Goal: Transaction & Acquisition: Book appointment/travel/reservation

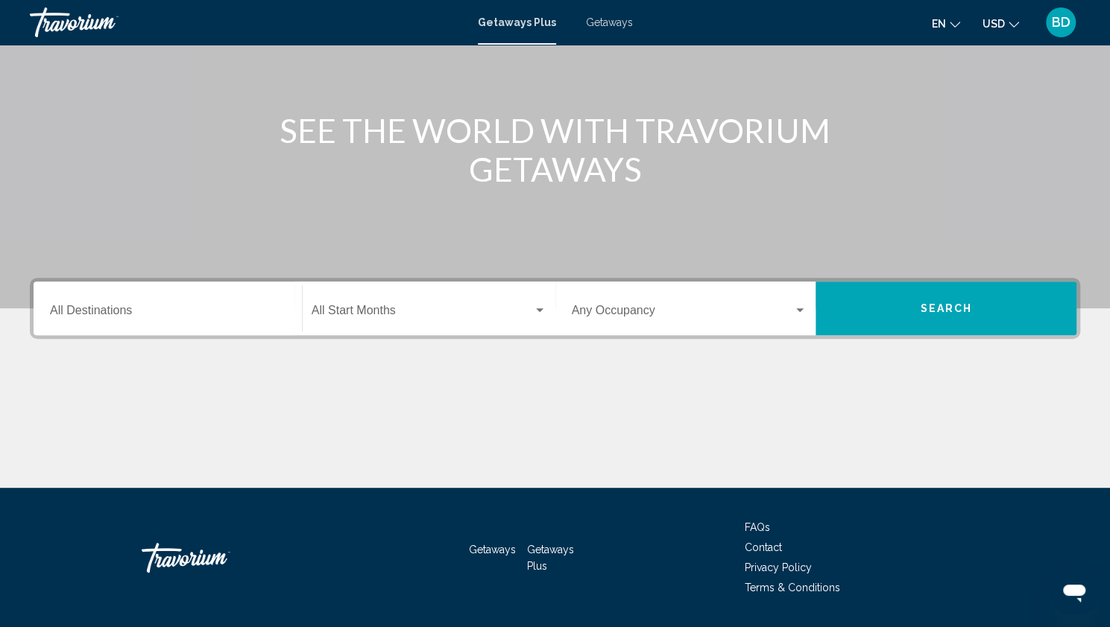
scroll to position [139, 0]
click at [88, 304] on div "Destination All Destinations" at bounding box center [167, 308] width 235 height 47
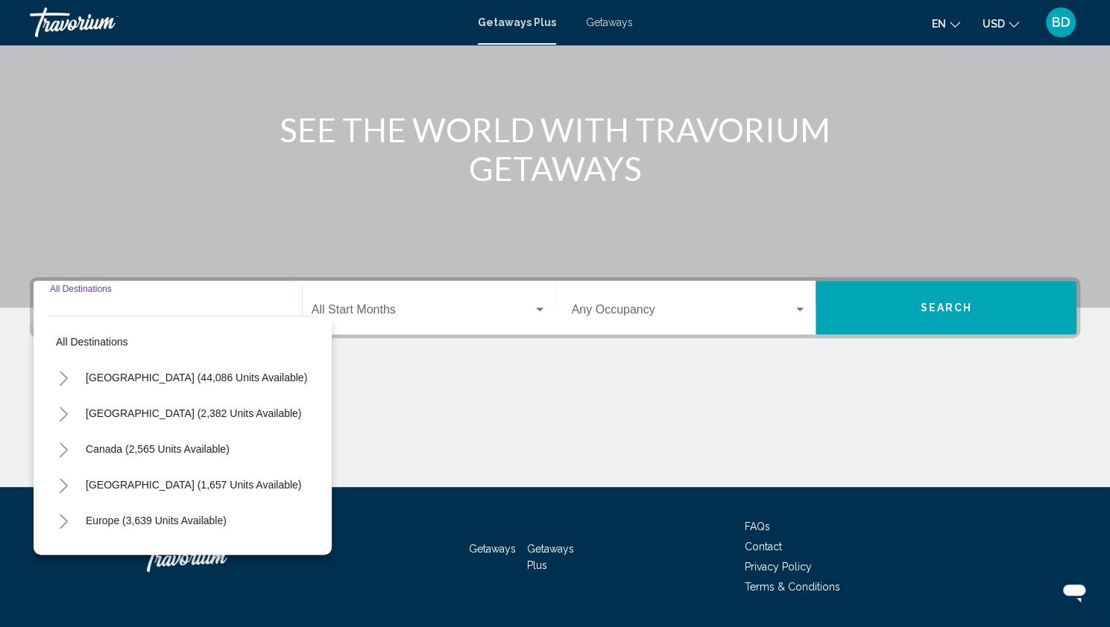
scroll to position [181, 0]
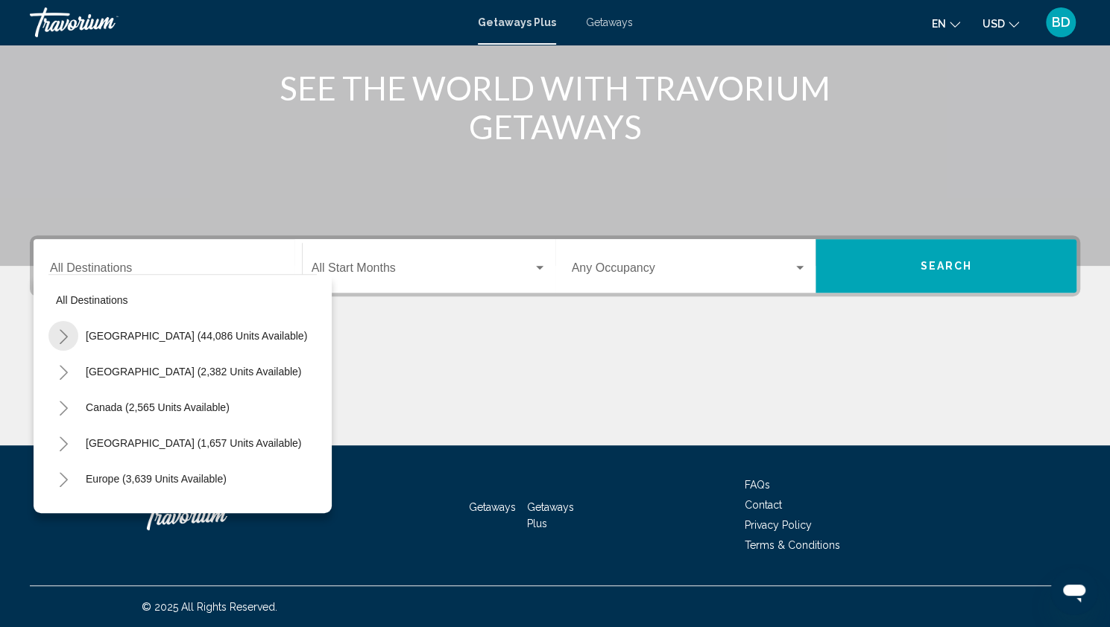
click at [66, 332] on icon "Toggle United States (44,086 units available)" at bounding box center [63, 336] width 11 height 15
click at [58, 336] on icon "Toggle United States (44,086 units available)" at bounding box center [63, 336] width 11 height 15
click at [60, 332] on icon "Toggle United States (44,086 units available)" at bounding box center [63, 336] width 11 height 15
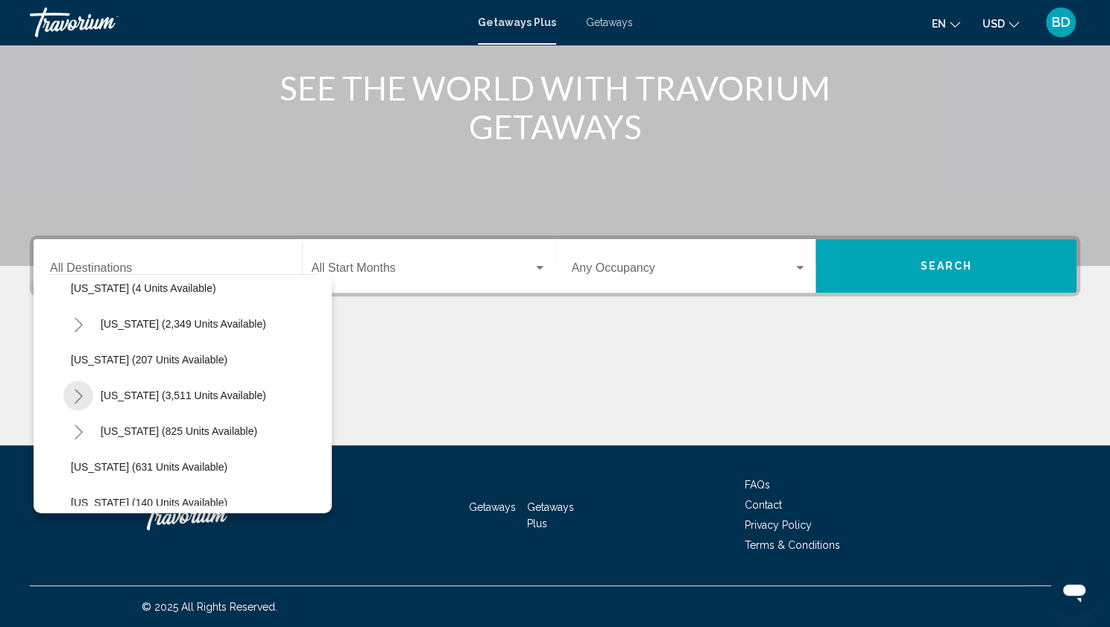
click at [76, 393] on icon "Toggle Nevada (3,511 units available)" at bounding box center [78, 396] width 11 height 15
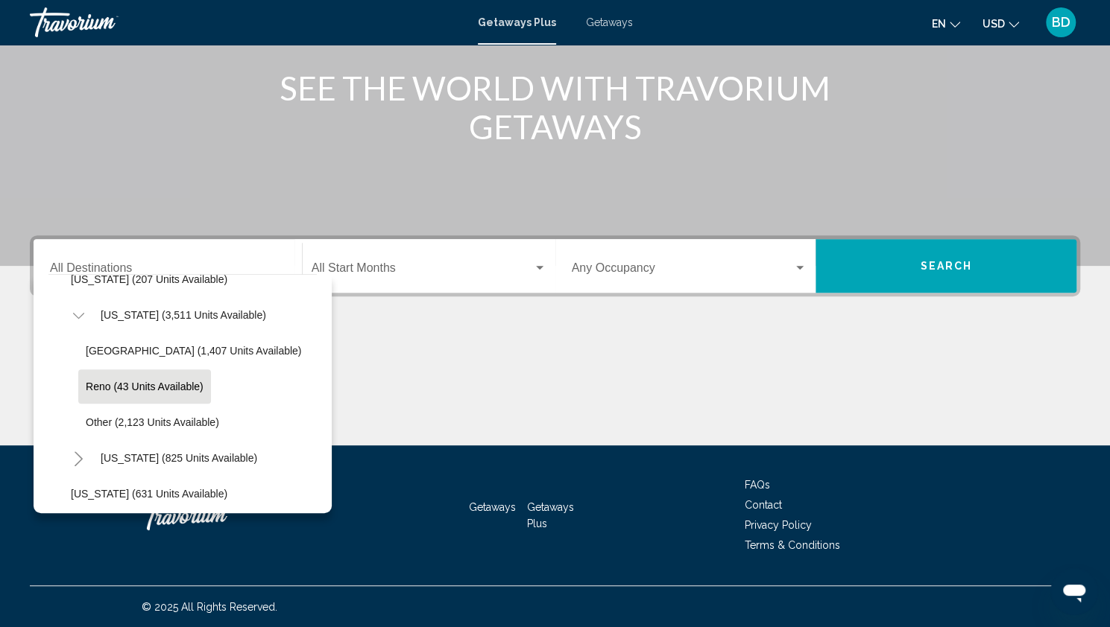
scroll to position [848, 0]
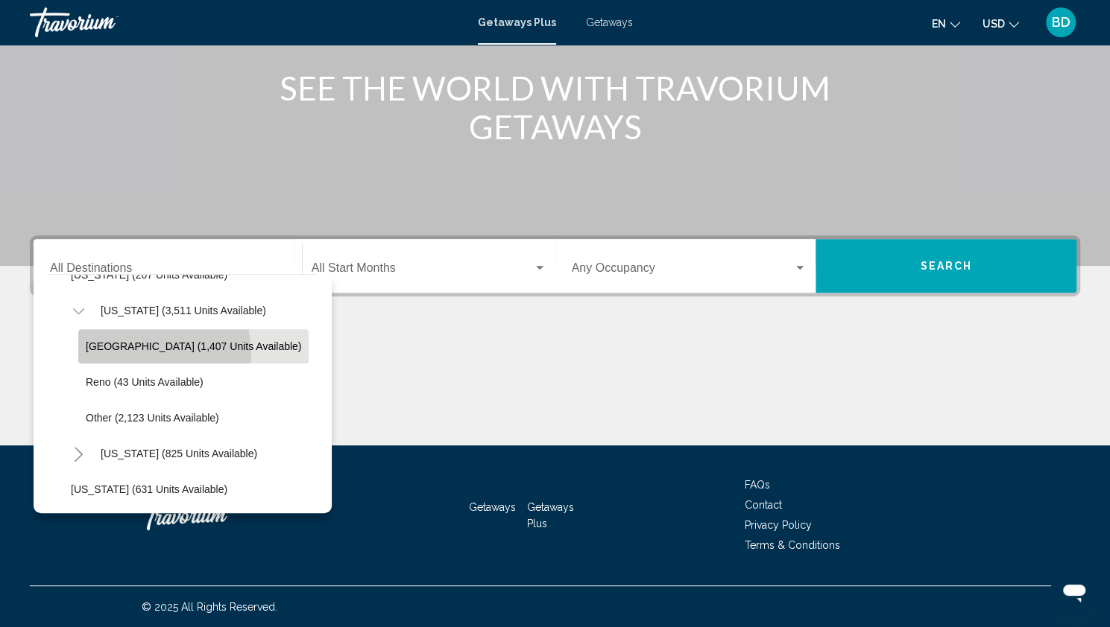
click at [115, 355] on button "[GEOGRAPHIC_DATA] (1,407 units available)" at bounding box center [193, 346] width 230 height 34
type input "**********"
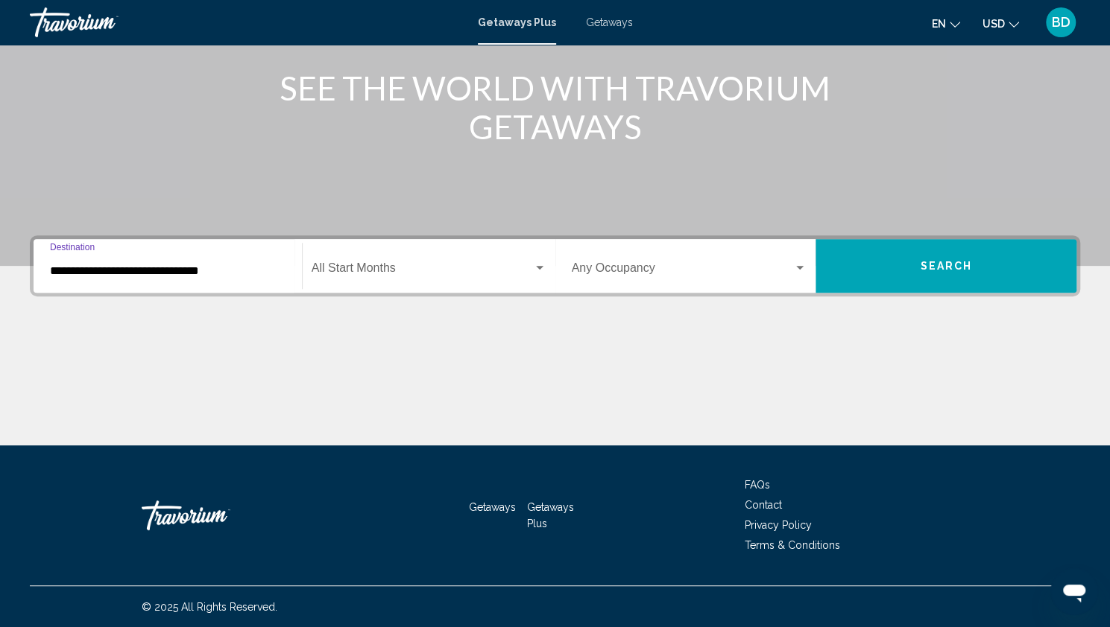
click at [355, 269] on span "Search widget" at bounding box center [422, 271] width 221 height 13
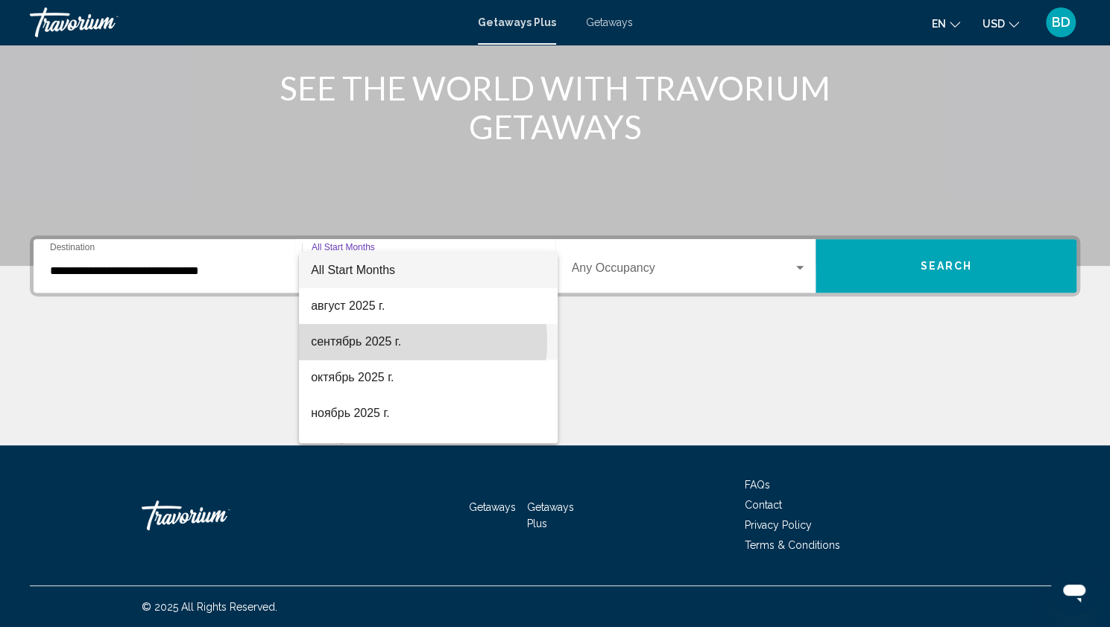
click at [391, 342] on span "сентябрь 2025 г." at bounding box center [428, 342] width 235 height 36
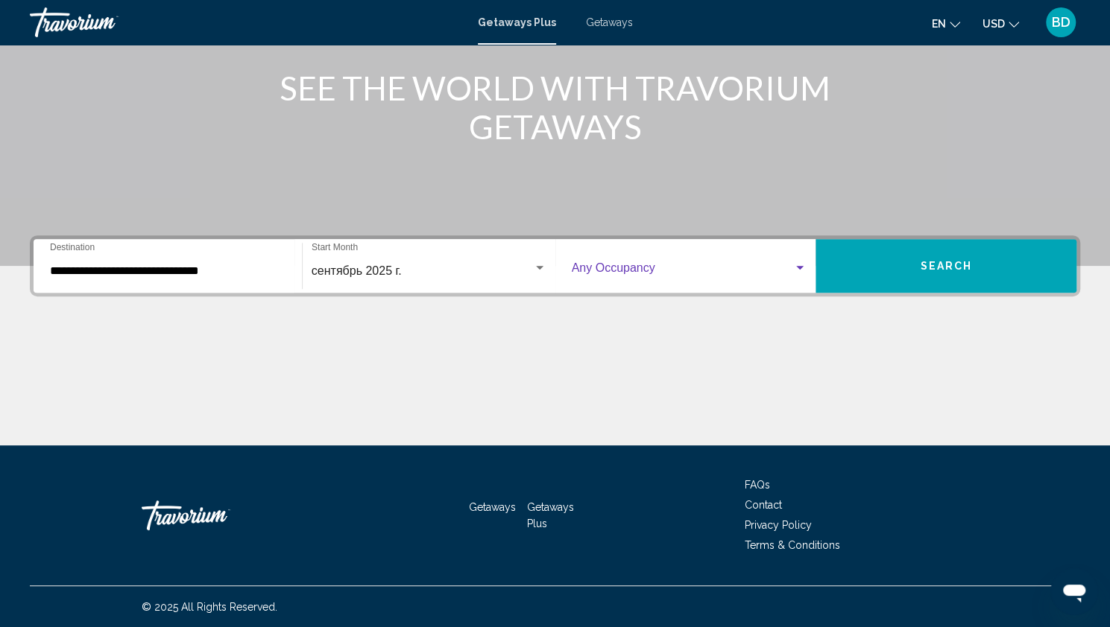
click at [797, 266] on div "Search widget" at bounding box center [799, 268] width 7 height 4
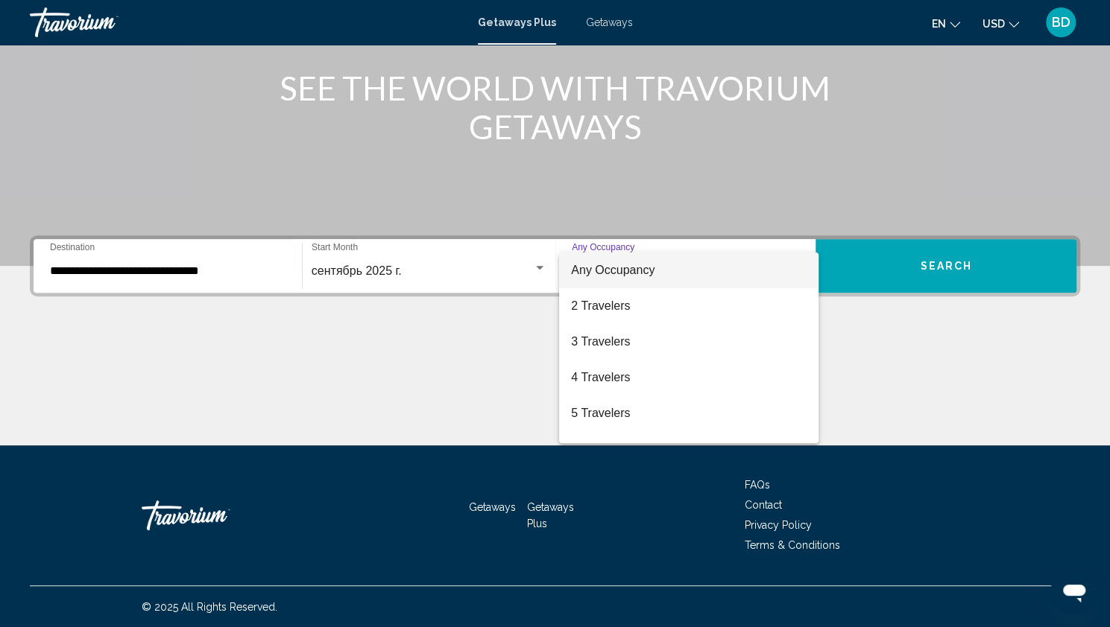
drag, startPoint x: 868, startPoint y: 318, endPoint x: 902, endPoint y: 364, distance: 57.1
drag, startPoint x: 902, startPoint y: 364, endPoint x: 522, endPoint y: 352, distance: 380.3
click at [522, 352] on div at bounding box center [555, 313] width 1110 height 627
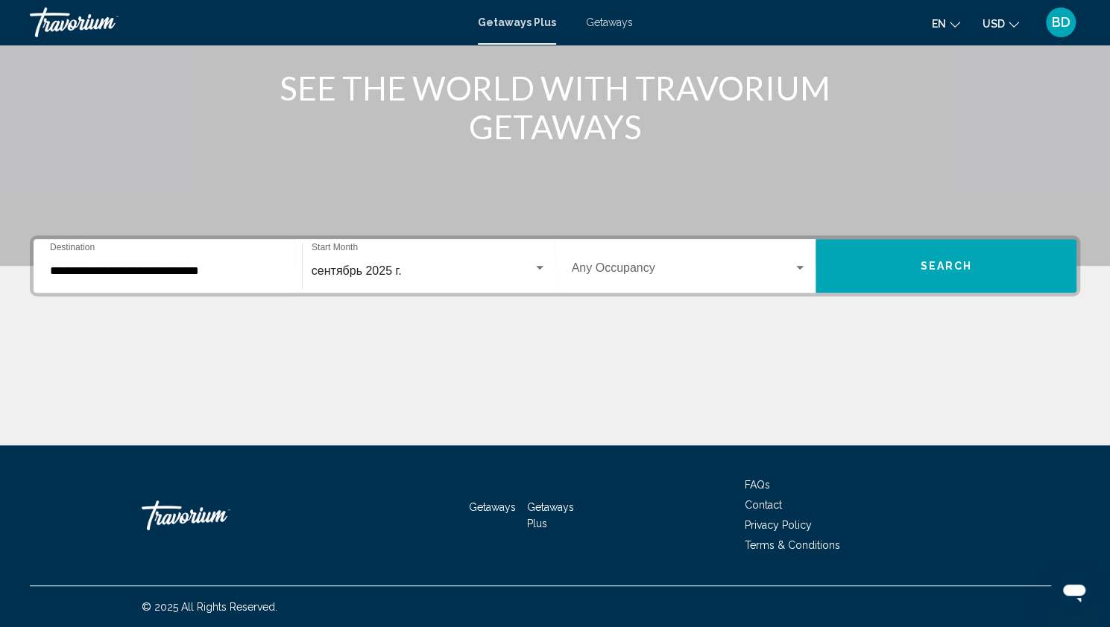
click at [918, 262] on button "Search" at bounding box center [945, 266] width 261 height 54
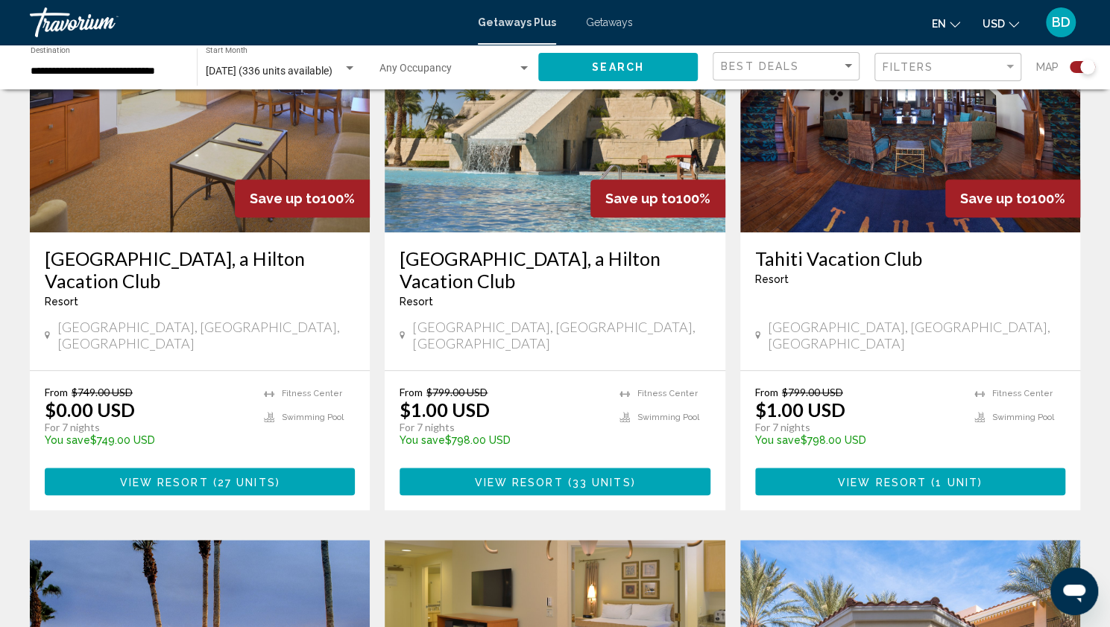
scroll to position [626, 0]
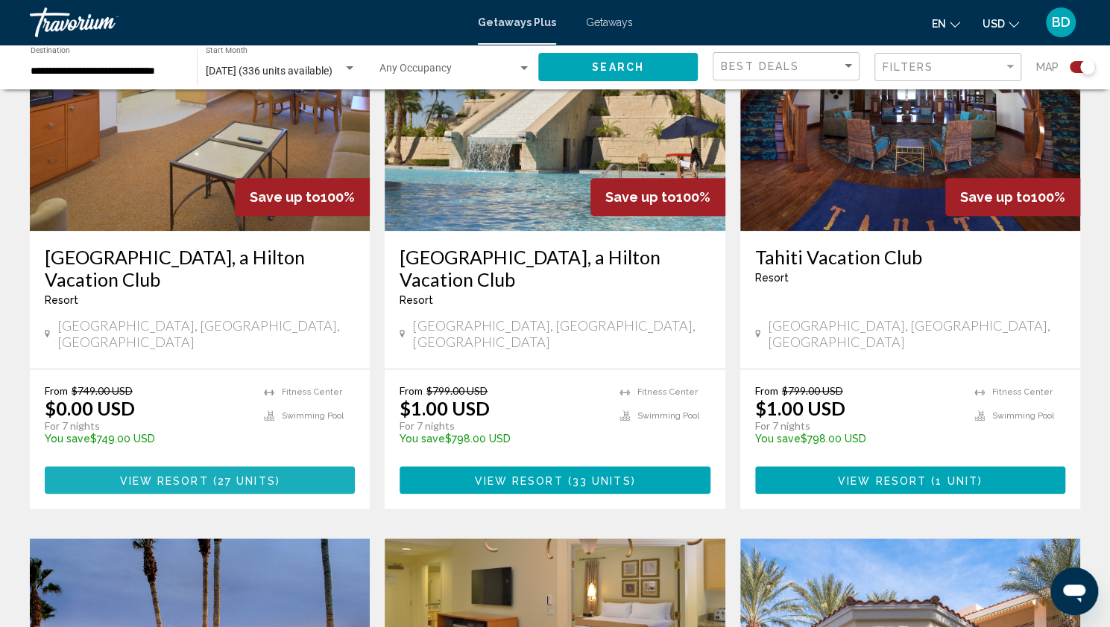
click at [206, 475] on span "View Resort" at bounding box center [164, 481] width 89 height 12
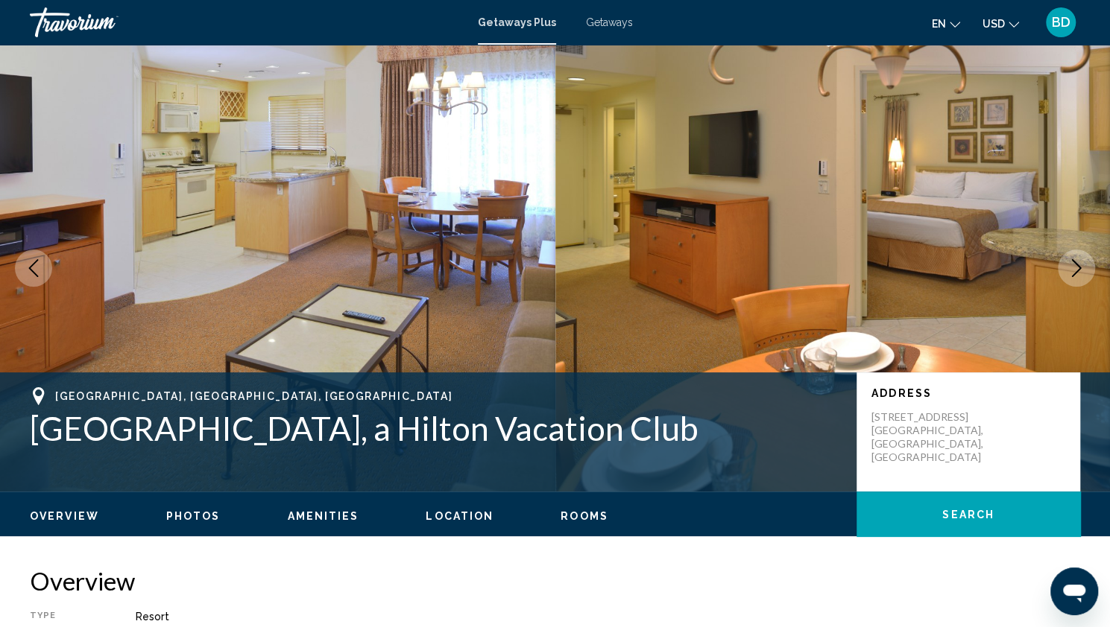
scroll to position [1, 0]
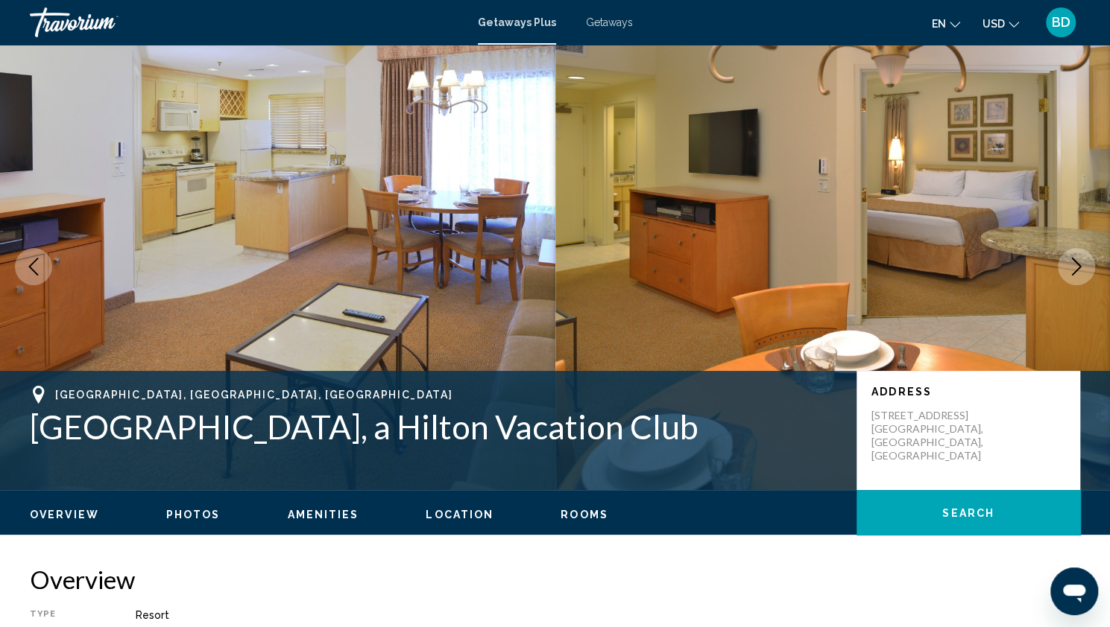
click at [1076, 265] on icon "Next image" at bounding box center [1076, 267] width 18 height 18
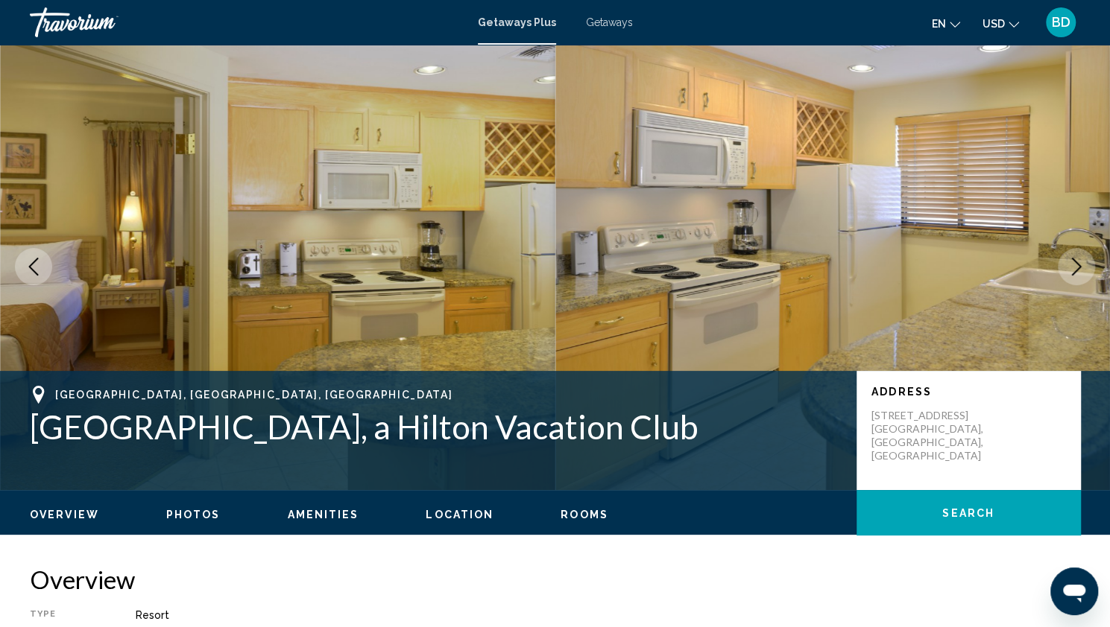
click at [1076, 265] on icon "Next image" at bounding box center [1076, 267] width 18 height 18
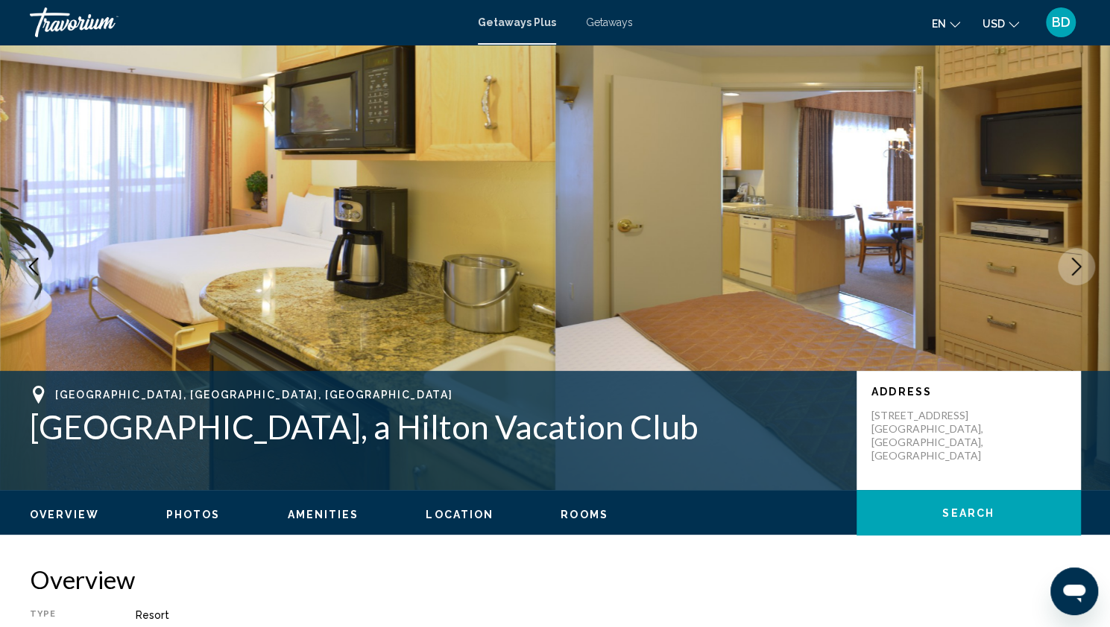
click at [1076, 265] on icon "Next image" at bounding box center [1076, 267] width 18 height 18
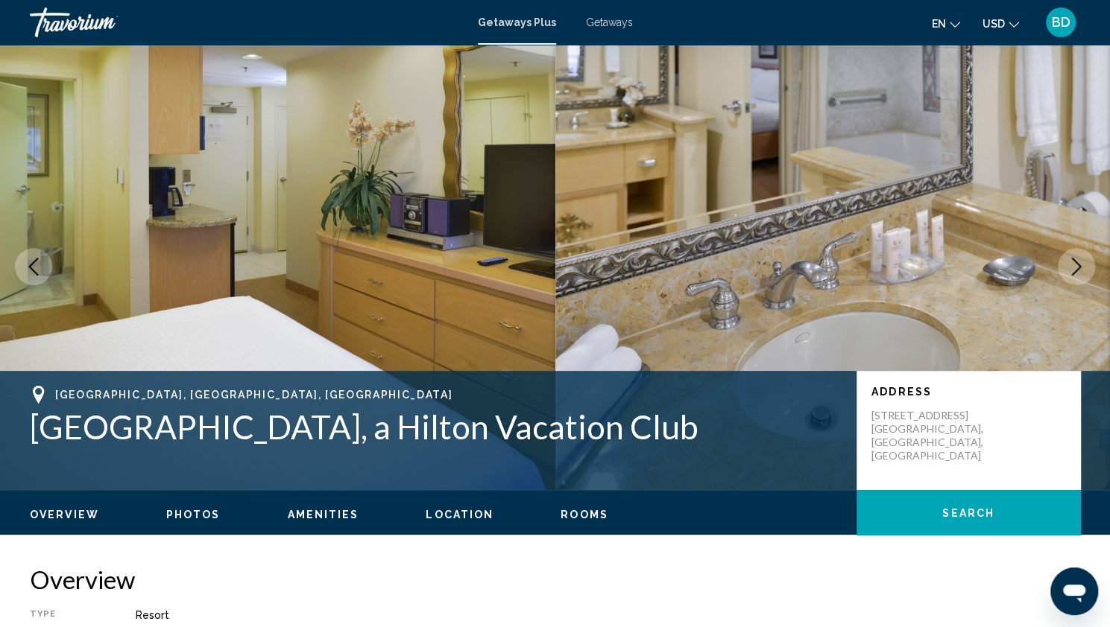
click at [1076, 265] on icon "Next image" at bounding box center [1076, 267] width 18 height 18
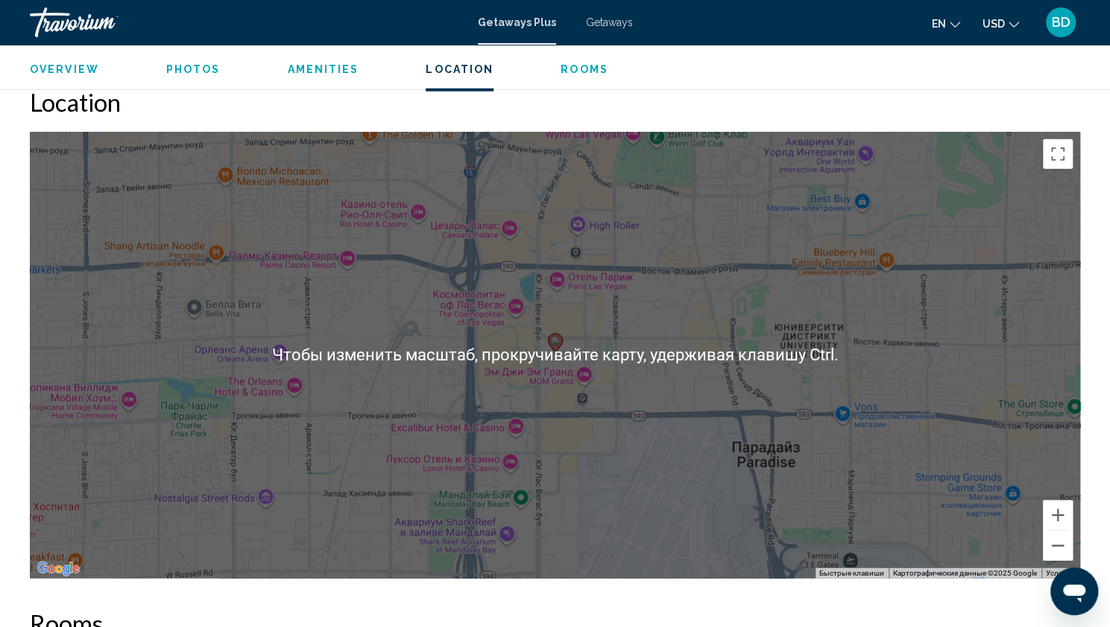
scroll to position [2005, 0]
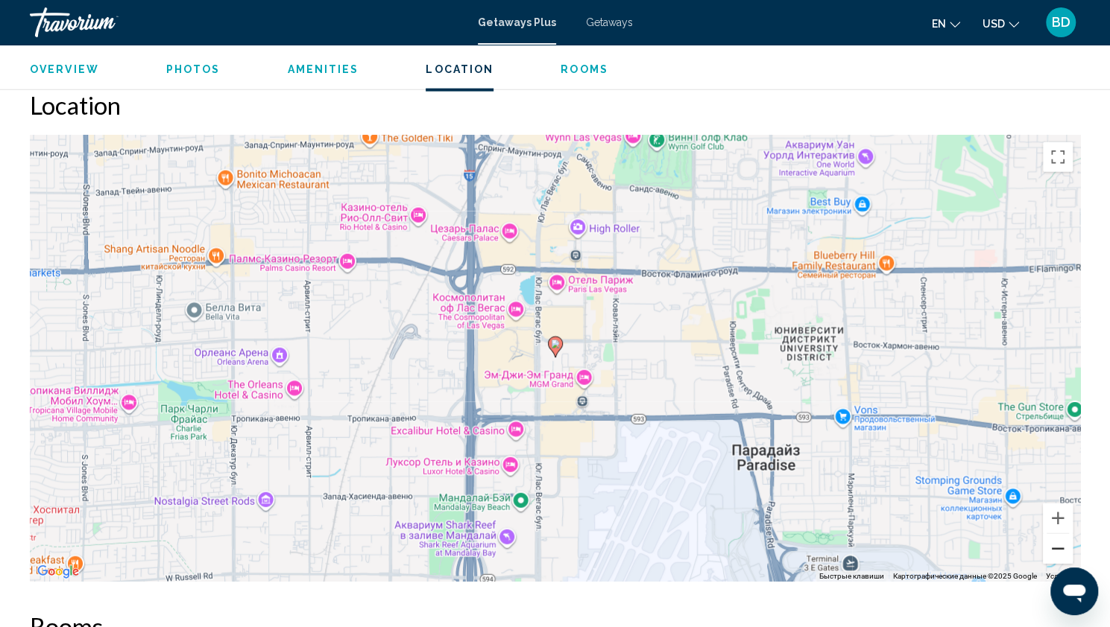
click at [1064, 551] on button "Уменьшить" at bounding box center [1058, 549] width 30 height 30
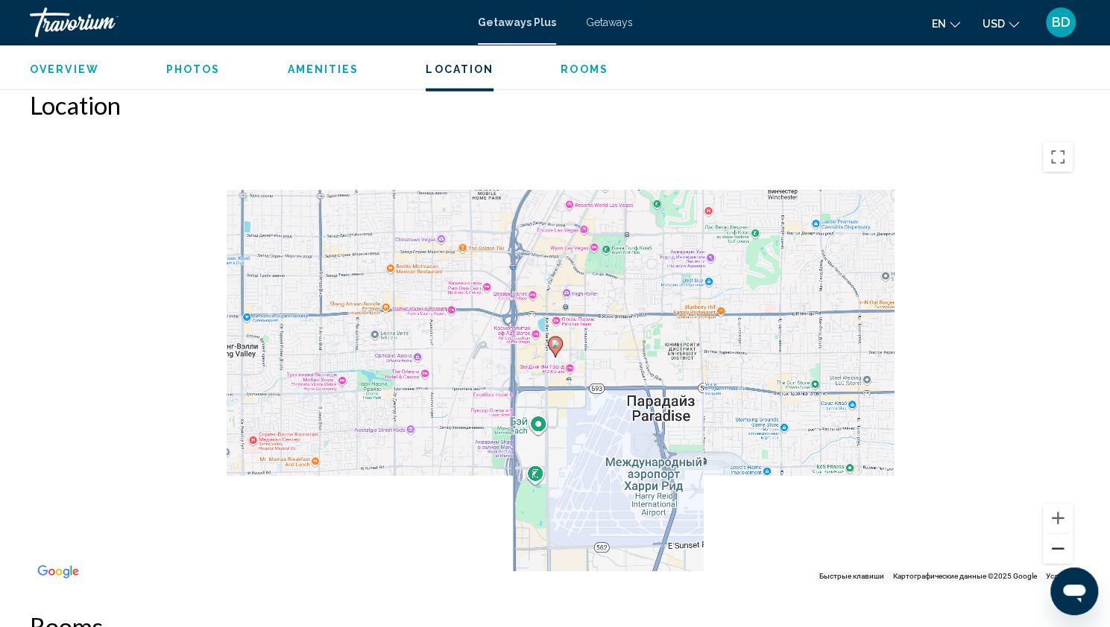
click at [1064, 552] on button "Уменьшить" at bounding box center [1058, 549] width 30 height 30
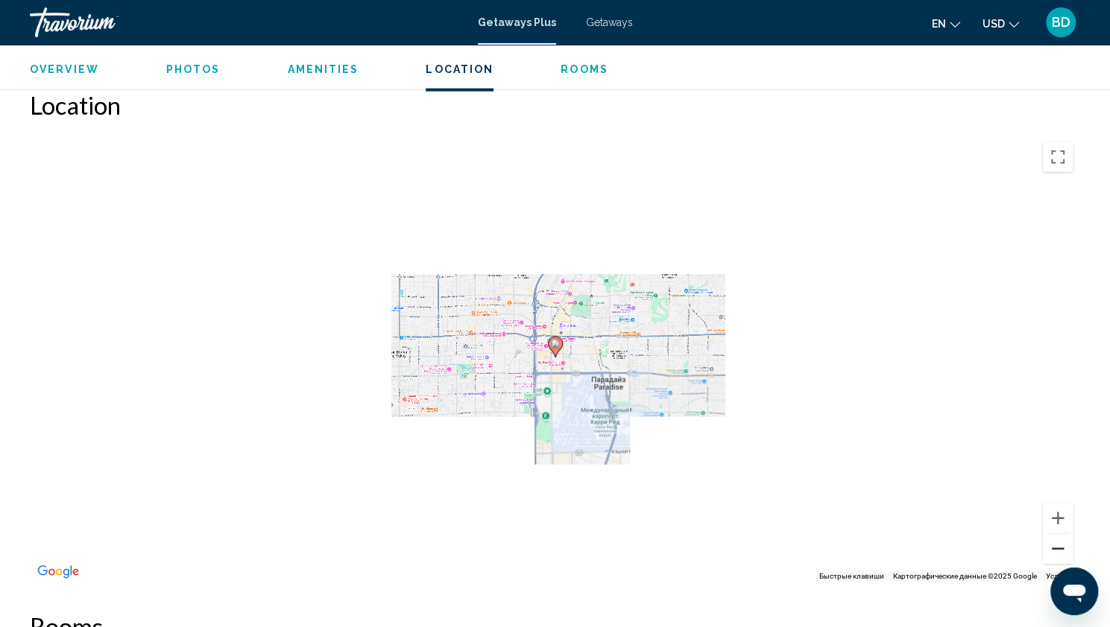
click at [1064, 554] on button "Уменьшить" at bounding box center [1058, 549] width 30 height 30
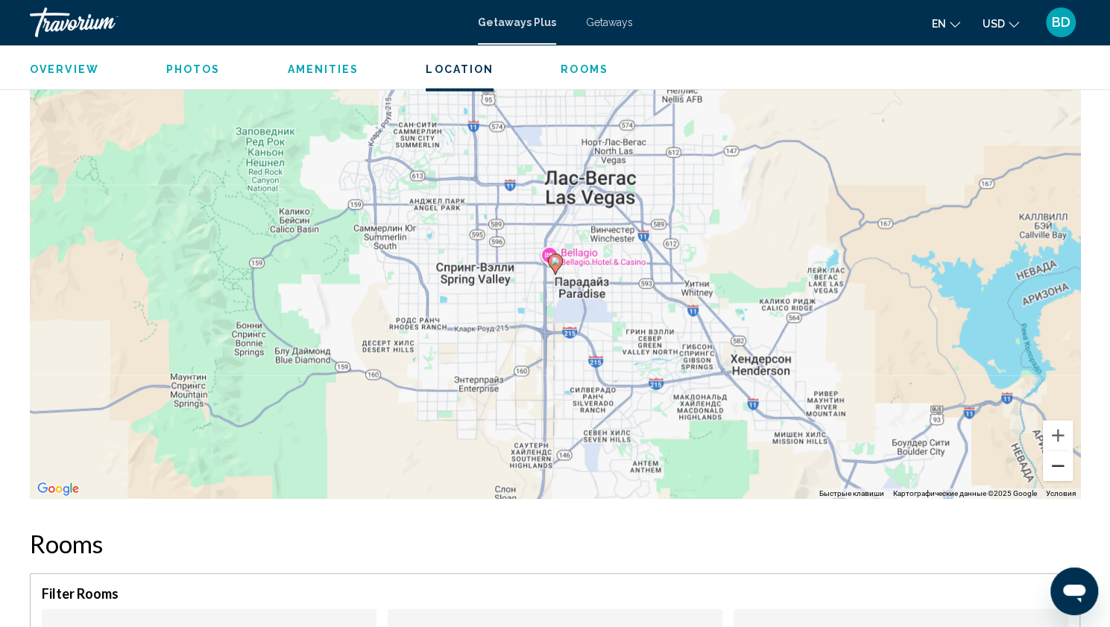
scroll to position [2087, 0]
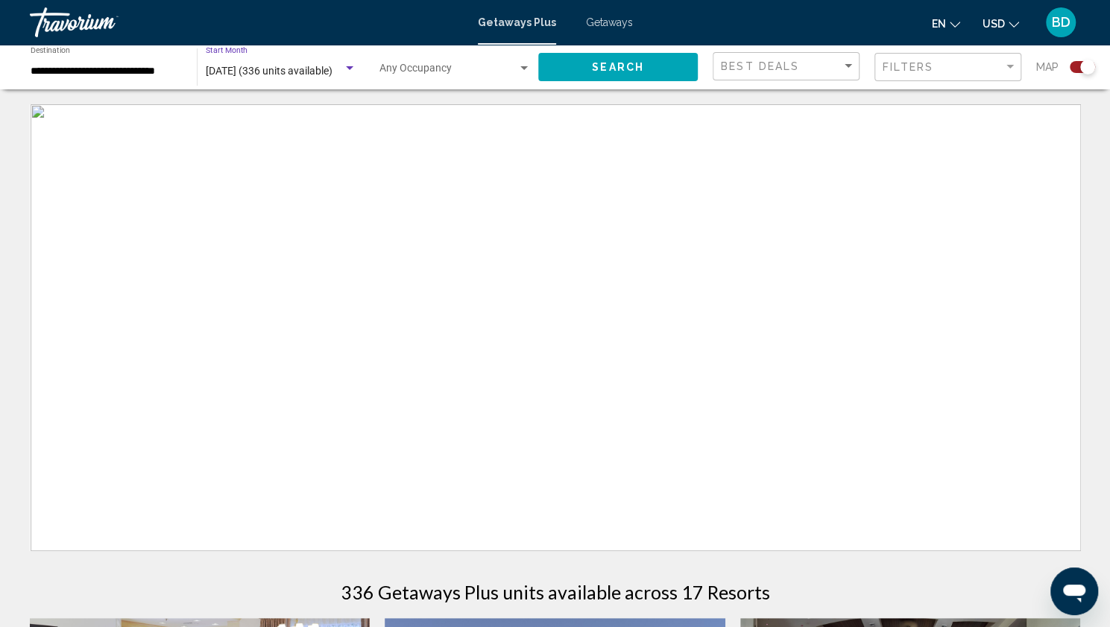
click at [352, 65] on div "Search widget" at bounding box center [349, 69] width 13 height 12
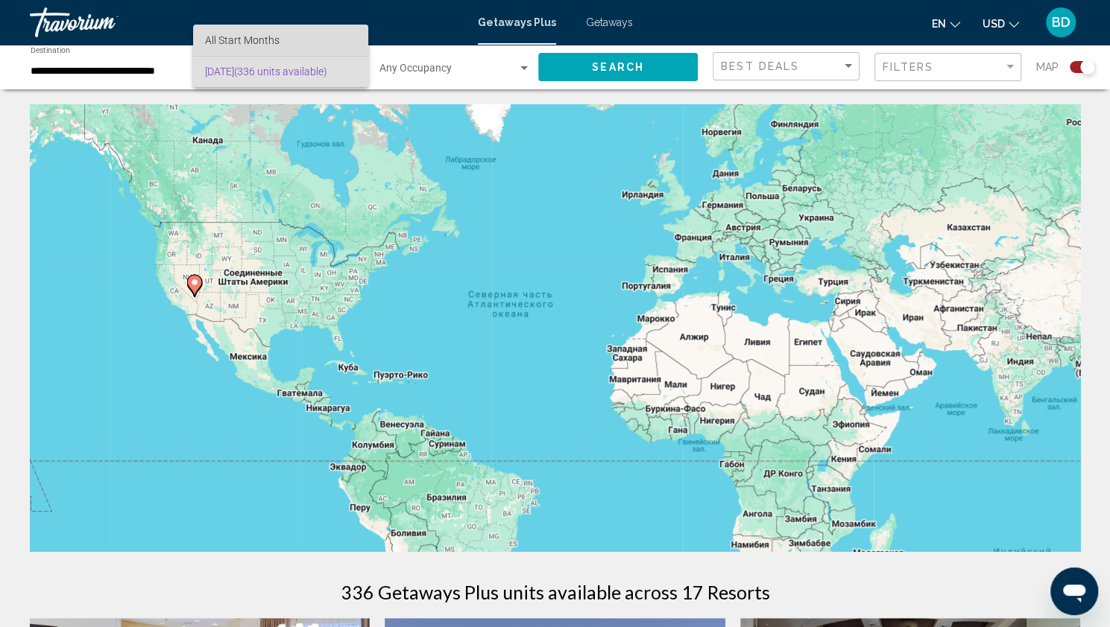
click at [246, 32] on span "All Start Months" at bounding box center [280, 40] width 151 height 31
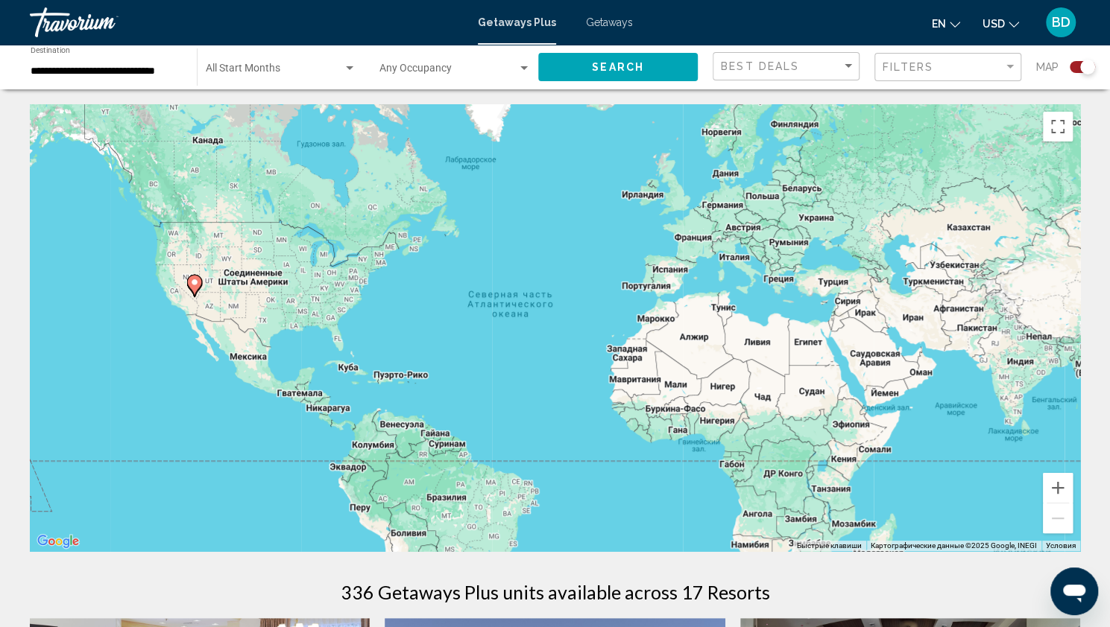
click at [246, 65] on div "Start Month All Start Months" at bounding box center [281, 67] width 151 height 41
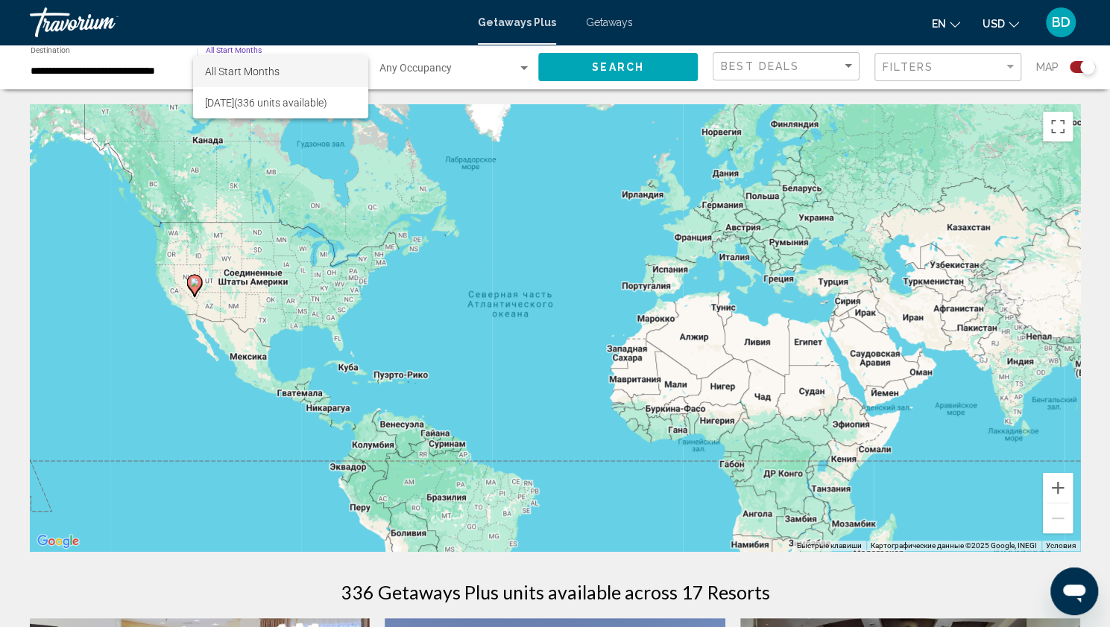
click at [618, 29] on div at bounding box center [555, 313] width 1110 height 627
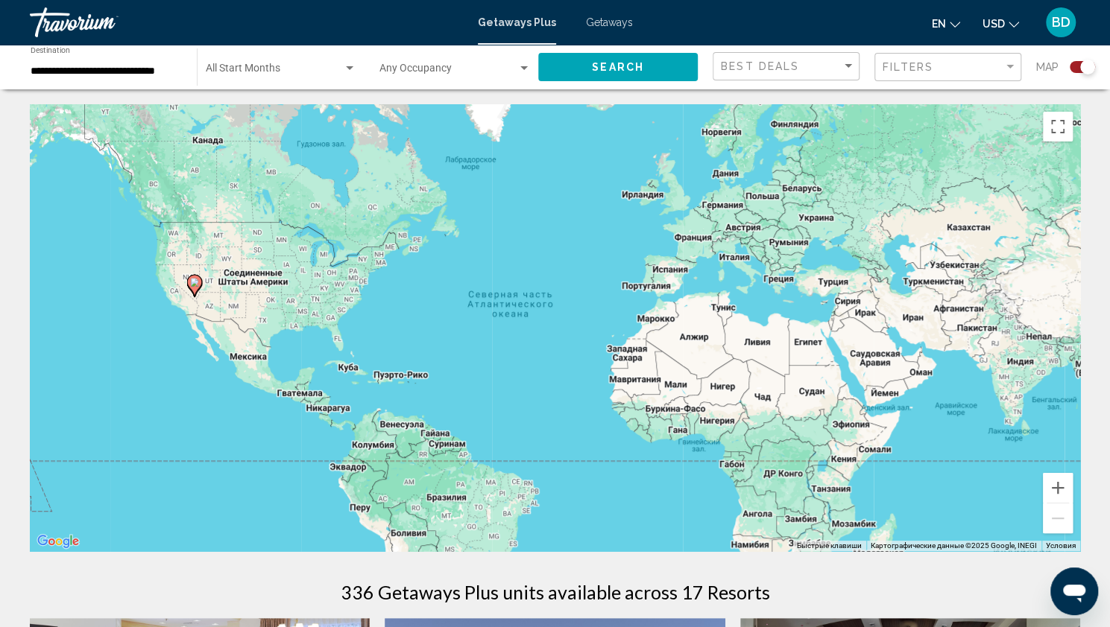
click at [610, 22] on span "Getaways" at bounding box center [609, 22] width 47 height 12
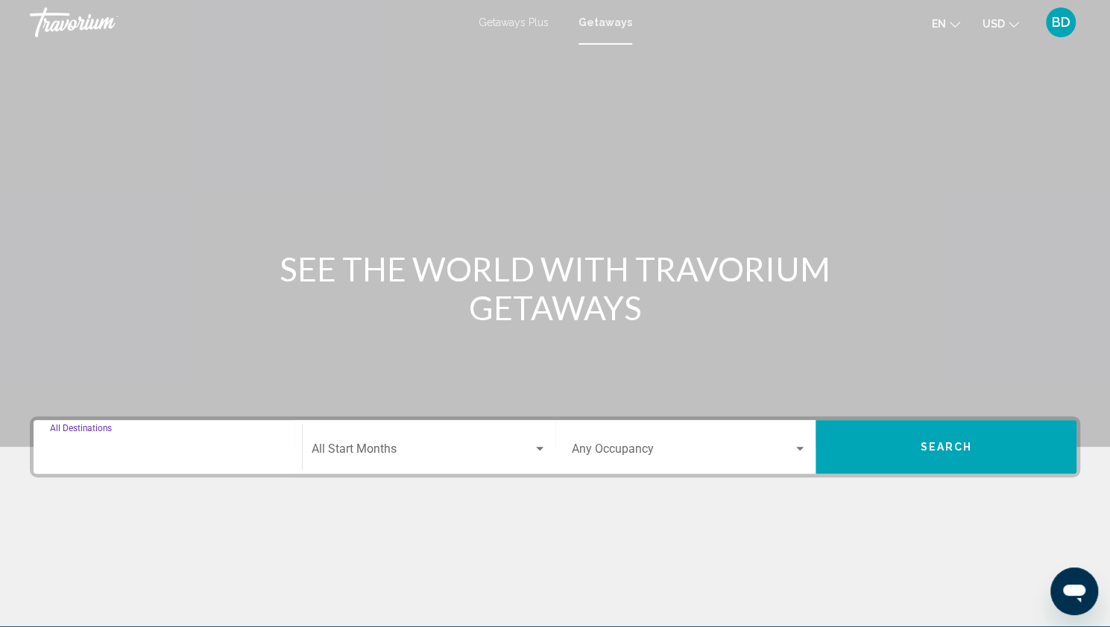
click at [121, 452] on input "Destination All Destinations" at bounding box center [167, 452] width 235 height 13
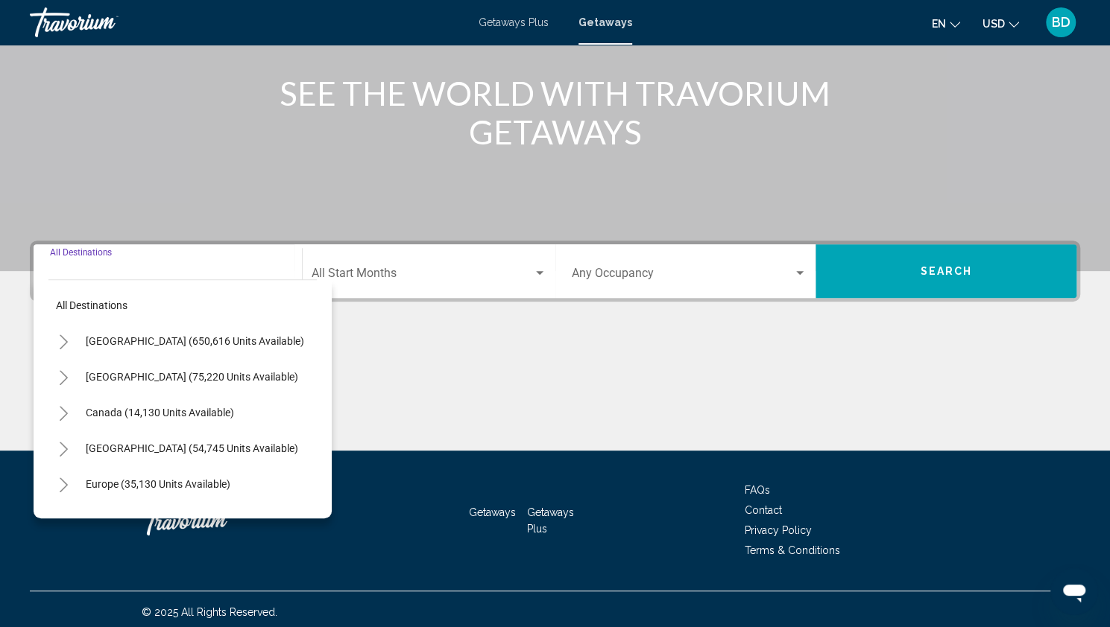
scroll to position [181, 0]
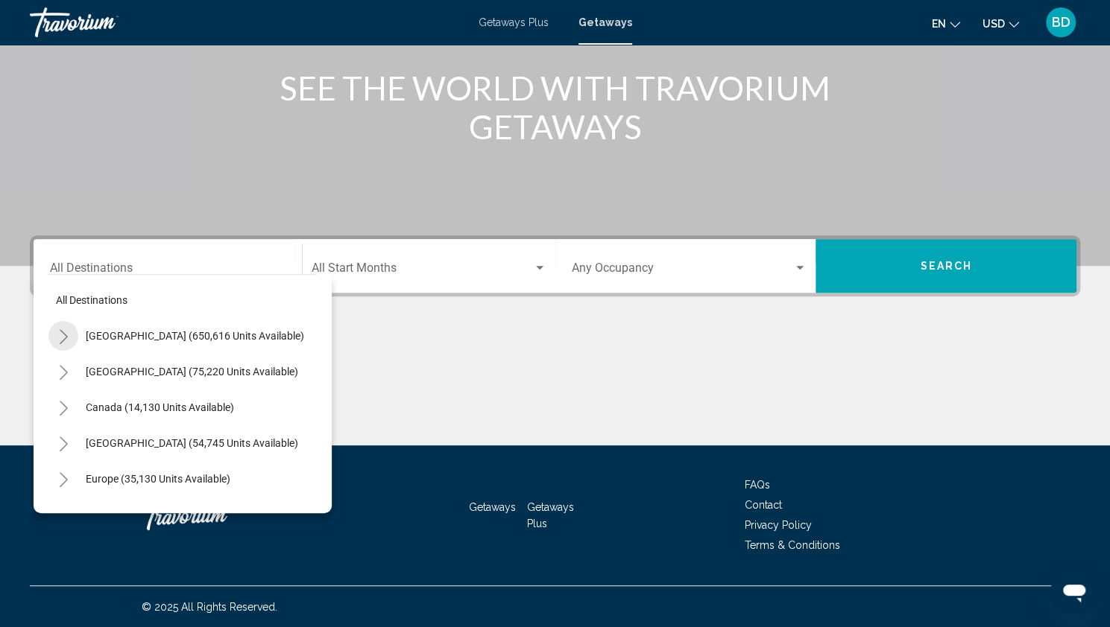
click at [64, 335] on icon "Toggle United States (650,616 units available)" at bounding box center [63, 336] width 11 height 15
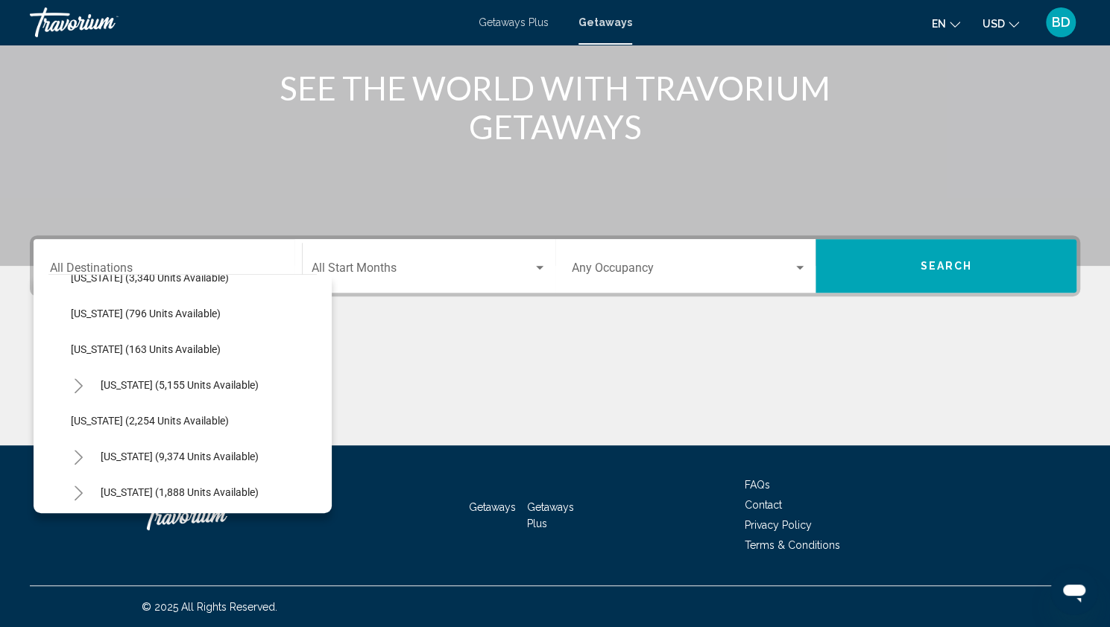
scroll to position [771, 0]
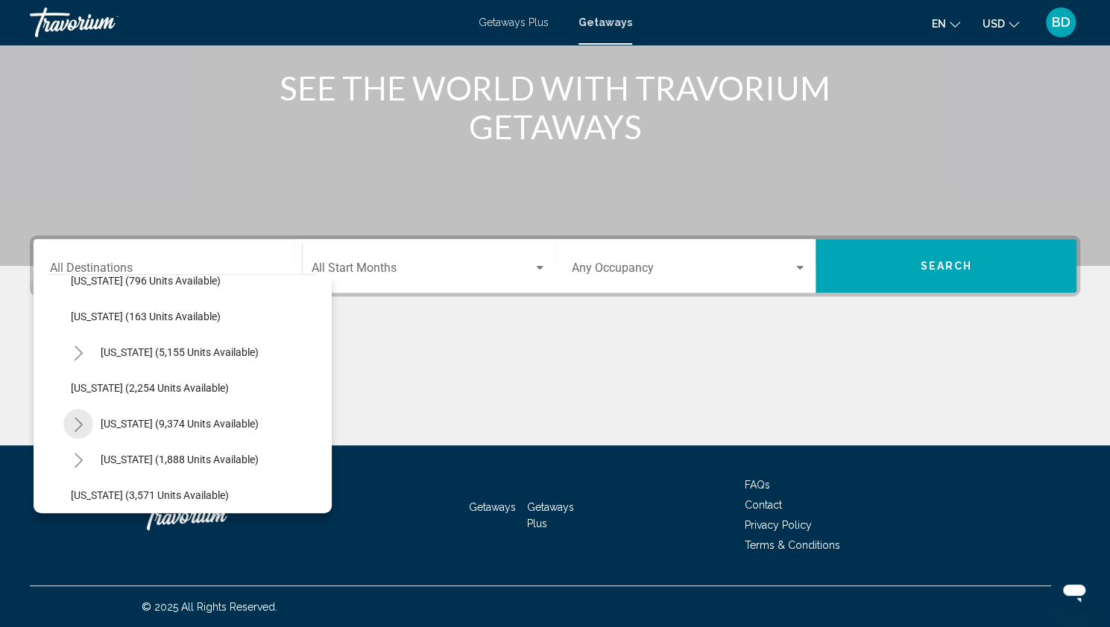
click at [75, 424] on icon "Toggle Nevada (9,374 units available)" at bounding box center [78, 424] width 11 height 15
click at [107, 461] on span "[GEOGRAPHIC_DATA] (6,869 units available)" at bounding box center [189, 460] width 206 height 12
type input "**********"
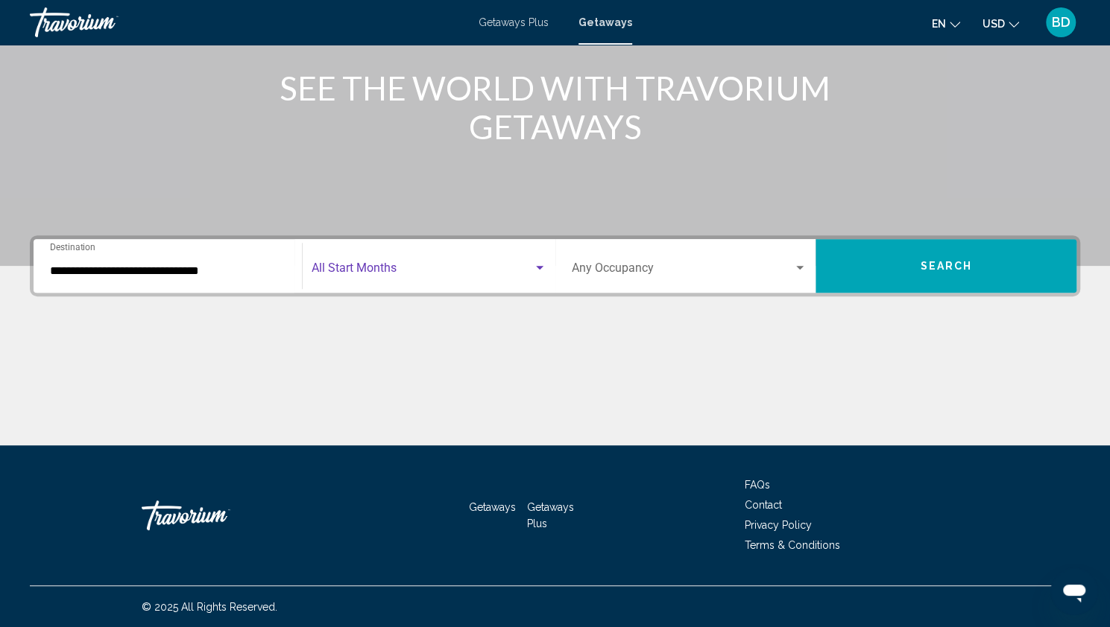
click at [537, 262] on div "Search widget" at bounding box center [539, 268] width 13 height 12
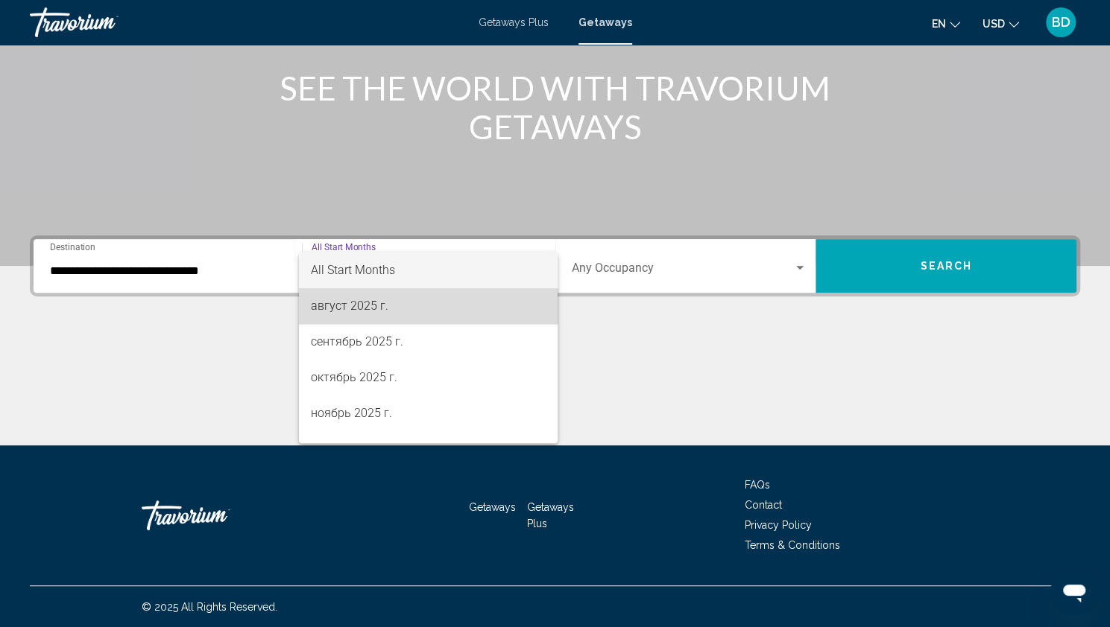
click at [441, 299] on span "август 2025 г." at bounding box center [428, 306] width 235 height 36
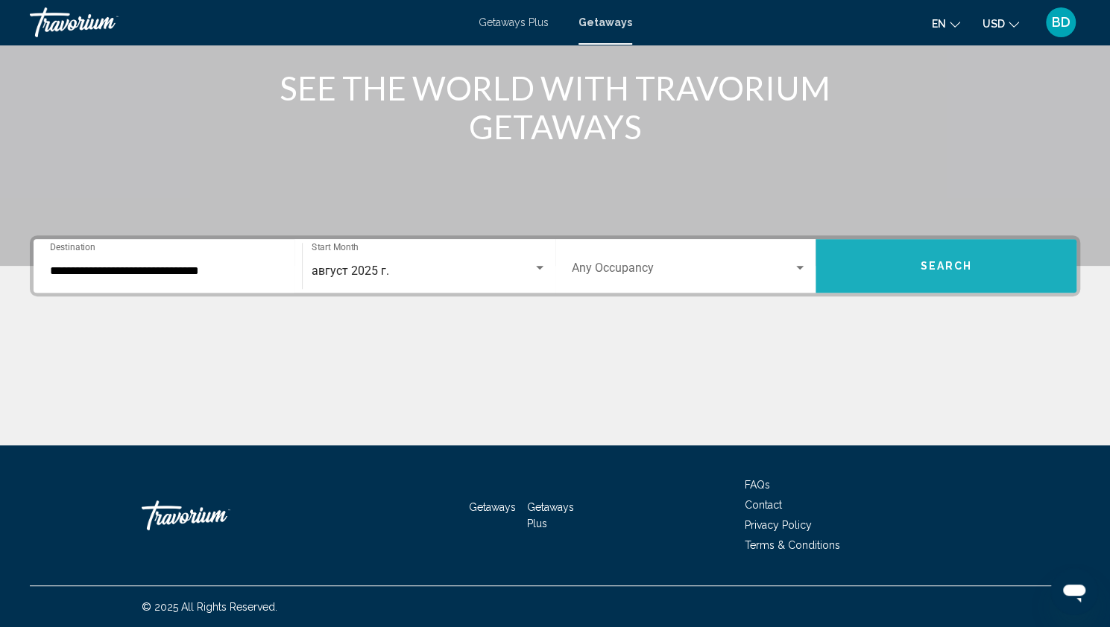
click at [912, 258] on button "Search" at bounding box center [945, 266] width 261 height 54
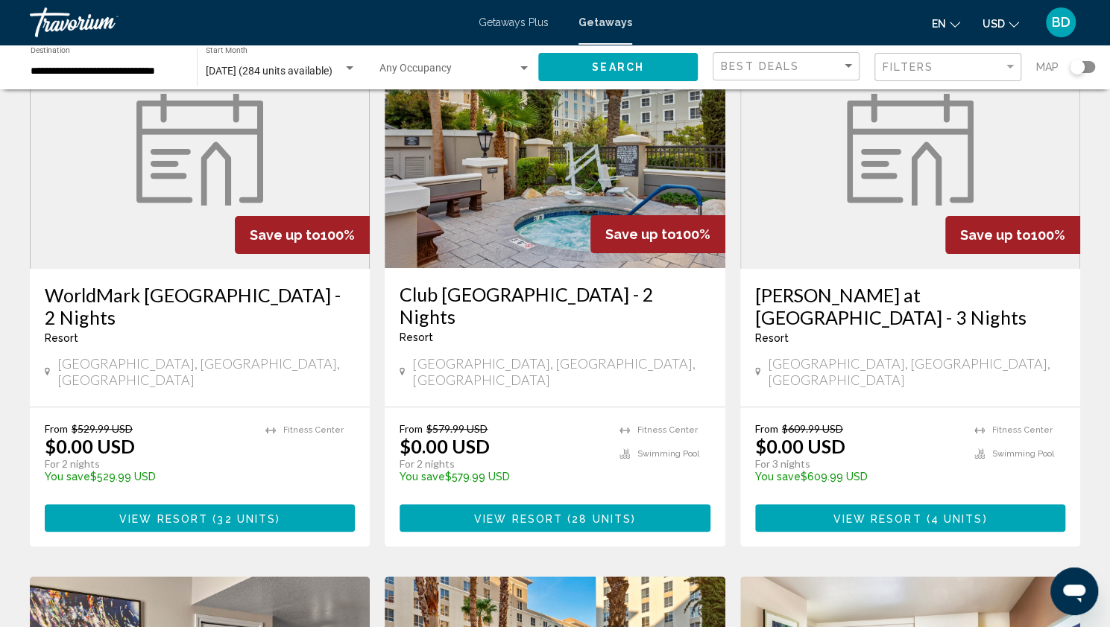
scroll to position [150, 0]
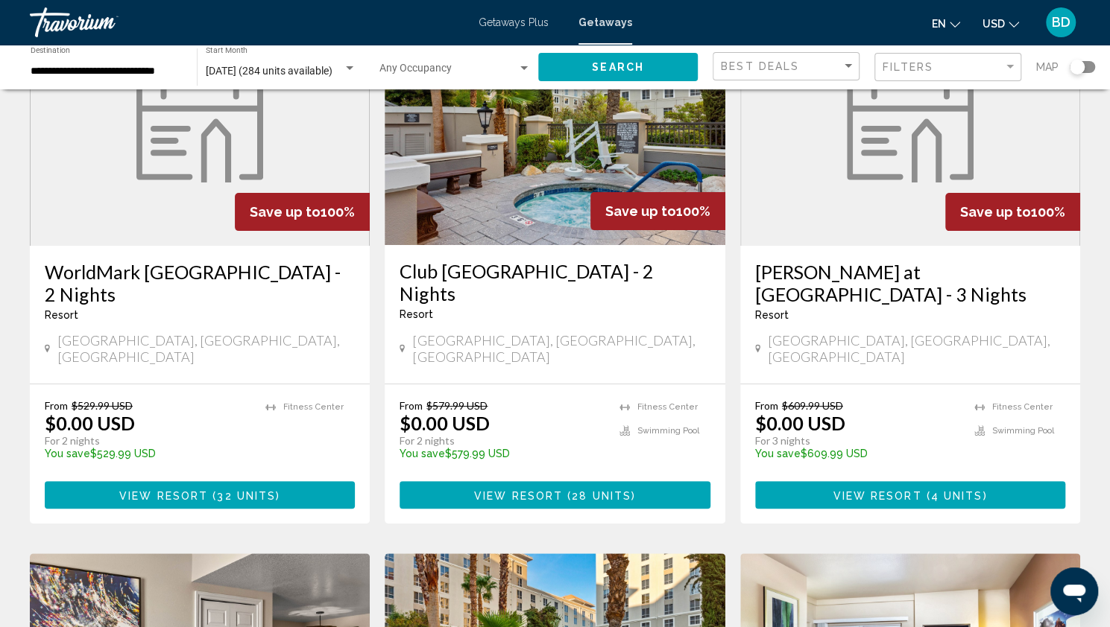
click at [873, 481] on button "View Resort ( 4 units )" at bounding box center [910, 495] width 310 height 28
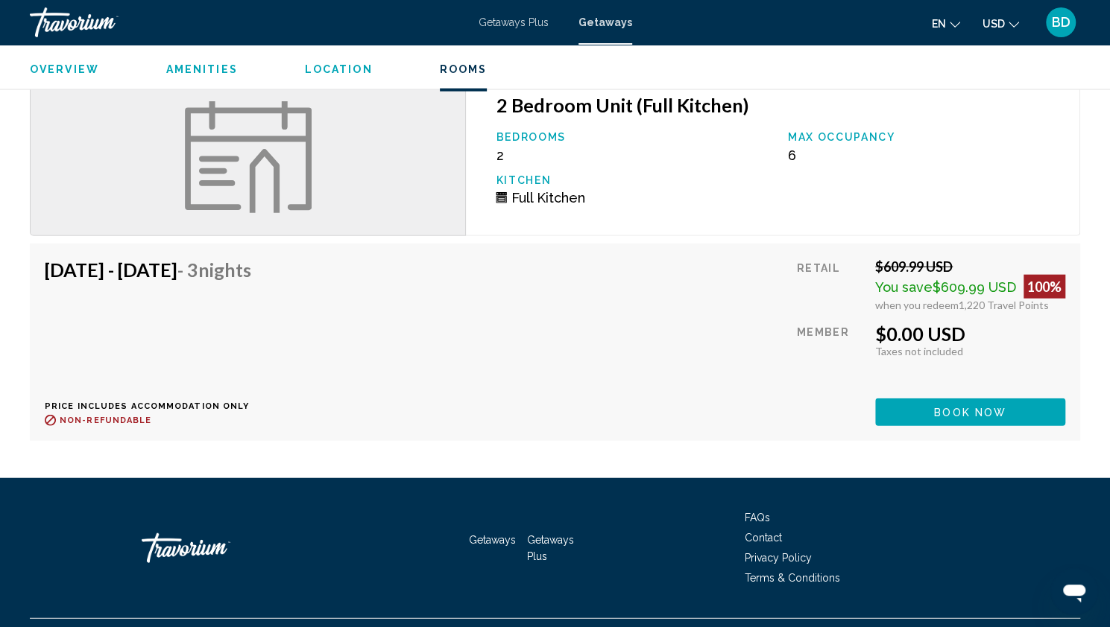
scroll to position [1965, 0]
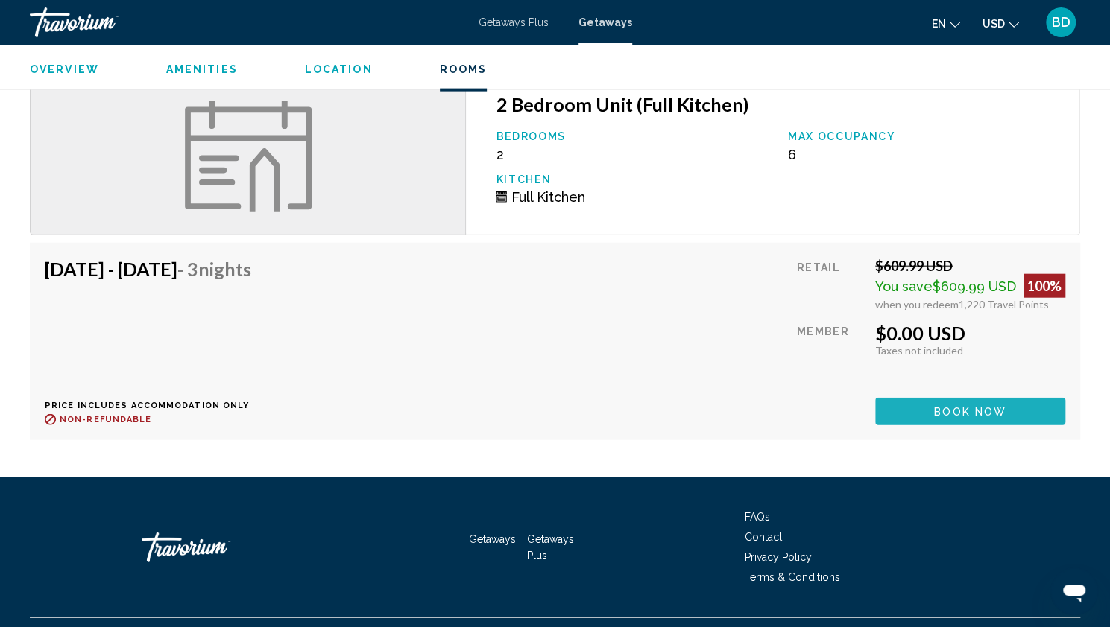
click at [991, 405] on span "Book now" at bounding box center [970, 411] width 72 height 12
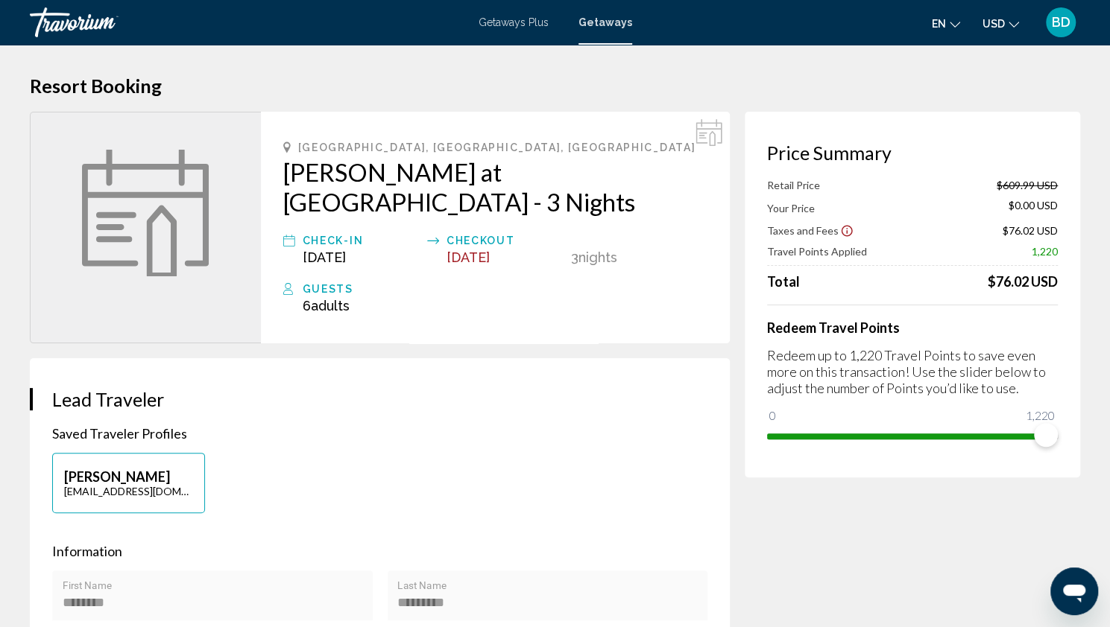
click at [1069, 323] on div "Price Summary Retail Price $609.99 USD Your Price $0.00 USD Taxes and Fees $76.…" at bounding box center [911, 295] width 335 height 366
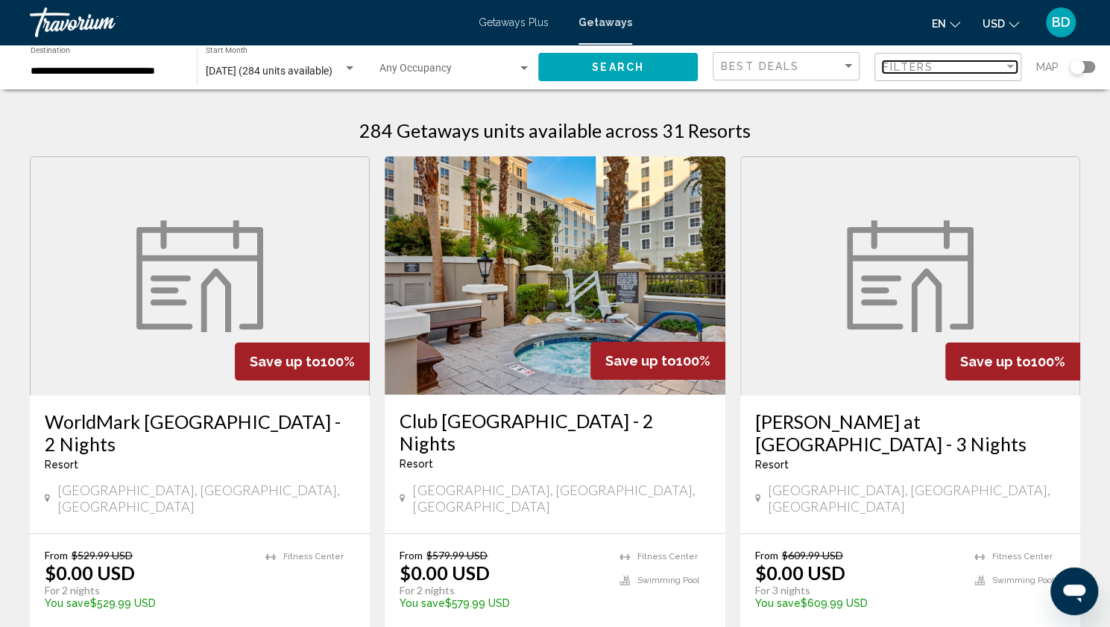
click at [1010, 72] on div "Filter" at bounding box center [1009, 67] width 13 height 12
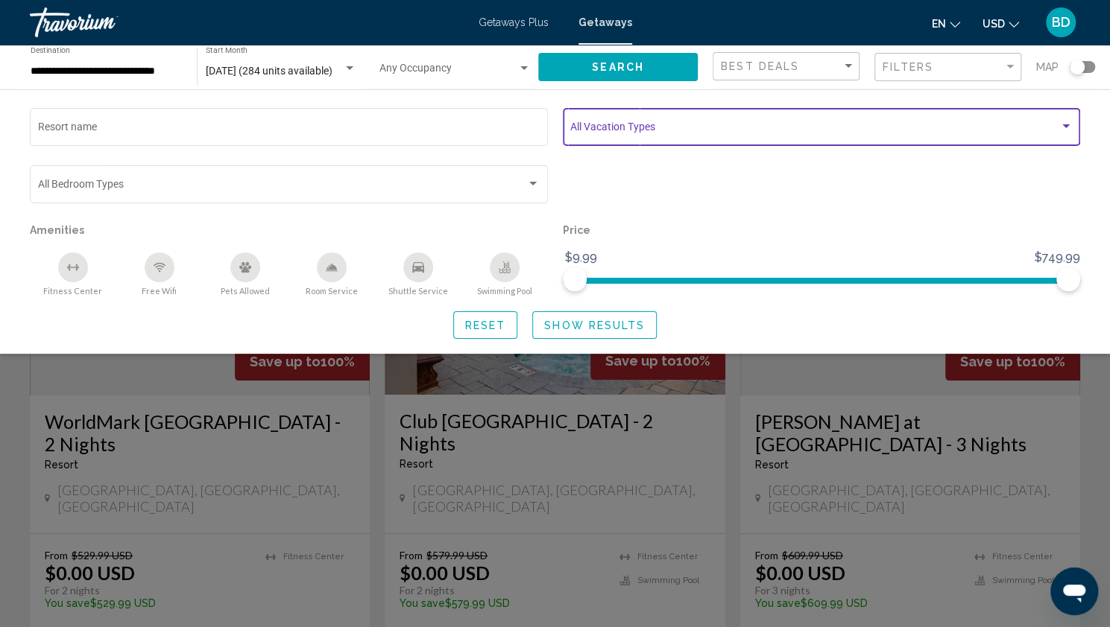
drag, startPoint x: 1065, startPoint y: 133, endPoint x: 1061, endPoint y: 111, distance: 22.7
click at [1065, 132] on div "Search widget" at bounding box center [821, 130] width 502 height 12
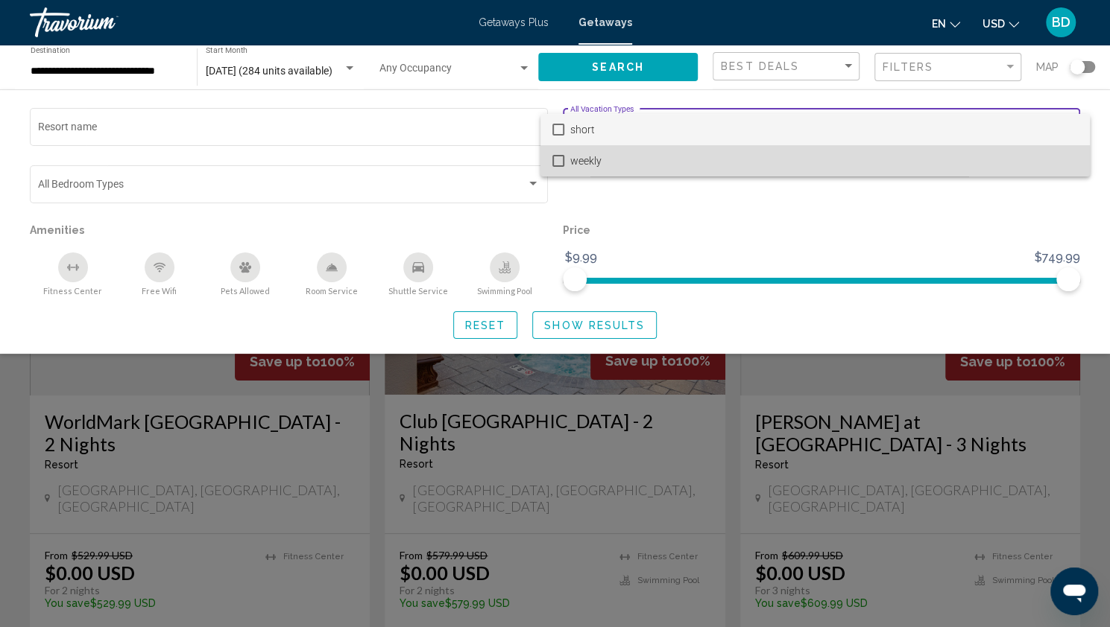
click at [556, 163] on mat-pseudo-checkbox at bounding box center [558, 161] width 12 height 12
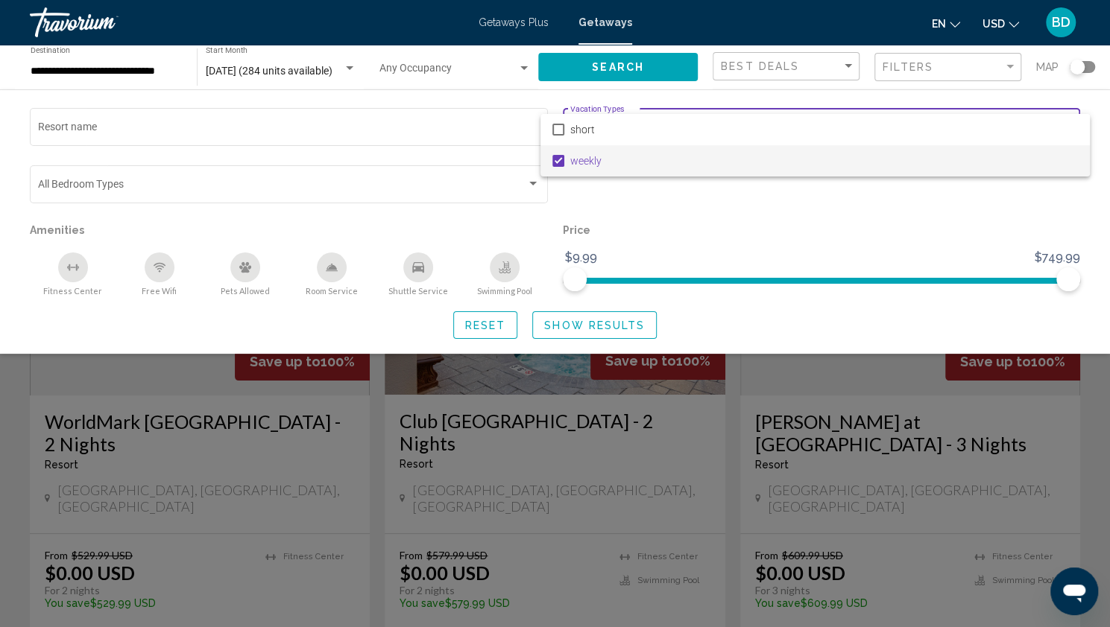
click at [619, 330] on div at bounding box center [555, 313] width 1110 height 627
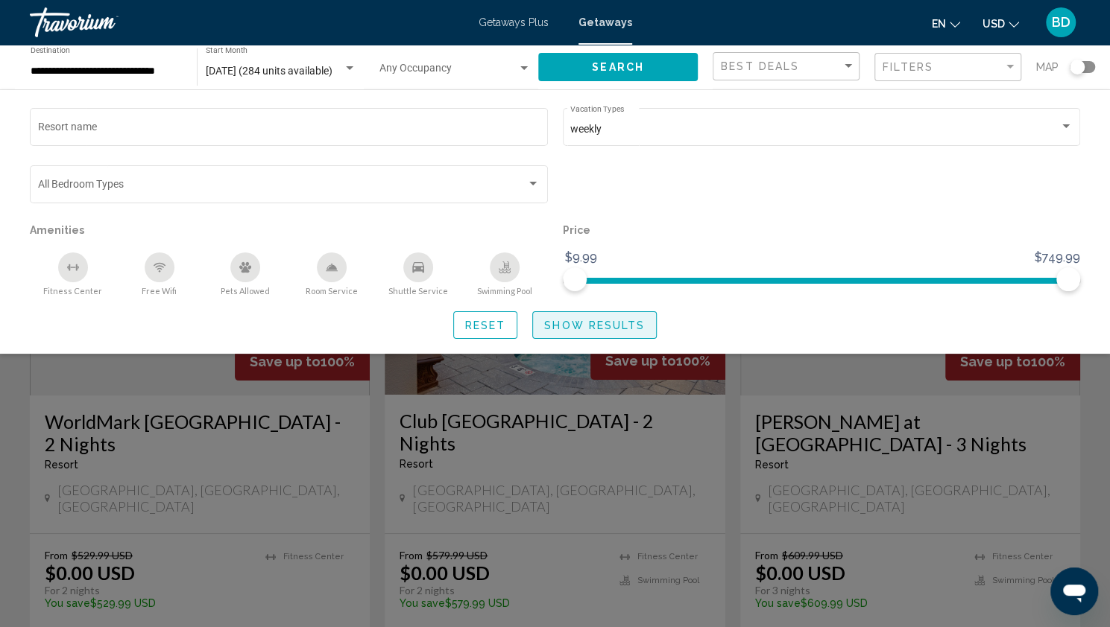
click at [619, 330] on span "Show Results" at bounding box center [594, 326] width 101 height 12
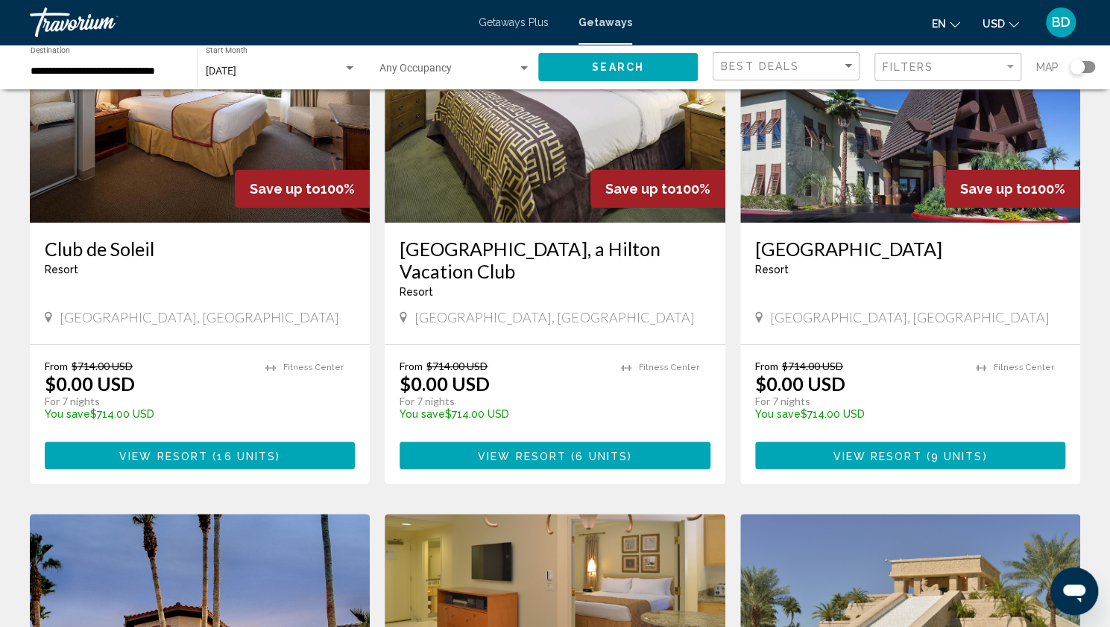
scroll to position [173, 0]
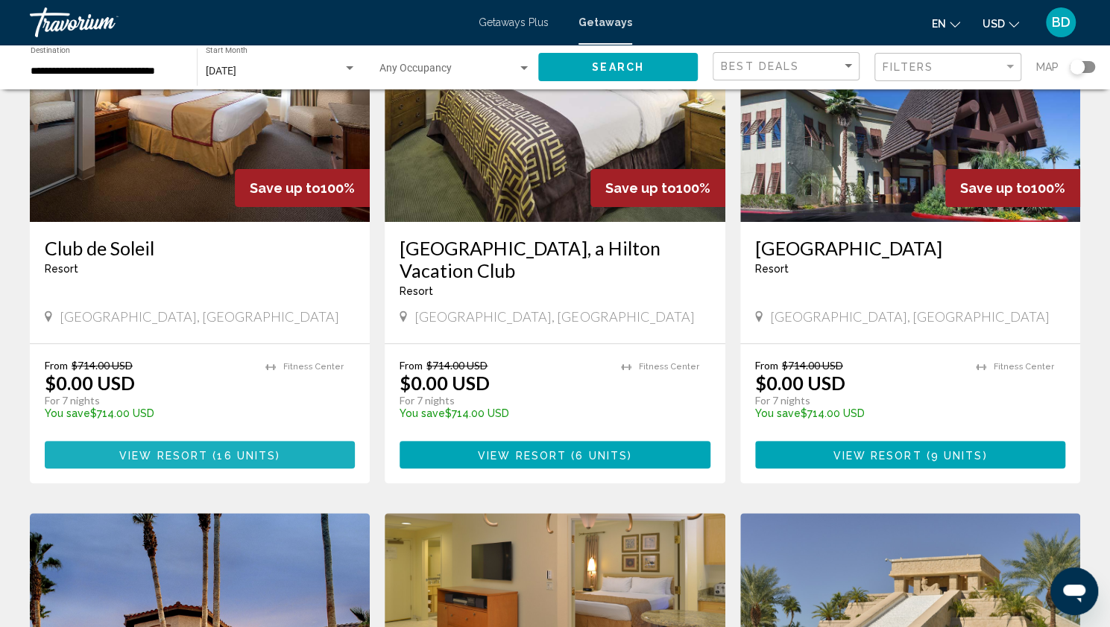
click at [259, 449] on span "16 units" at bounding box center [246, 455] width 59 height 12
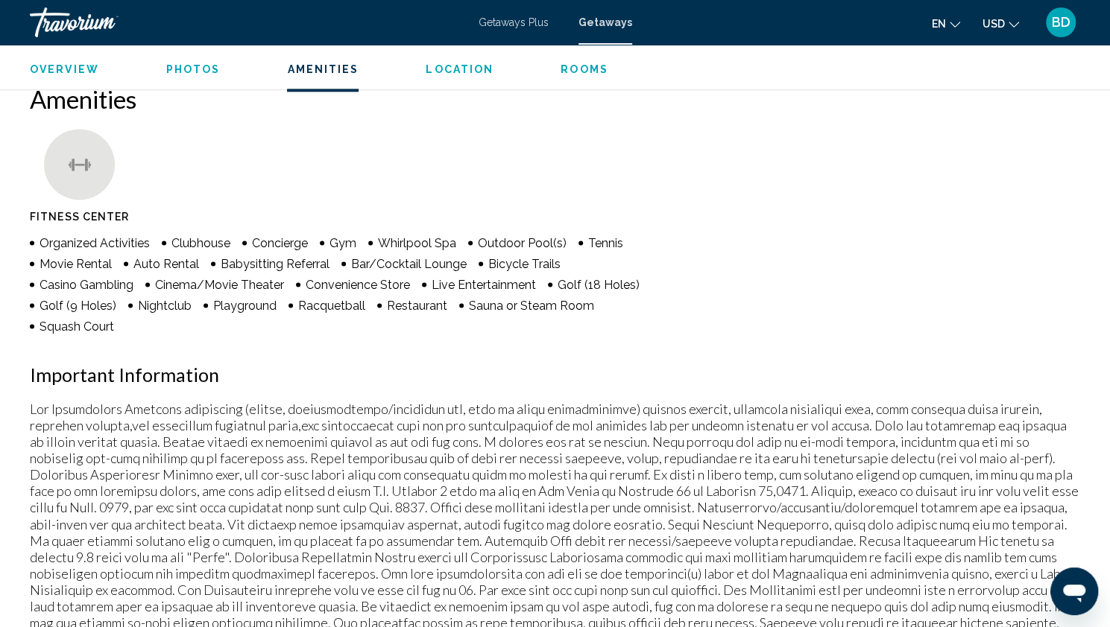
scroll to position [1126, 0]
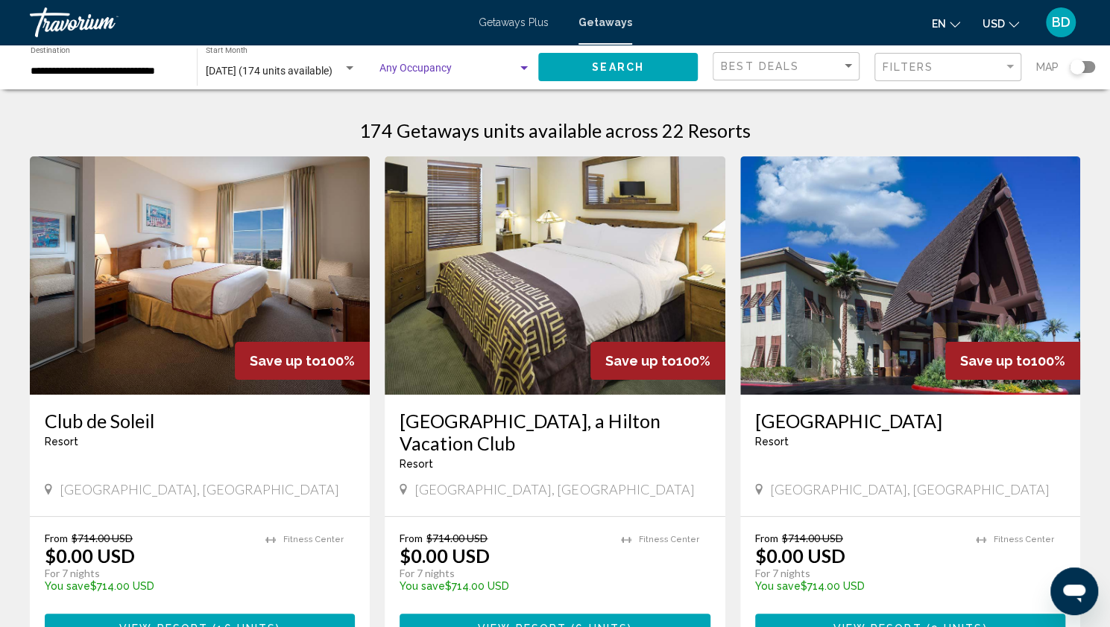
click at [522, 63] on div "Search widget" at bounding box center [523, 69] width 13 height 12
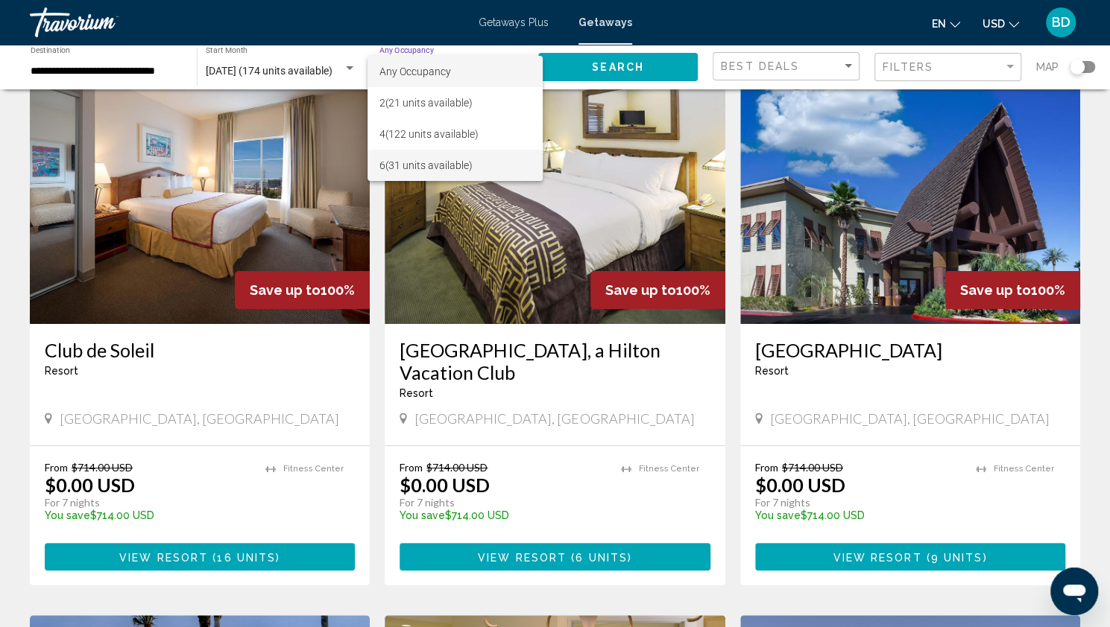
scroll to position [72, 0]
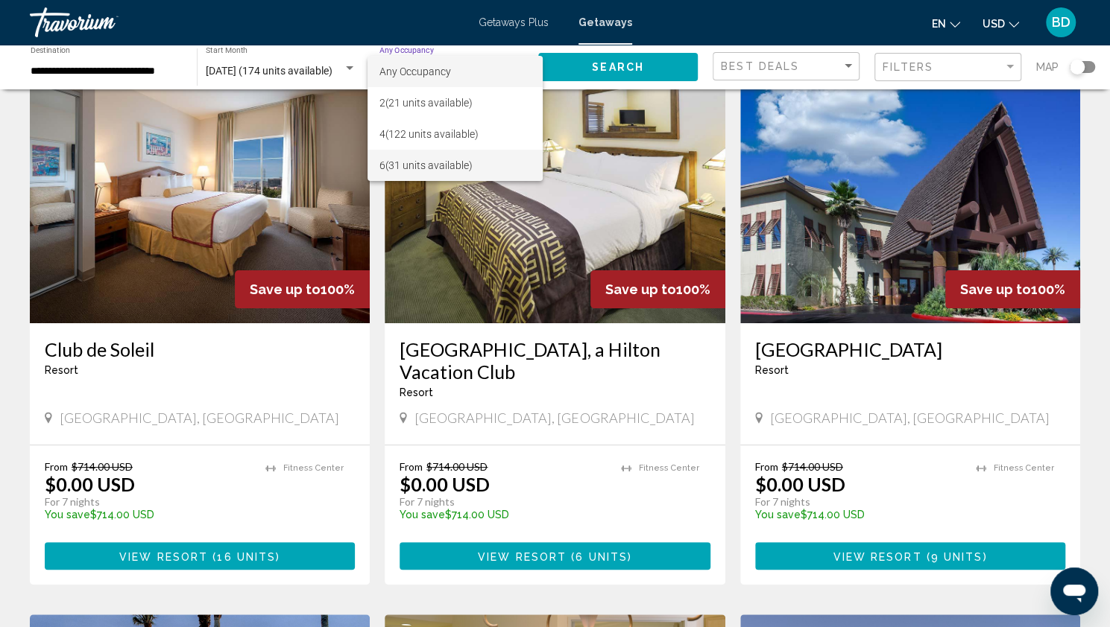
click at [443, 162] on span "6 (31 units available)" at bounding box center [454, 165] width 151 height 31
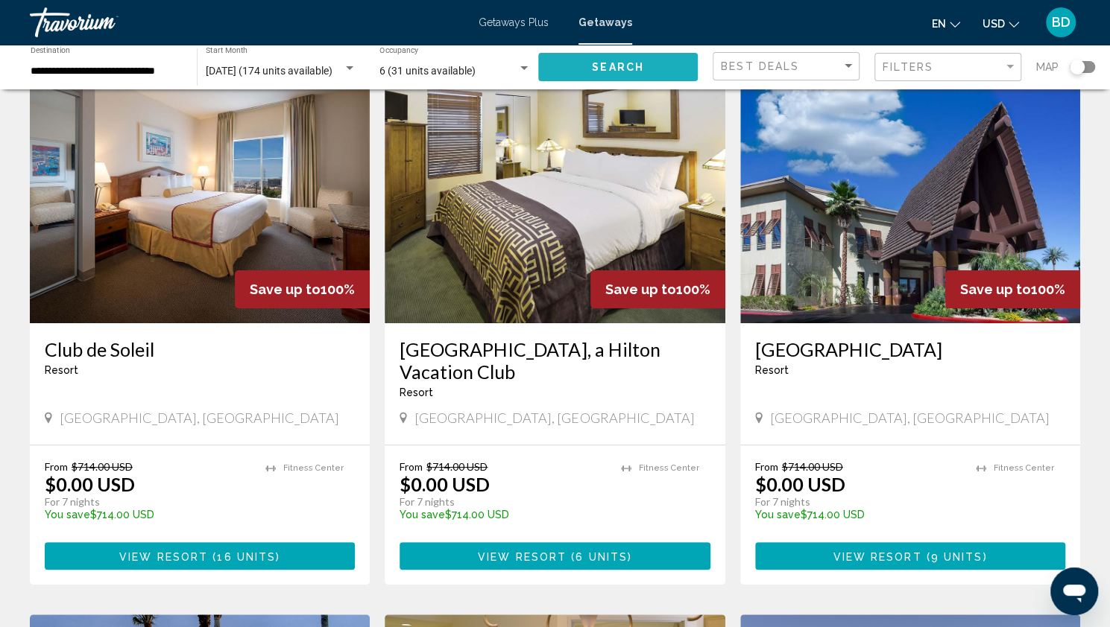
click at [617, 64] on span "Search" at bounding box center [618, 68] width 52 height 12
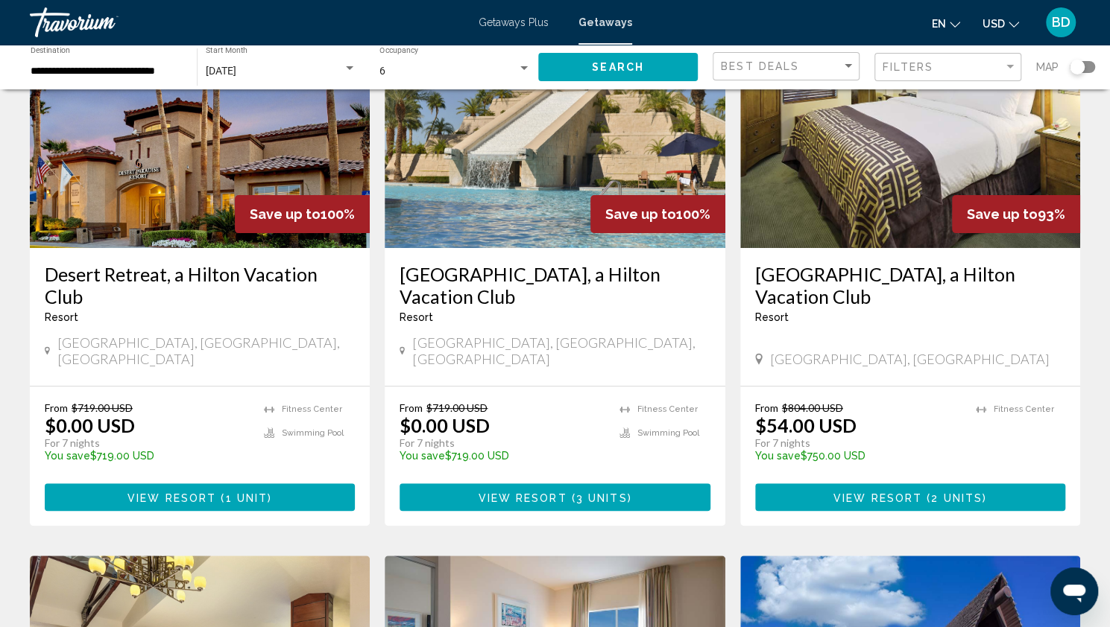
scroll to position [148, 0]
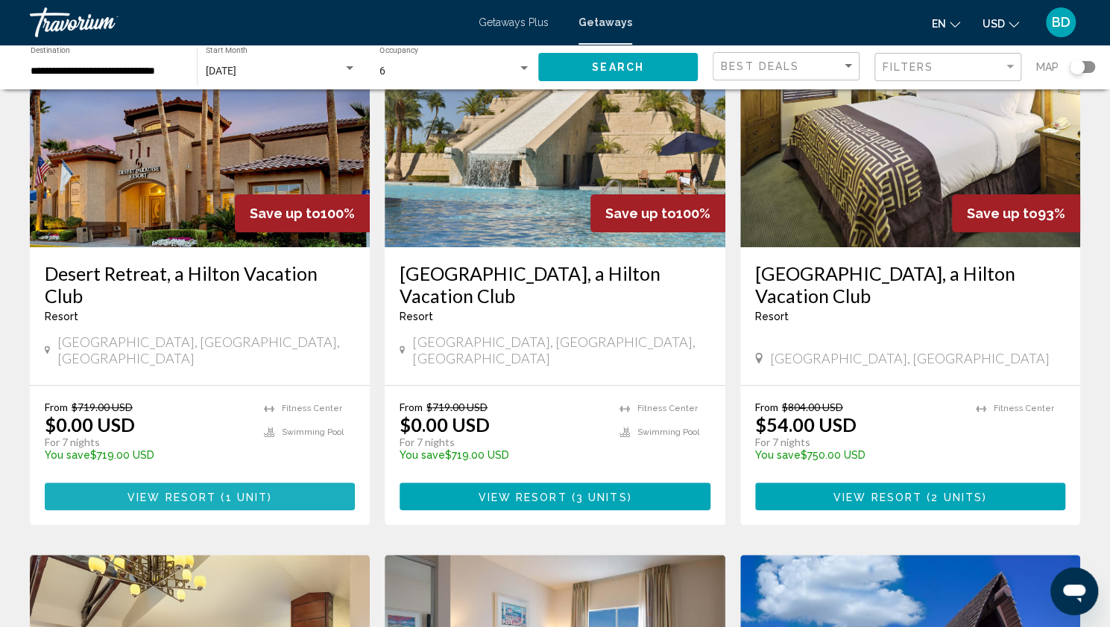
click at [290, 483] on button "View Resort ( 1 unit )" at bounding box center [200, 497] width 310 height 28
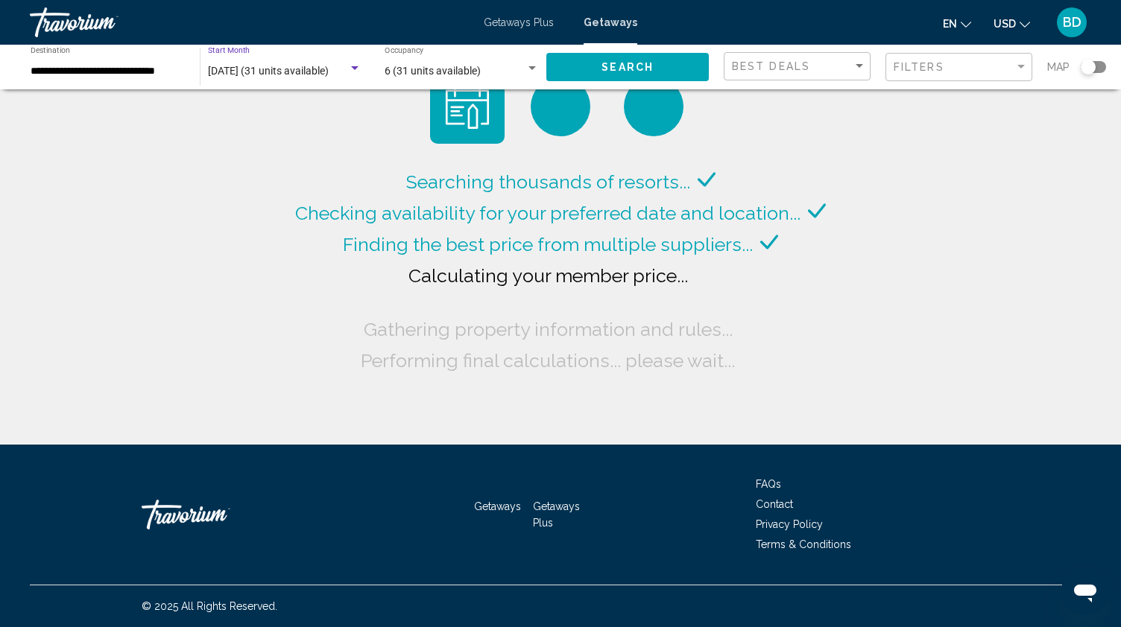
click at [358, 67] on div "Search widget" at bounding box center [354, 68] width 7 height 4
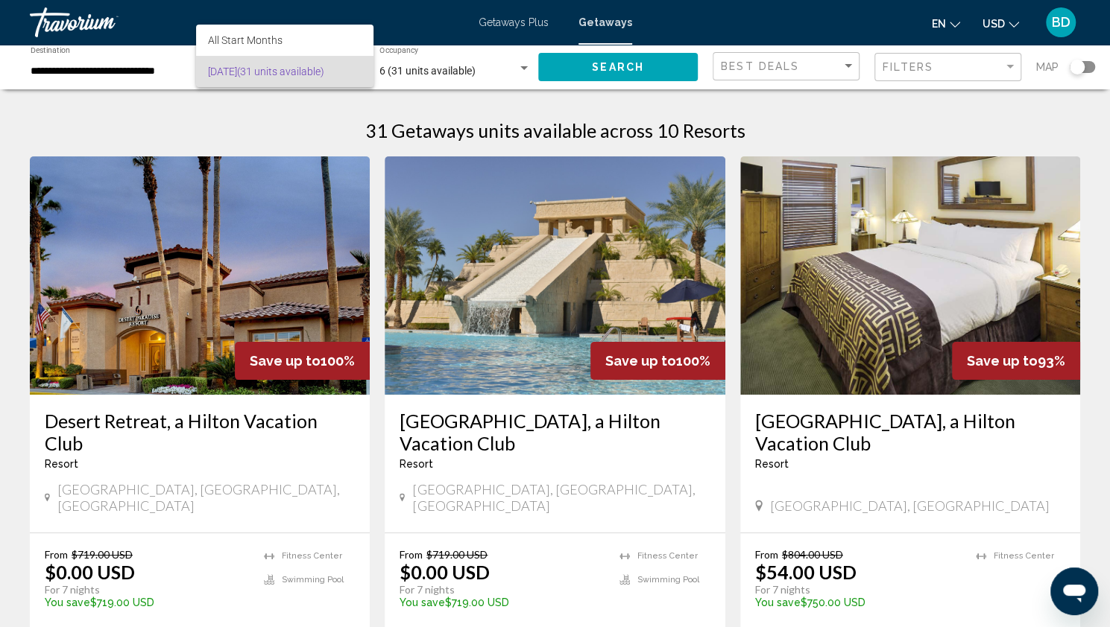
click at [361, 66] on span "[DATE] (31 units available)" at bounding box center [285, 71] width 154 height 31
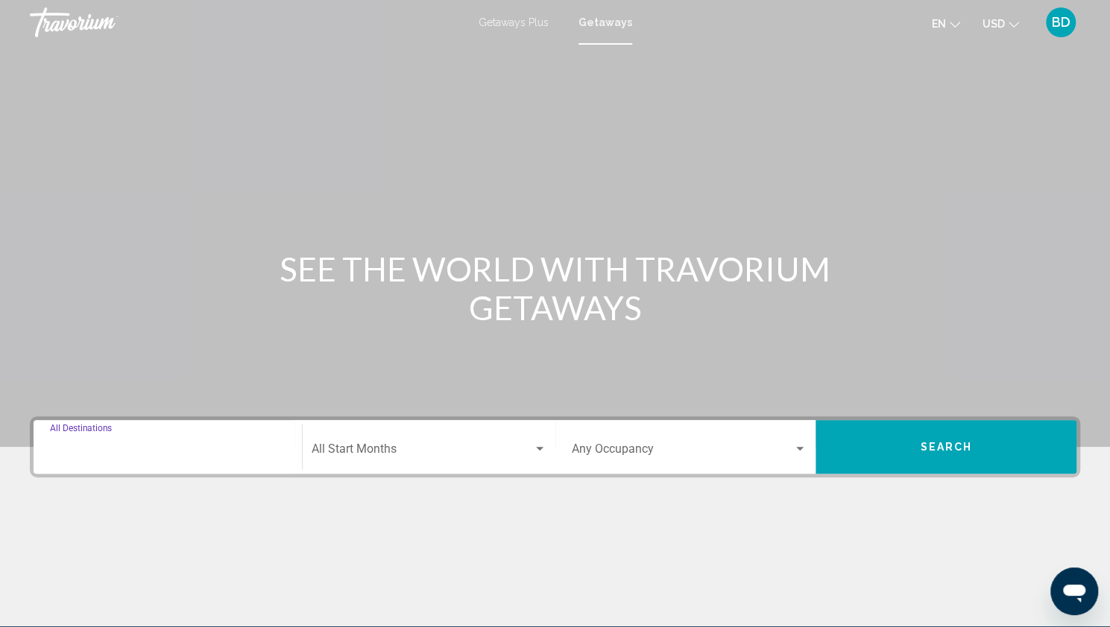
click at [157, 446] on input "Destination All Destinations" at bounding box center [167, 452] width 235 height 13
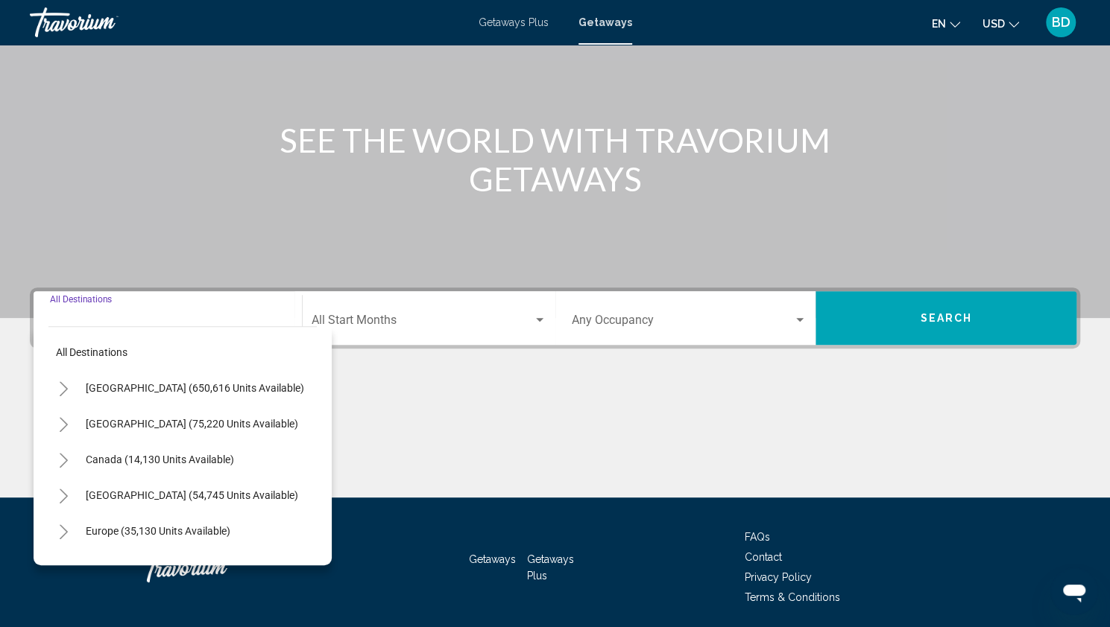
scroll to position [181, 0]
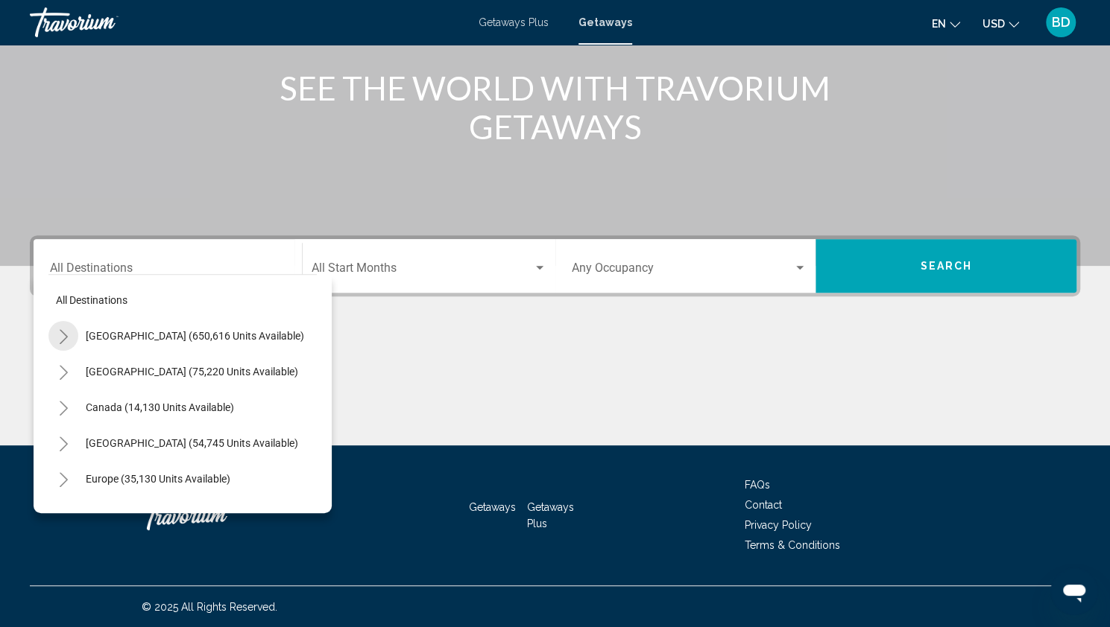
click at [66, 338] on icon "Toggle United States (650,616 units available)" at bounding box center [63, 336] width 11 height 15
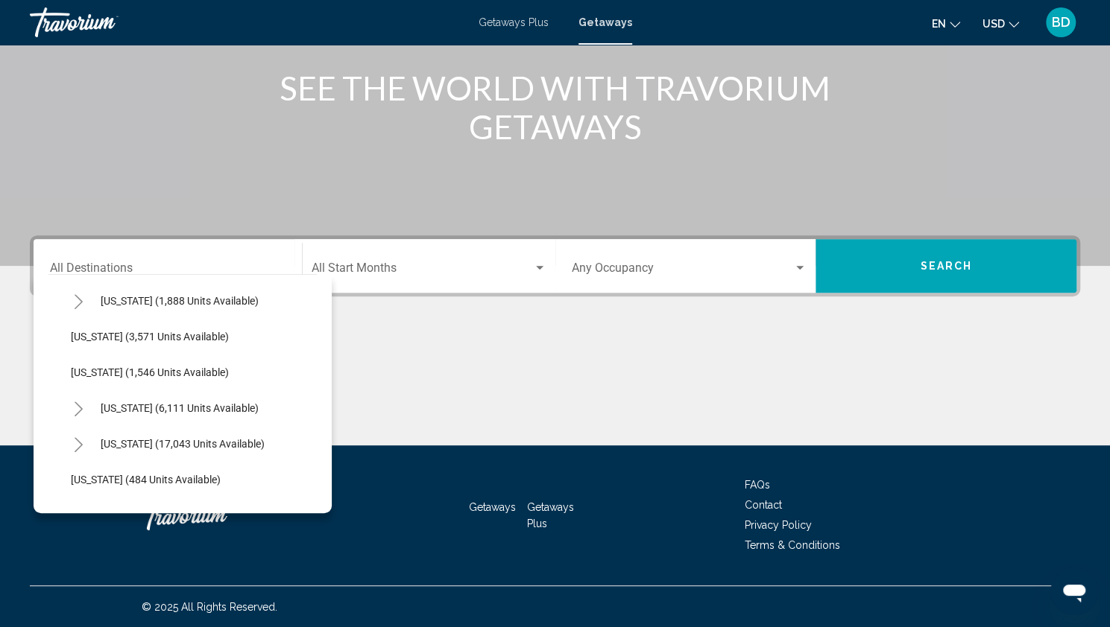
scroll to position [931, 0]
click at [83, 332] on span "[US_STATE] (3,571 units available)" at bounding box center [150, 335] width 158 height 12
type input "**********"
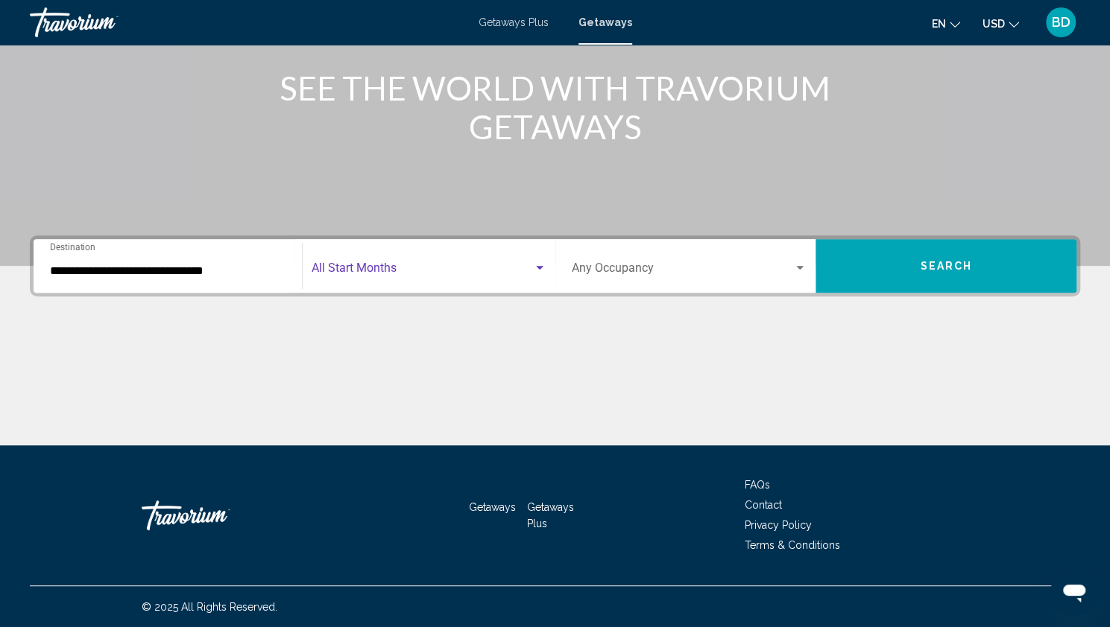
click at [538, 270] on div "Search widget" at bounding box center [539, 268] width 13 height 12
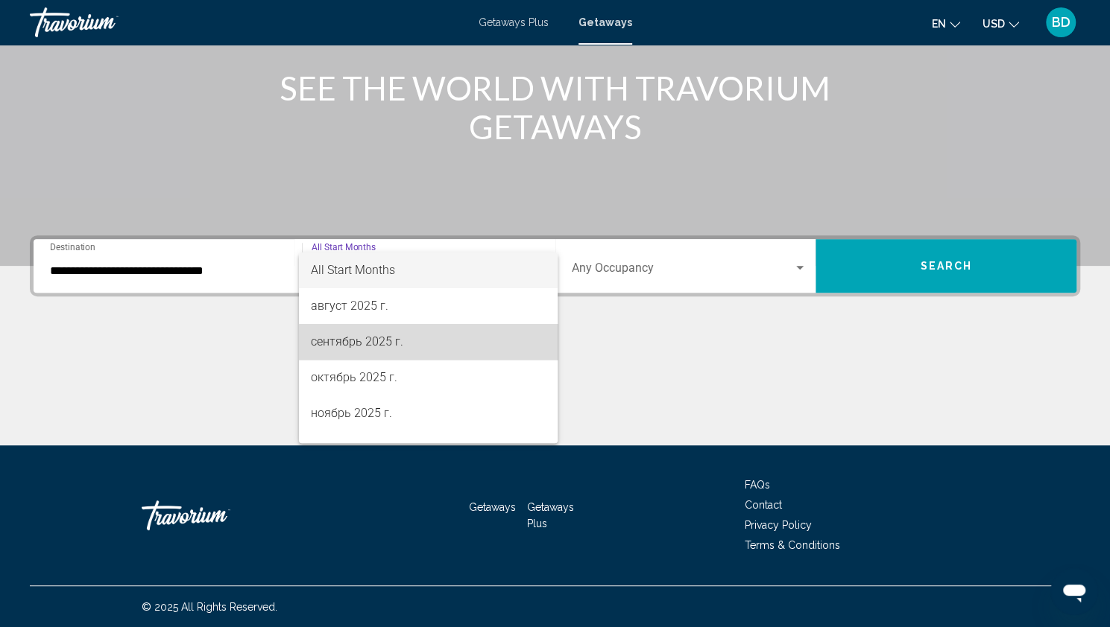
click at [464, 352] on span "сентябрь 2025 г." at bounding box center [428, 342] width 235 height 36
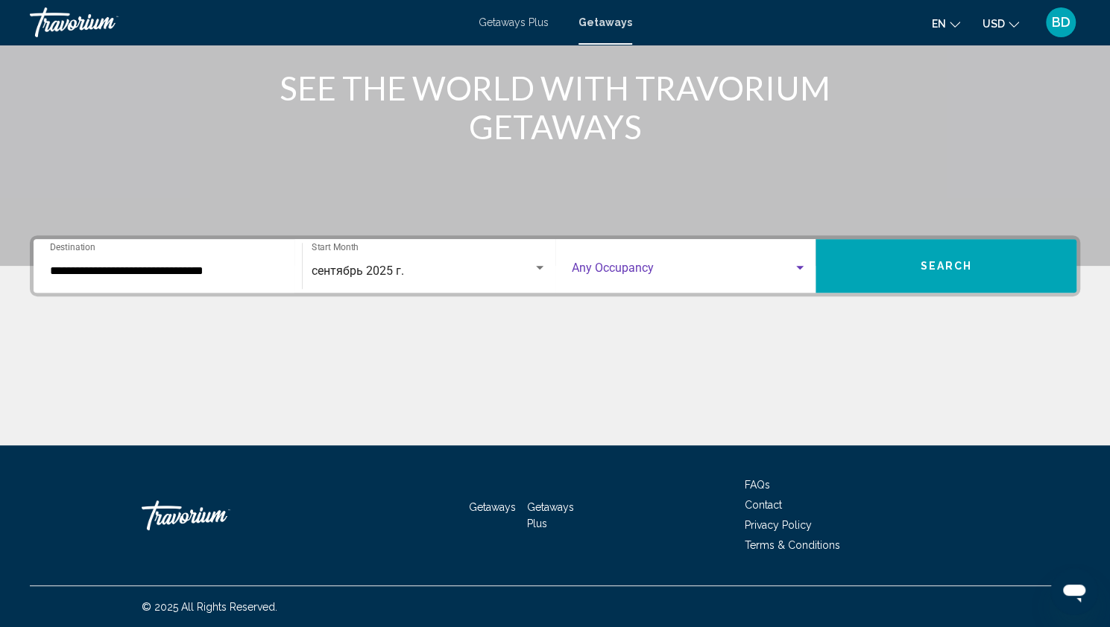
click at [800, 269] on div "Search widget" at bounding box center [799, 268] width 13 height 12
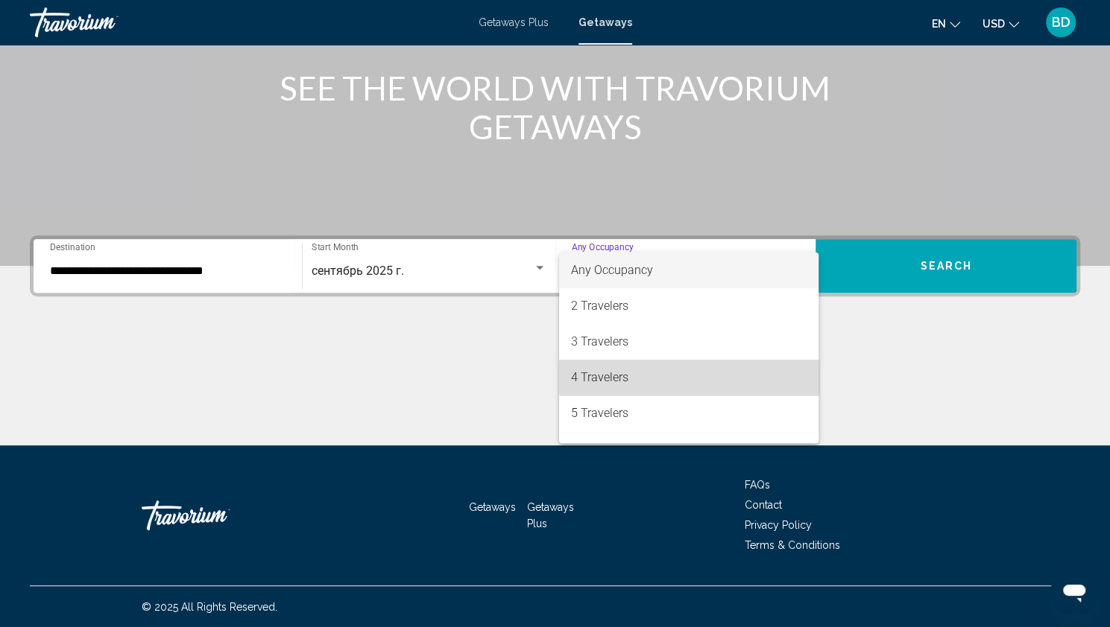
click at [701, 378] on span "4 Travelers" at bounding box center [688, 378] width 235 height 36
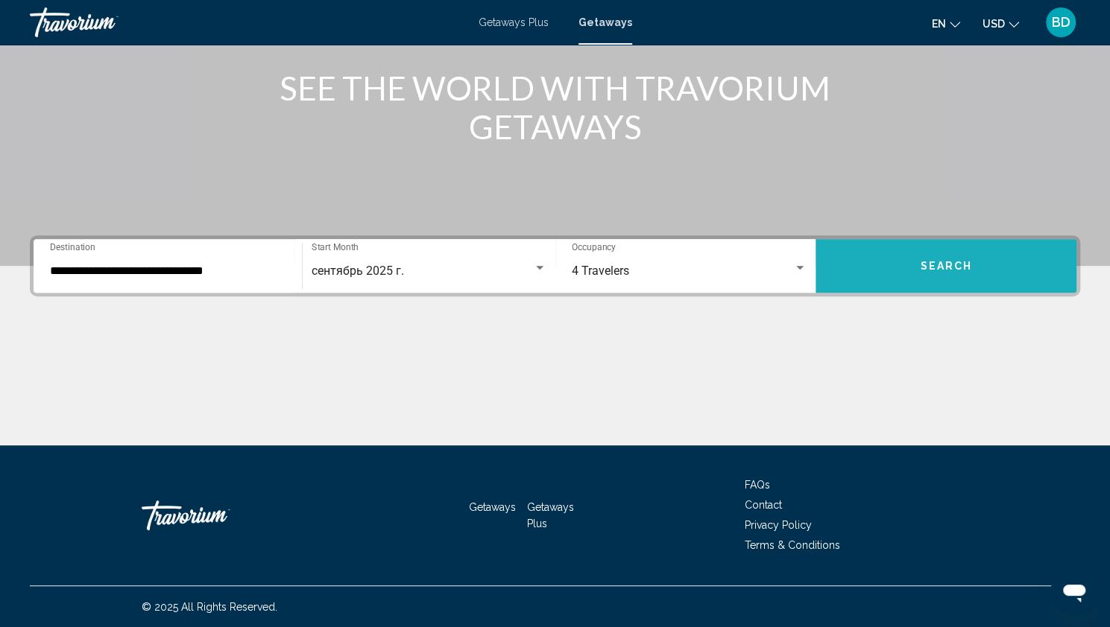
click at [926, 271] on span "Search" at bounding box center [946, 267] width 52 height 12
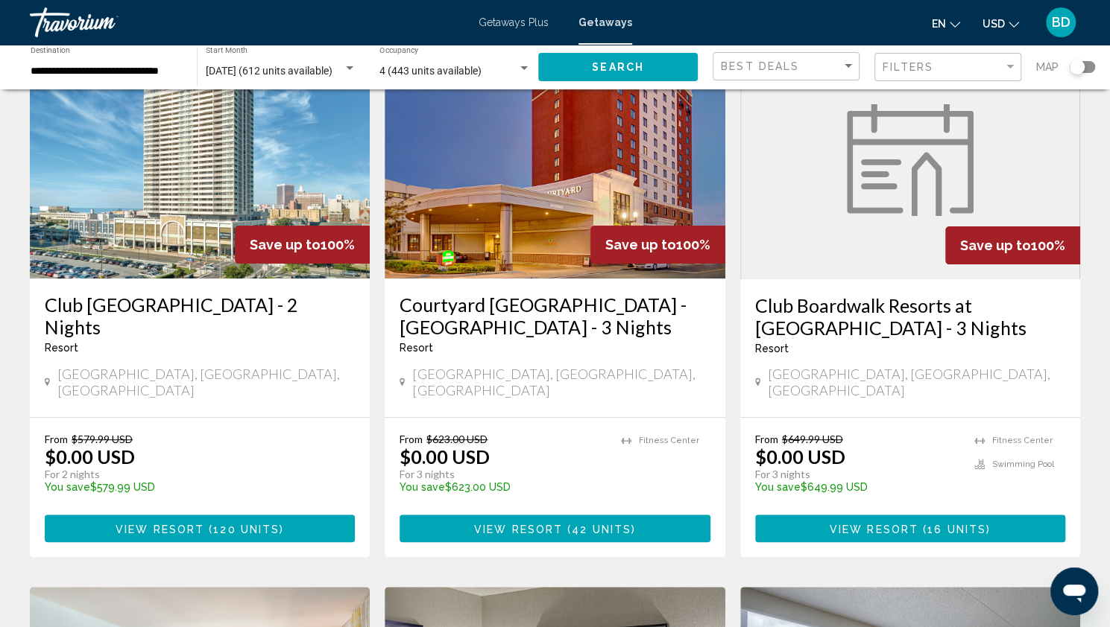
scroll to position [119, 0]
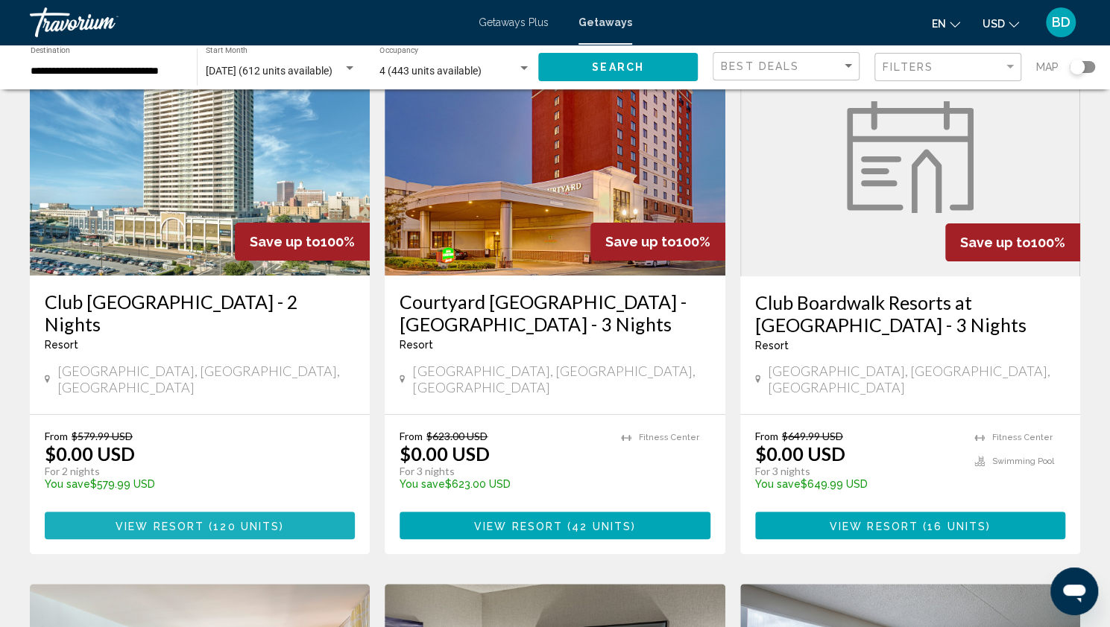
click at [183, 520] on span "View Resort" at bounding box center [160, 526] width 89 height 12
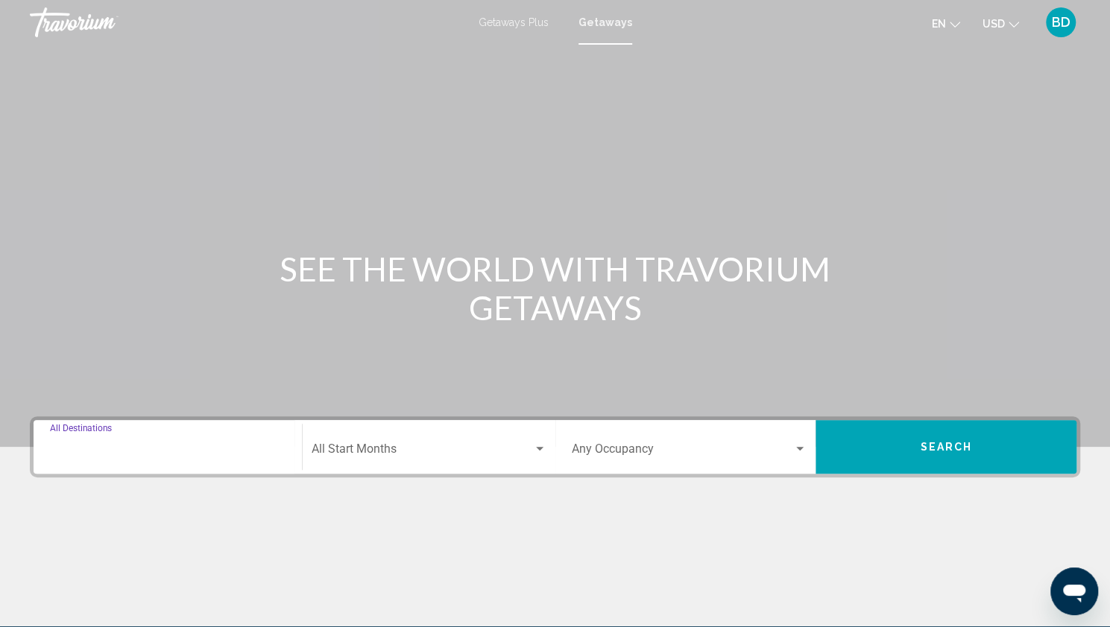
click at [158, 450] on input "Destination All Destinations" at bounding box center [167, 452] width 235 height 13
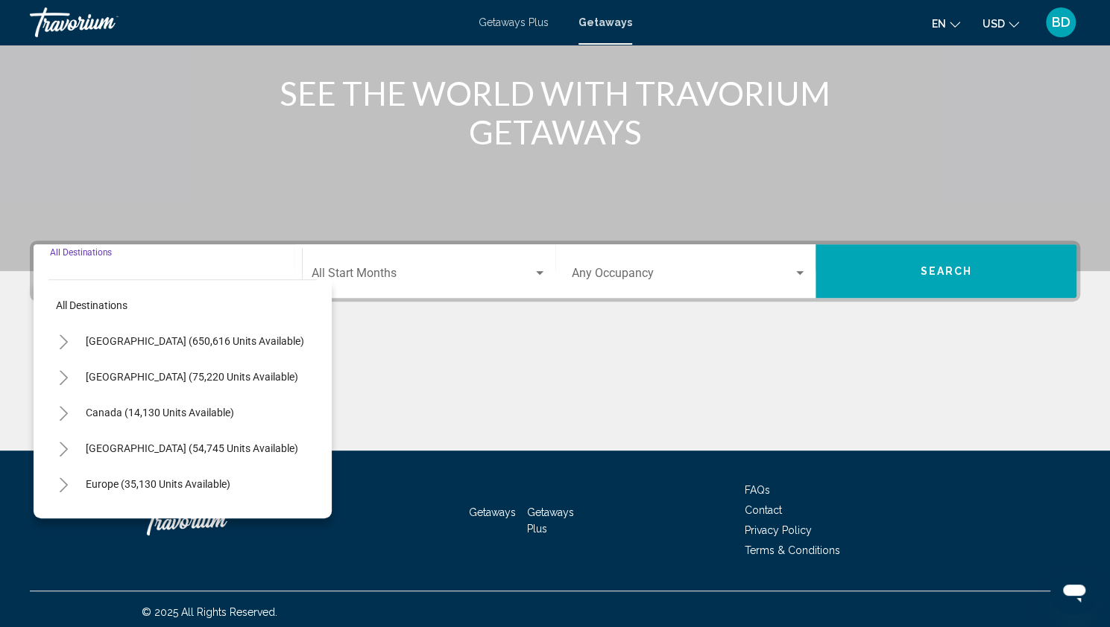
scroll to position [181, 0]
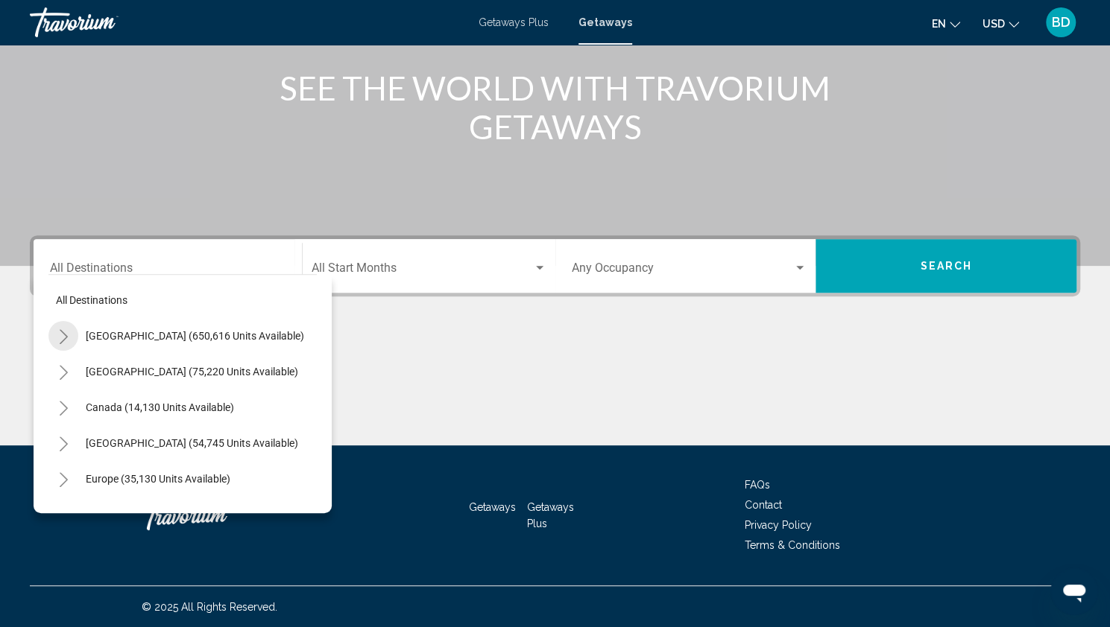
click at [63, 338] on icon "Toggle United States (650,616 units available)" at bounding box center [63, 336] width 11 height 15
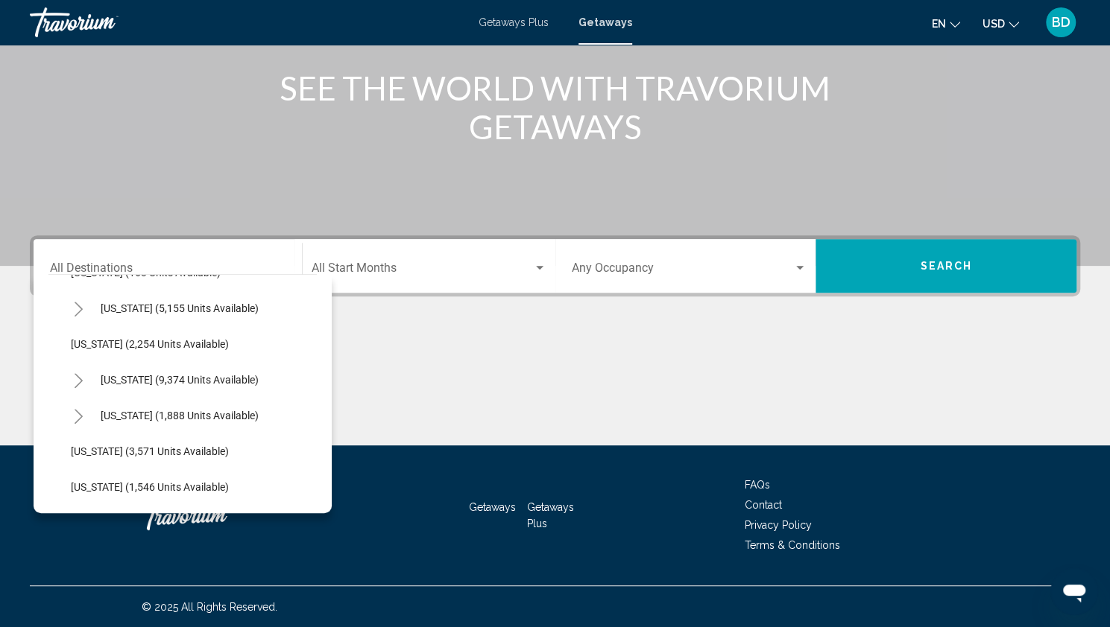
scroll to position [852, 0]
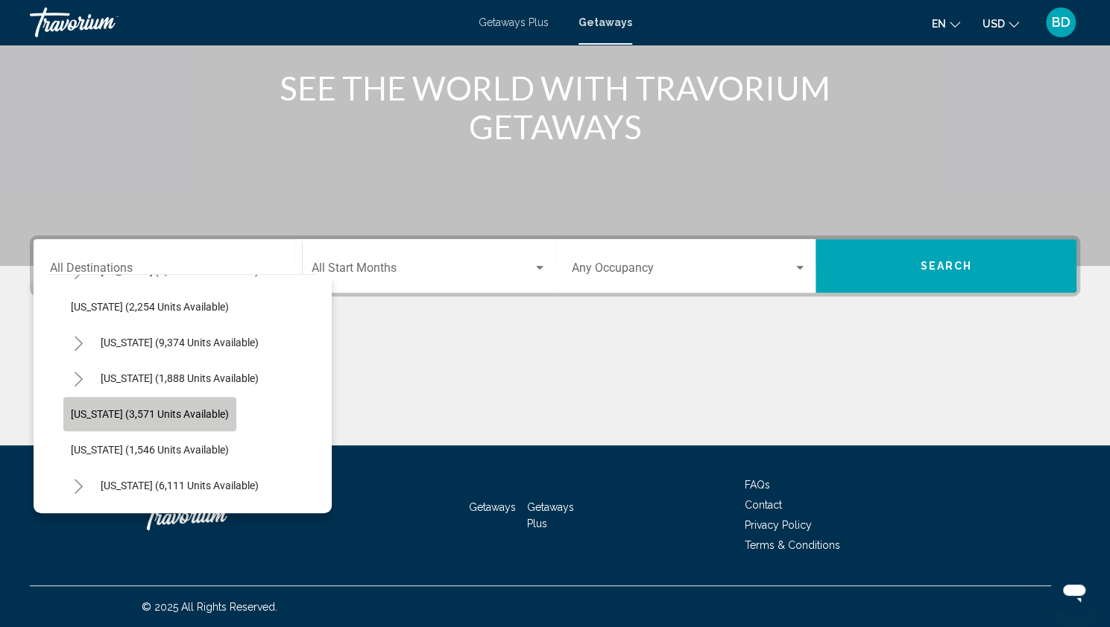
click at [142, 412] on span "[US_STATE] (3,571 units available)" at bounding box center [150, 414] width 158 height 12
type input "**********"
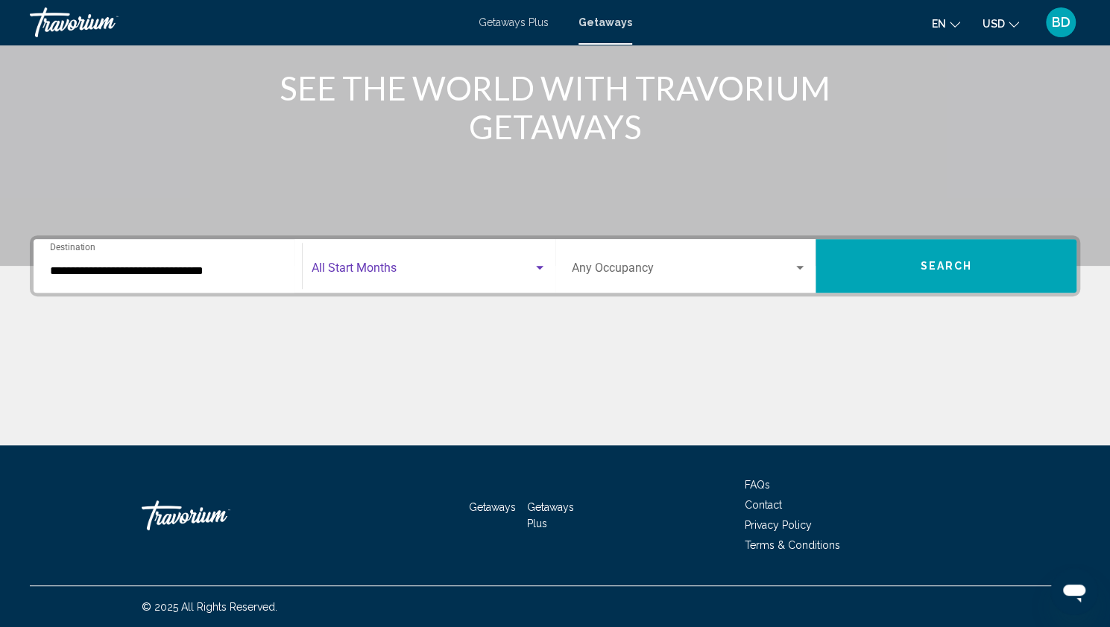
click at [542, 268] on div "Search widget" at bounding box center [539, 268] width 7 height 4
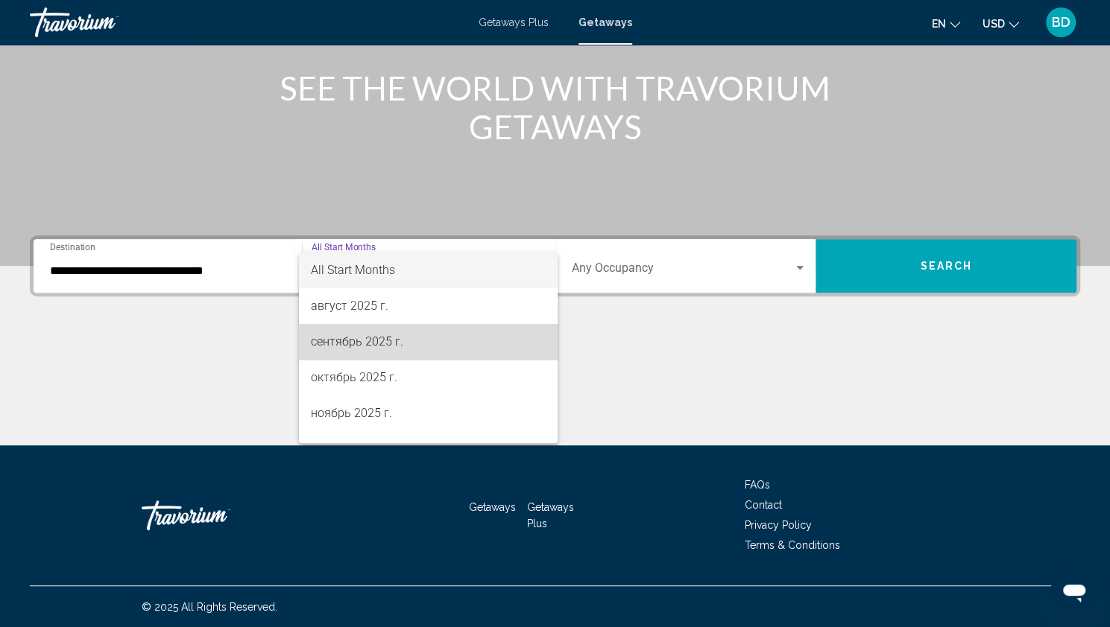
click at [438, 343] on span "сентябрь 2025 г." at bounding box center [428, 342] width 235 height 36
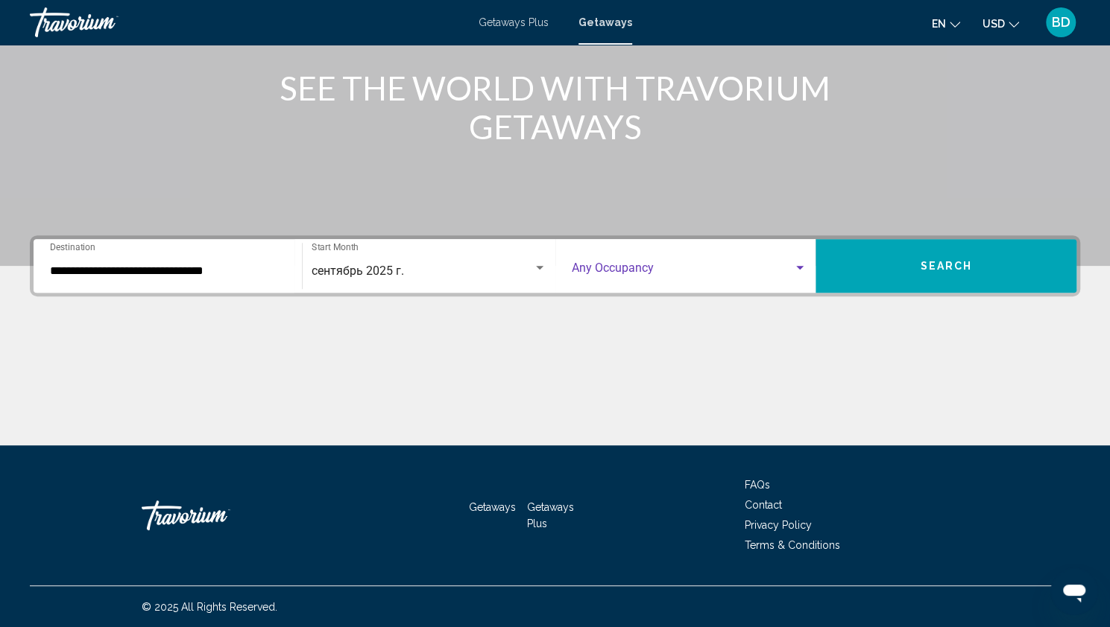
click at [801, 267] on div "Search widget" at bounding box center [799, 268] width 7 height 4
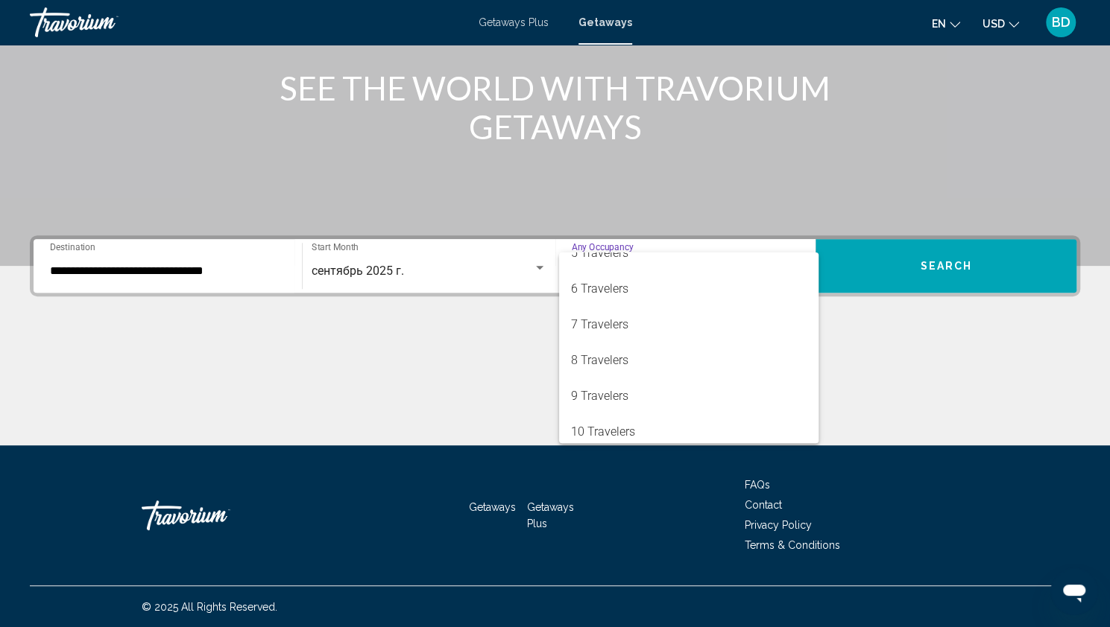
scroll to position [167, 0]
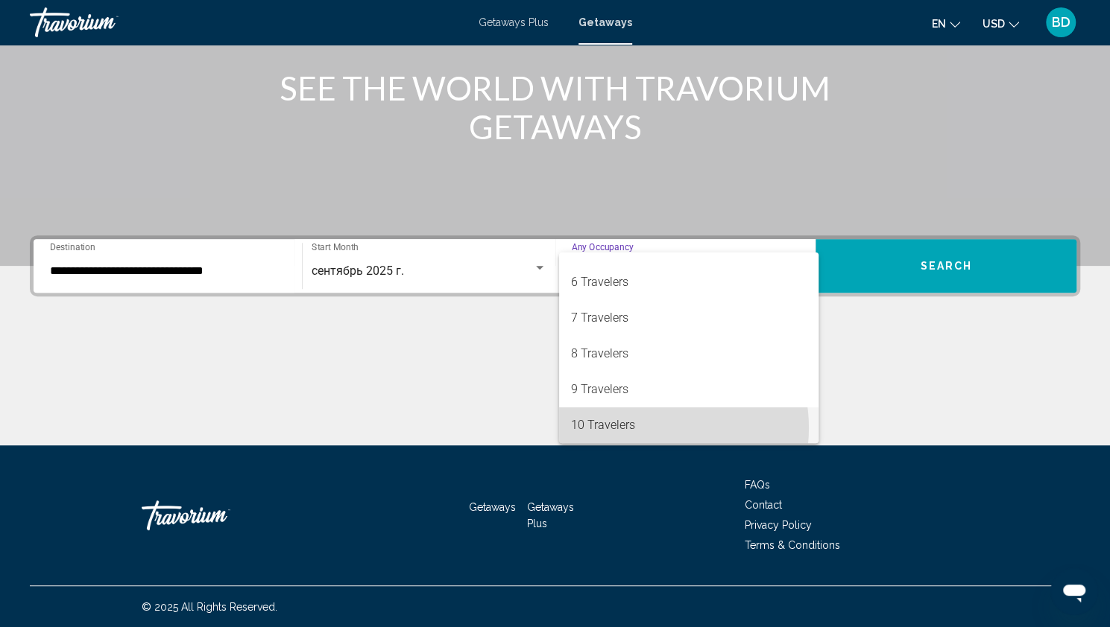
click at [652, 428] on span "10 Travelers" at bounding box center [688, 426] width 235 height 36
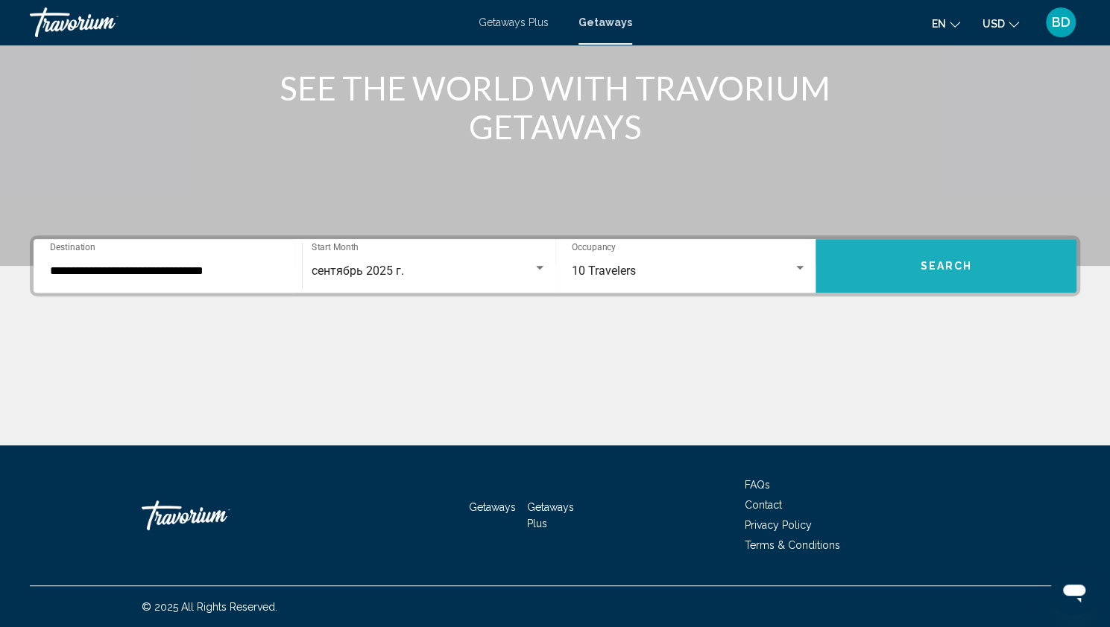
click at [951, 262] on span "Search" at bounding box center [946, 267] width 52 height 12
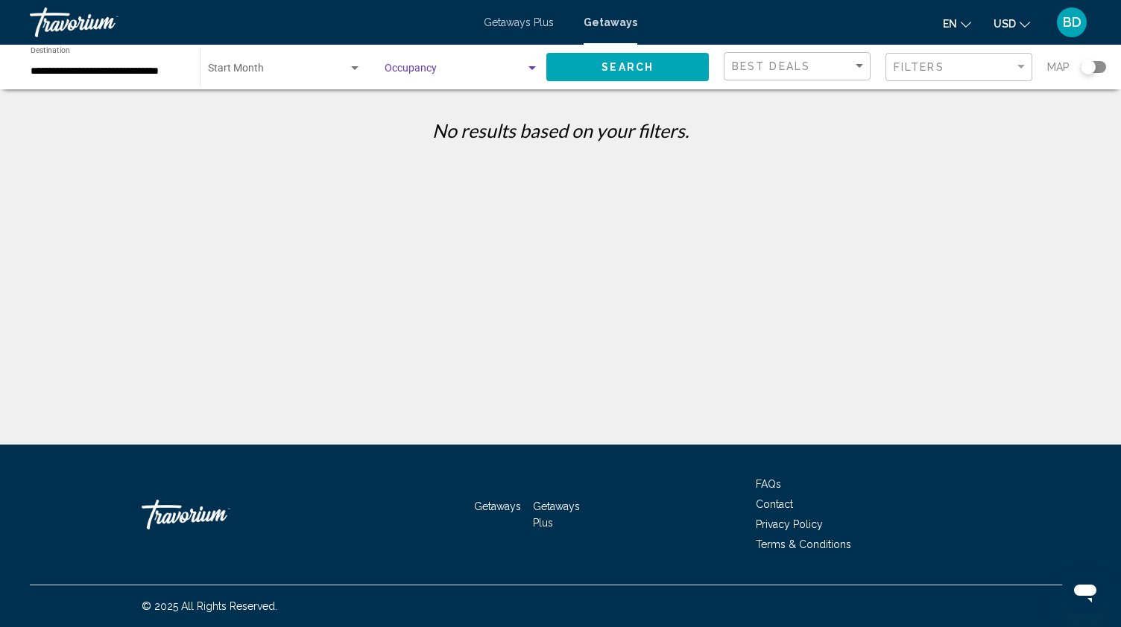
click at [534, 74] on div "Search widget" at bounding box center [462, 72] width 154 height 12
click at [493, 68] on span "Any Occupancy" at bounding box center [462, 71] width 154 height 31
click at [394, 67] on span "Search widget" at bounding box center [455, 72] width 141 height 12
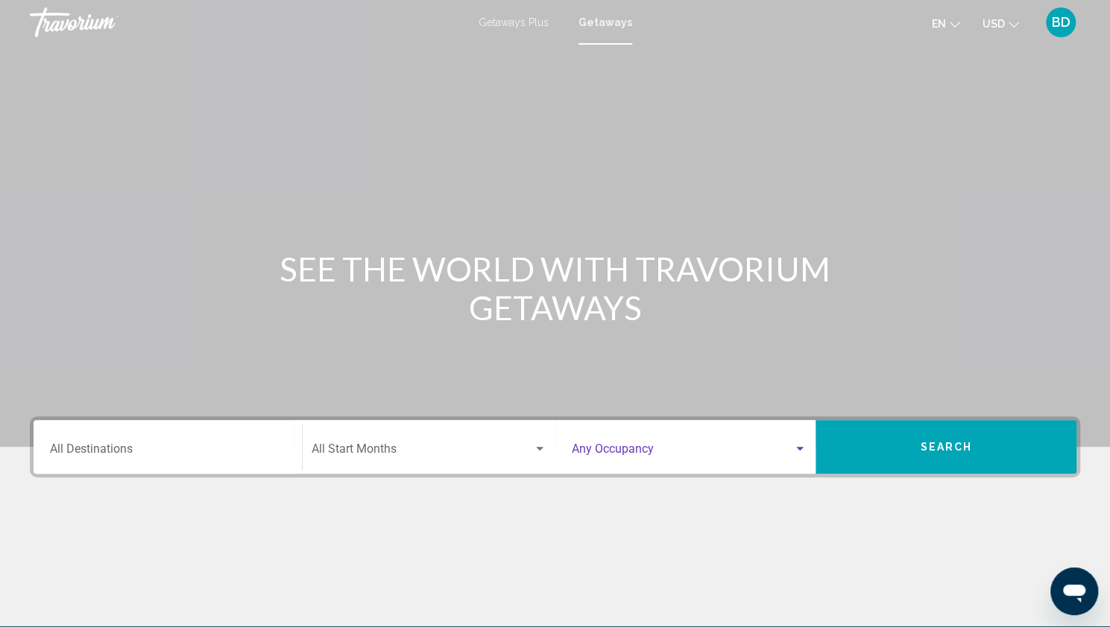
click at [798, 454] on div "Search widget" at bounding box center [799, 449] width 13 height 12
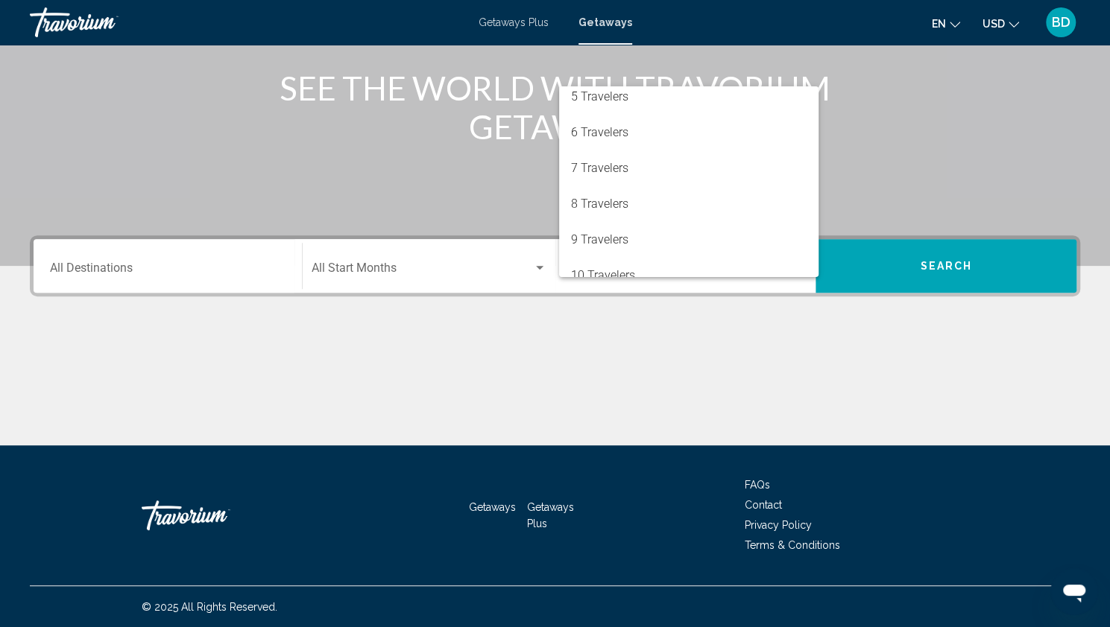
scroll to position [156, 0]
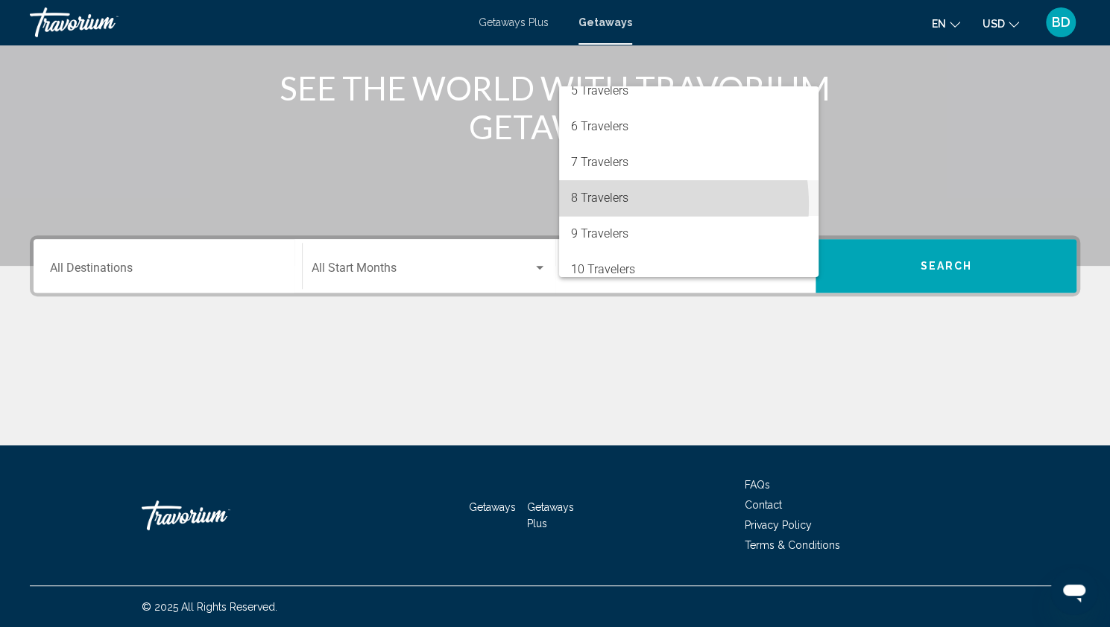
click at [610, 205] on span "8 Travelers" at bounding box center [688, 198] width 235 height 36
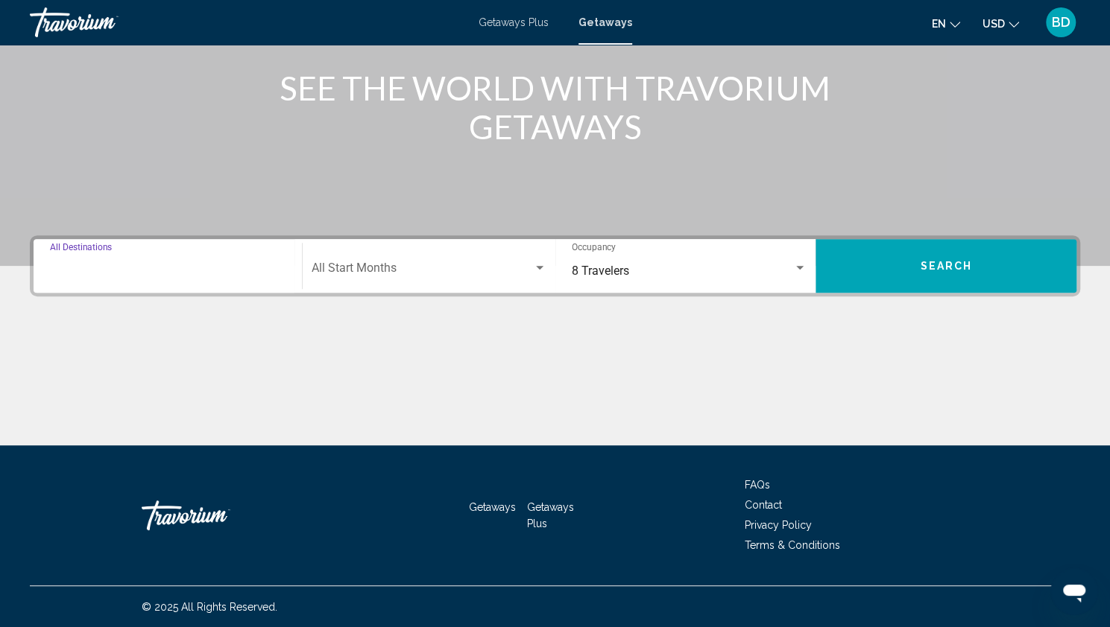
click at [100, 265] on input "Destination All Destinations" at bounding box center [167, 271] width 235 height 13
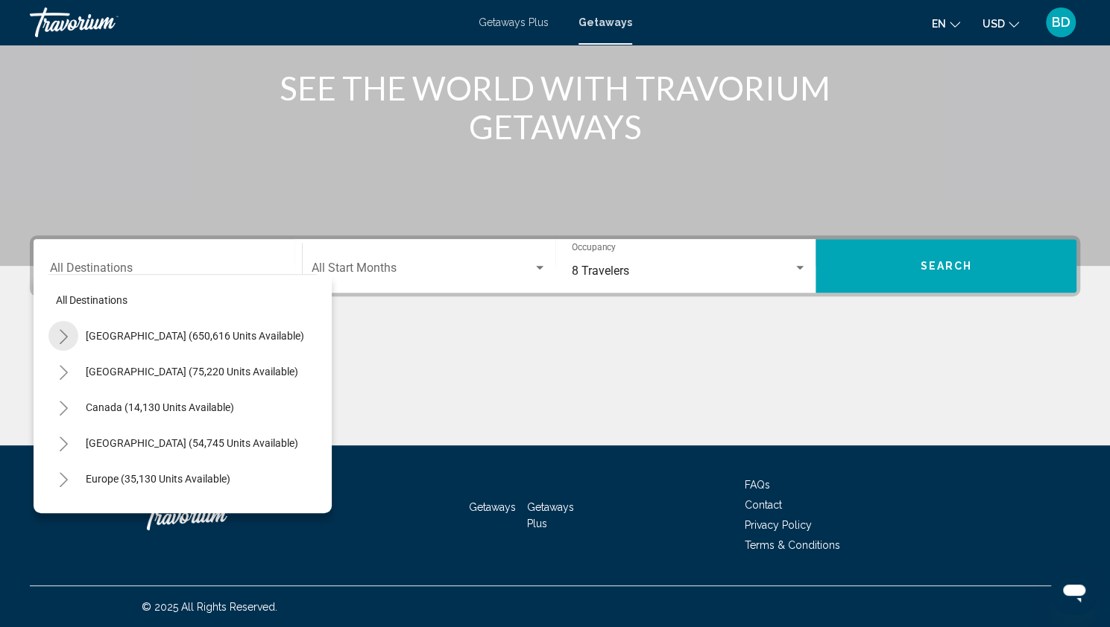
click at [60, 333] on icon "Toggle United States (650,616 units available)" at bounding box center [63, 336] width 11 height 15
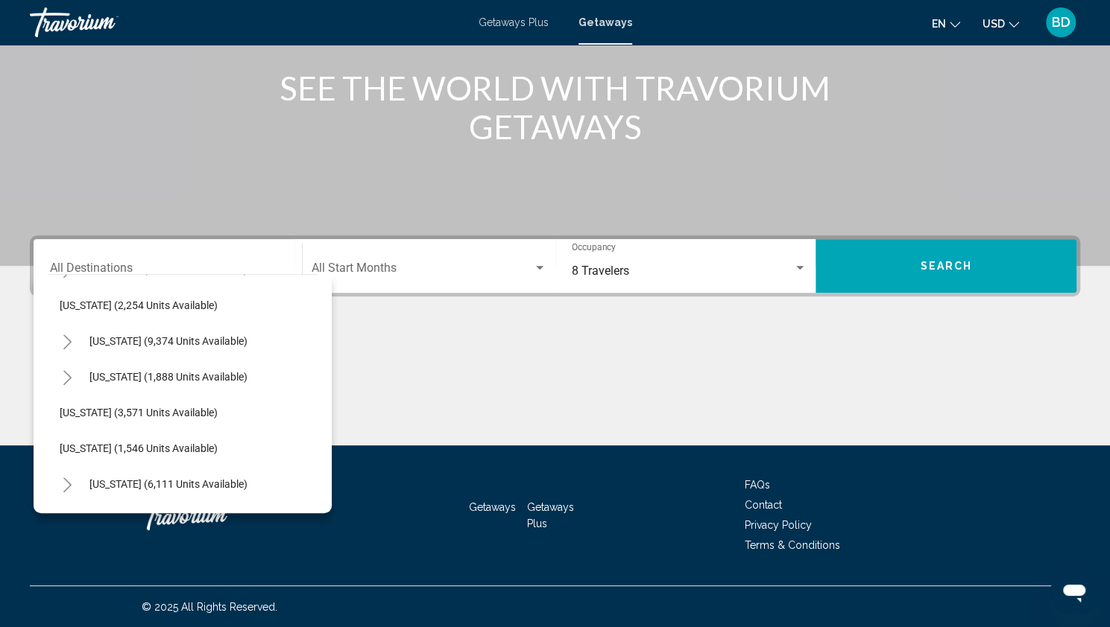
scroll to position [861, 11]
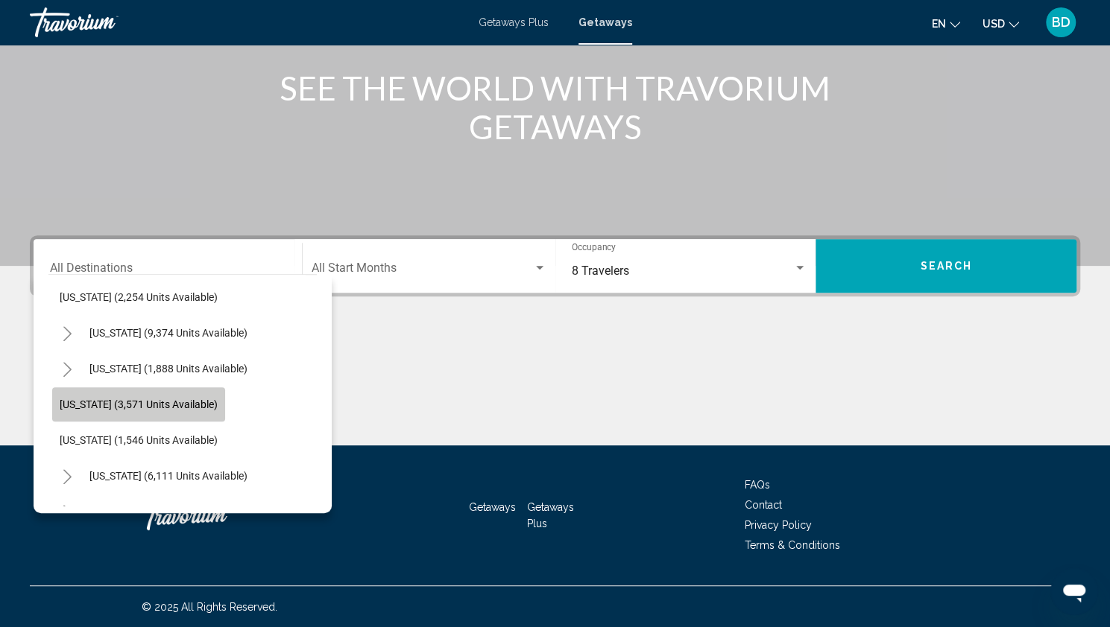
click at [90, 405] on span "[US_STATE] (3,571 units available)" at bounding box center [139, 405] width 158 height 12
type input "**********"
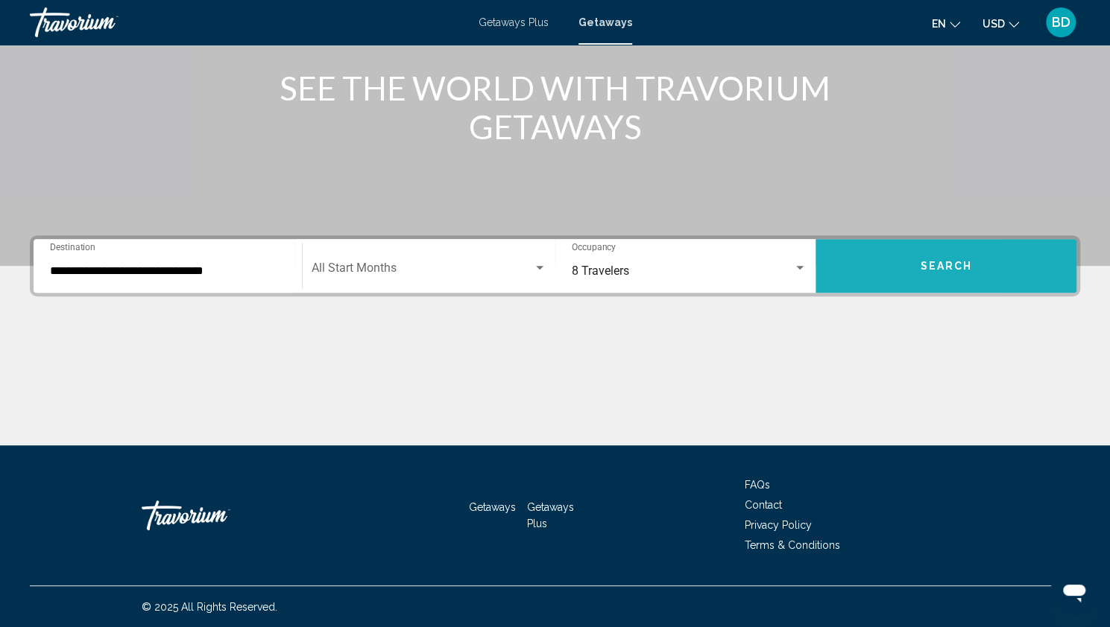
click at [1008, 253] on button "Search" at bounding box center [945, 266] width 261 height 54
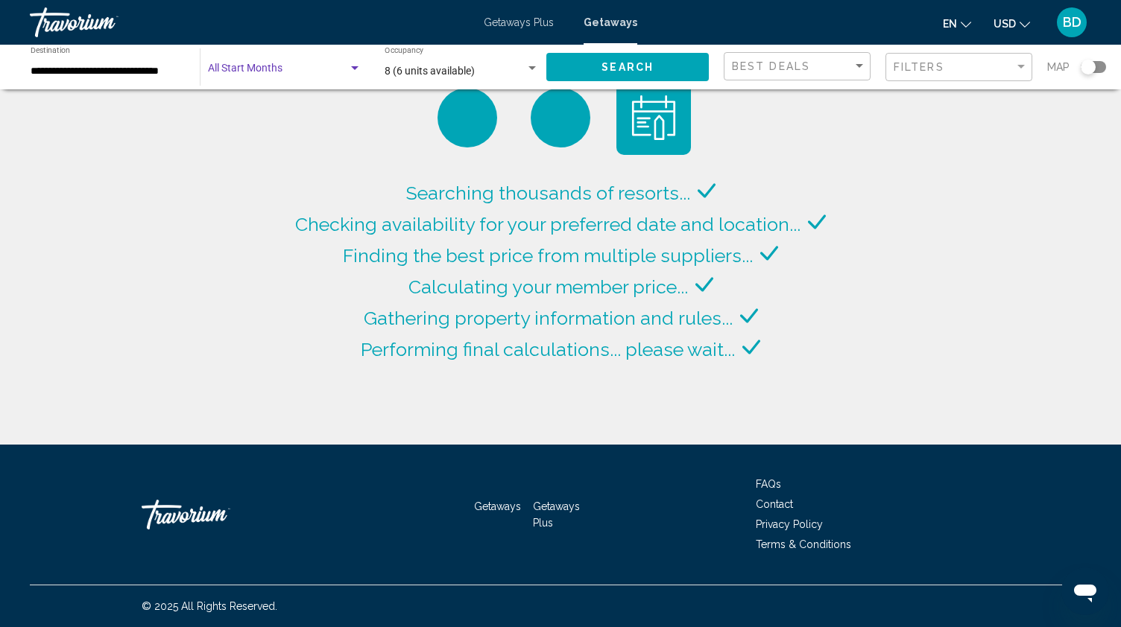
click at [358, 69] on div "Search widget" at bounding box center [354, 68] width 7 height 4
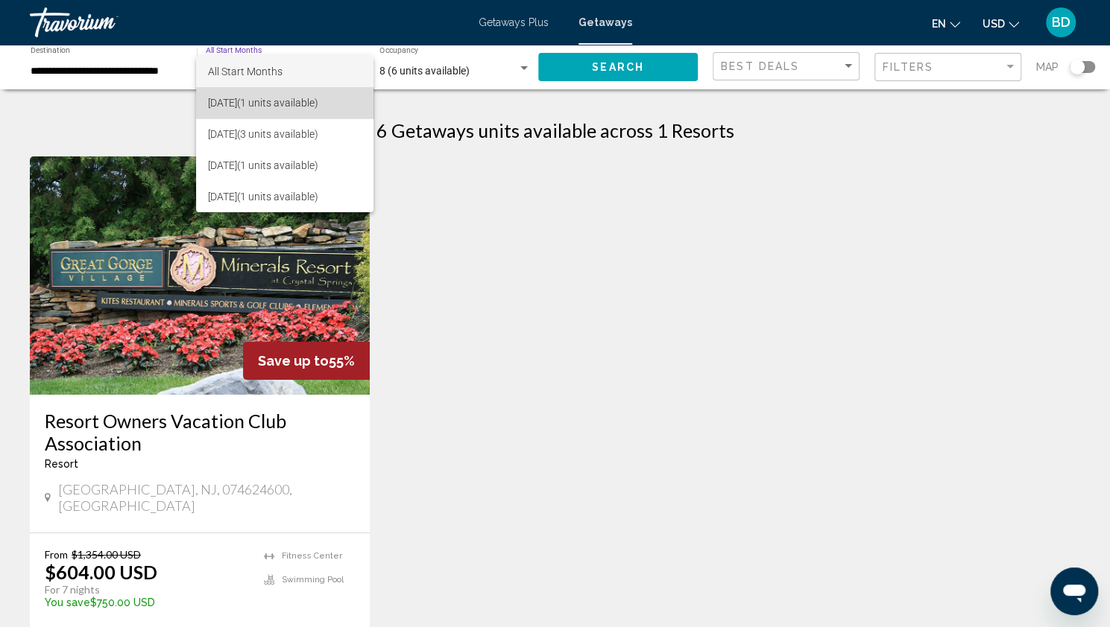
click at [303, 104] on span "[DATE] (1 units available)" at bounding box center [285, 102] width 154 height 31
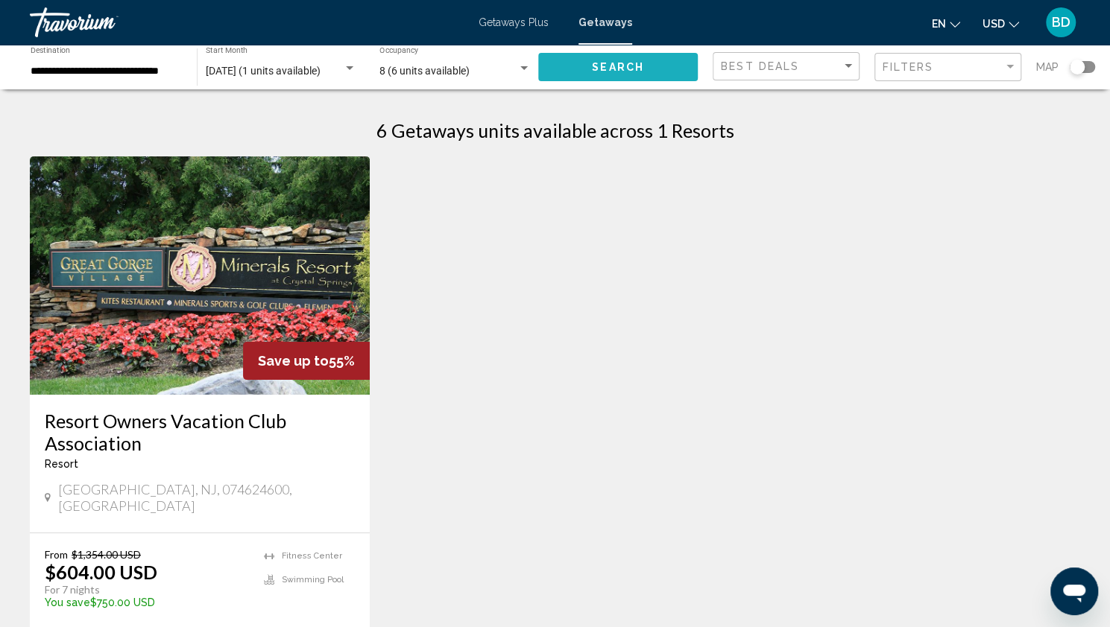
click at [638, 62] on span "Search" at bounding box center [618, 68] width 52 height 12
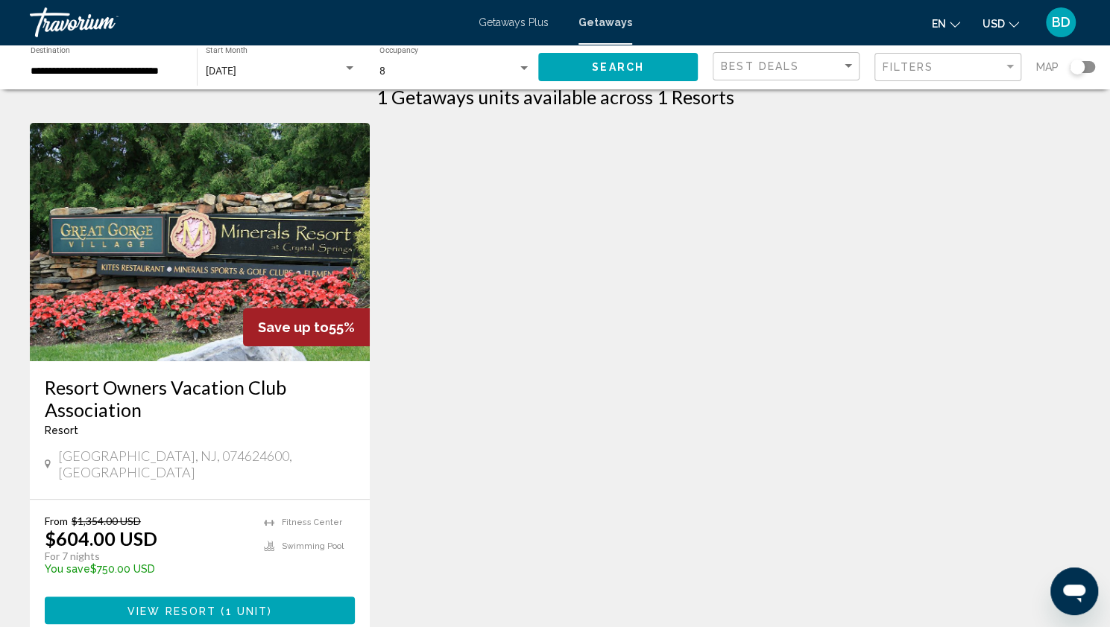
scroll to position [34, 0]
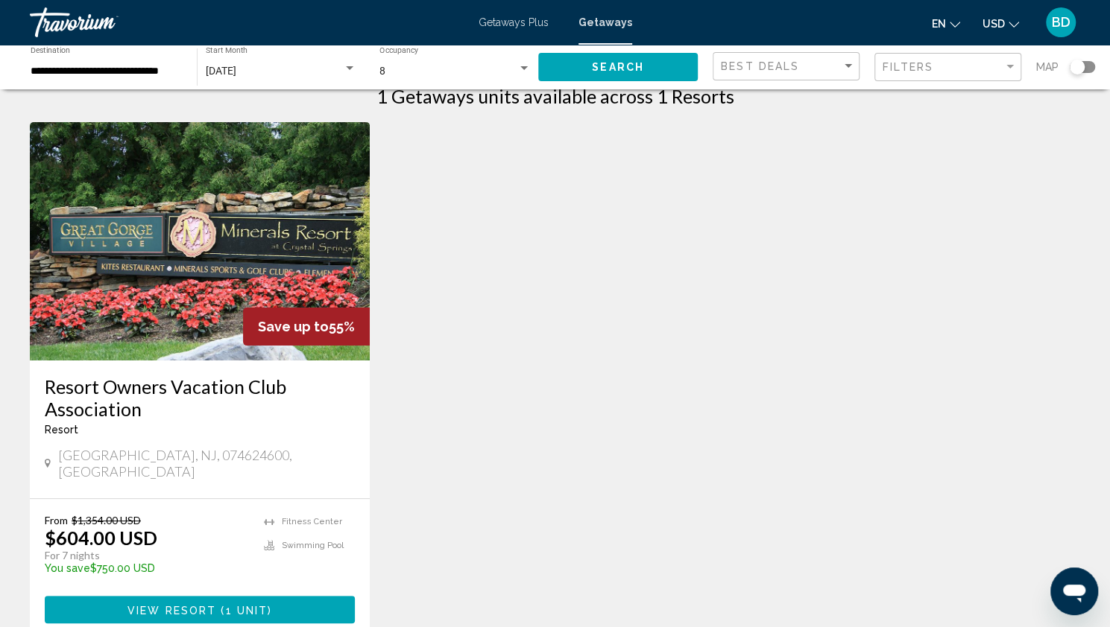
click at [526, 68] on div "Search widget" at bounding box center [523, 68] width 7 height 4
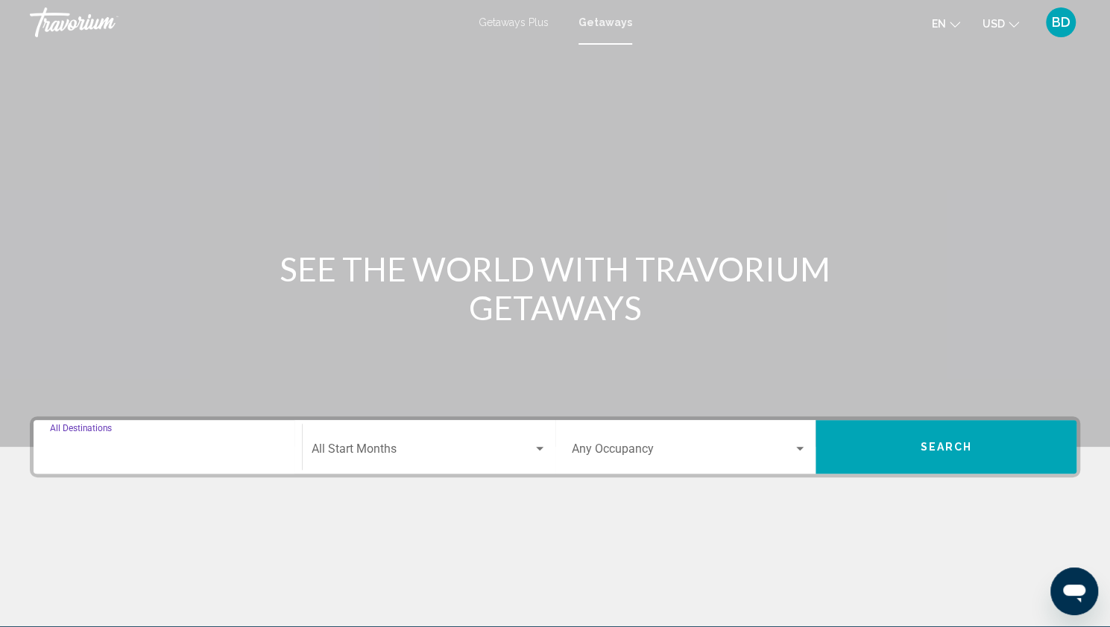
click at [134, 455] on input "Destination All Destinations" at bounding box center [167, 452] width 235 height 13
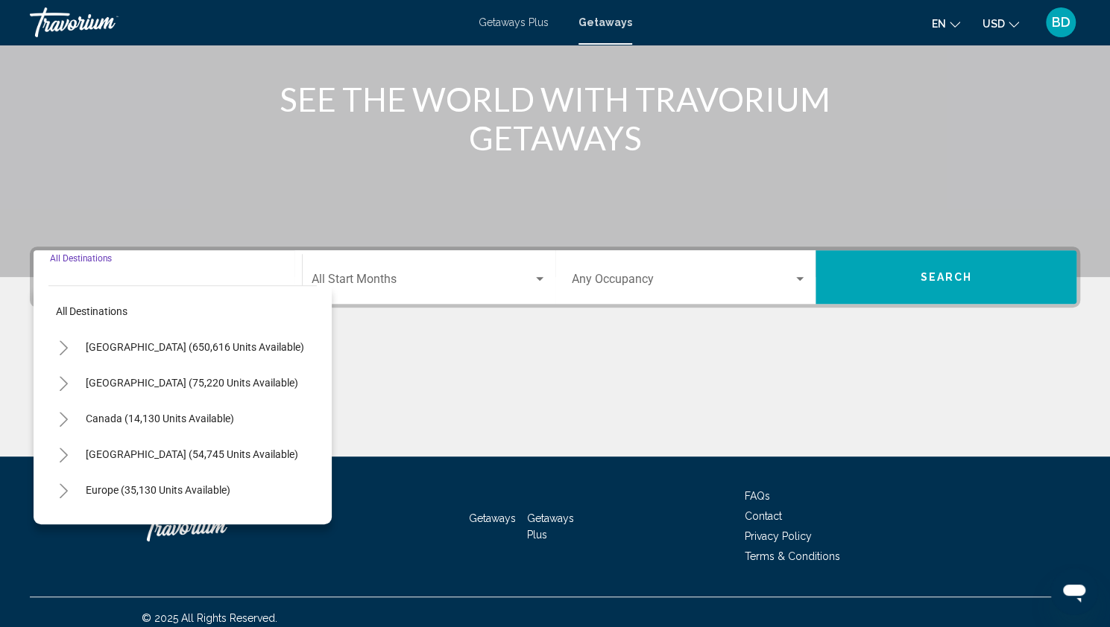
scroll to position [181, 0]
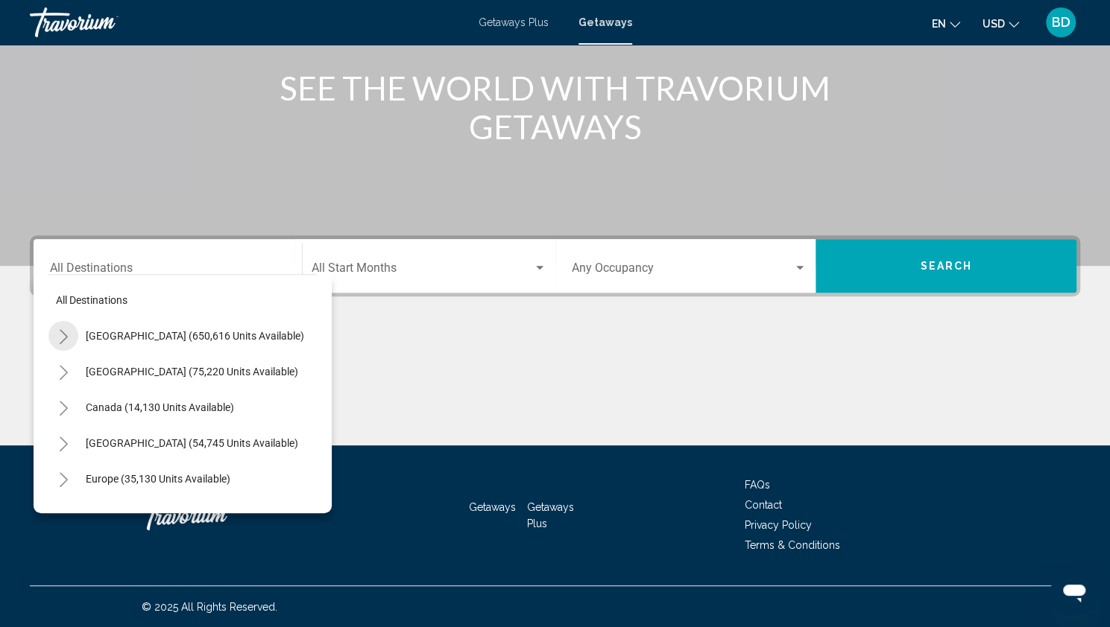
click at [64, 340] on icon "Toggle United States (650,616 units available)" at bounding box center [63, 336] width 11 height 15
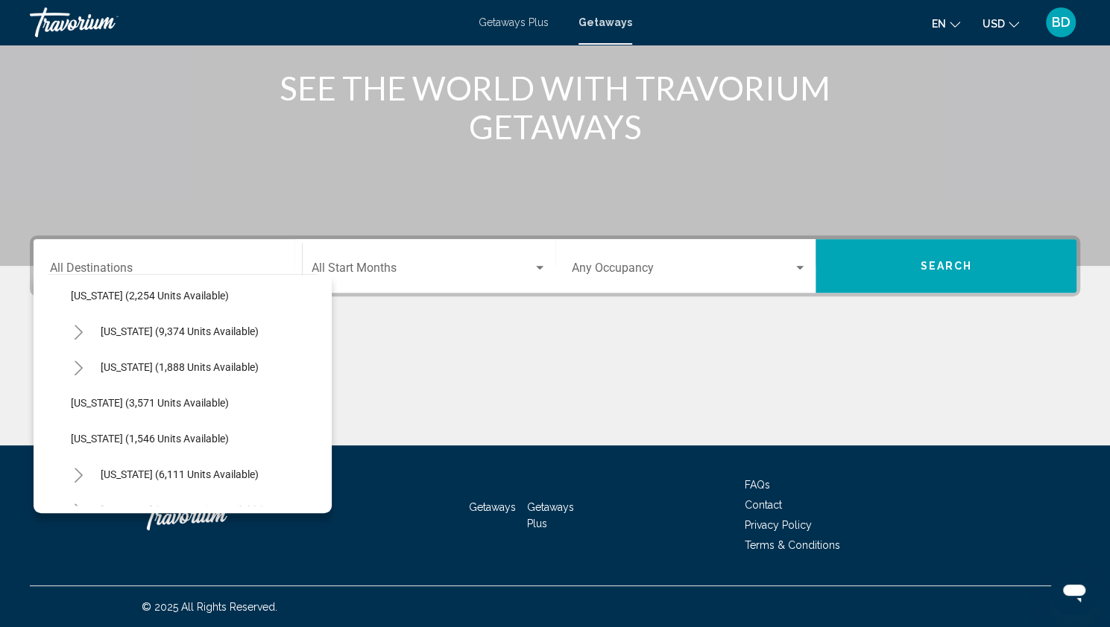
scroll to position [864, 0]
click at [120, 396] on span "[US_STATE] (3,571 units available)" at bounding box center [150, 402] width 158 height 12
type input "**********"
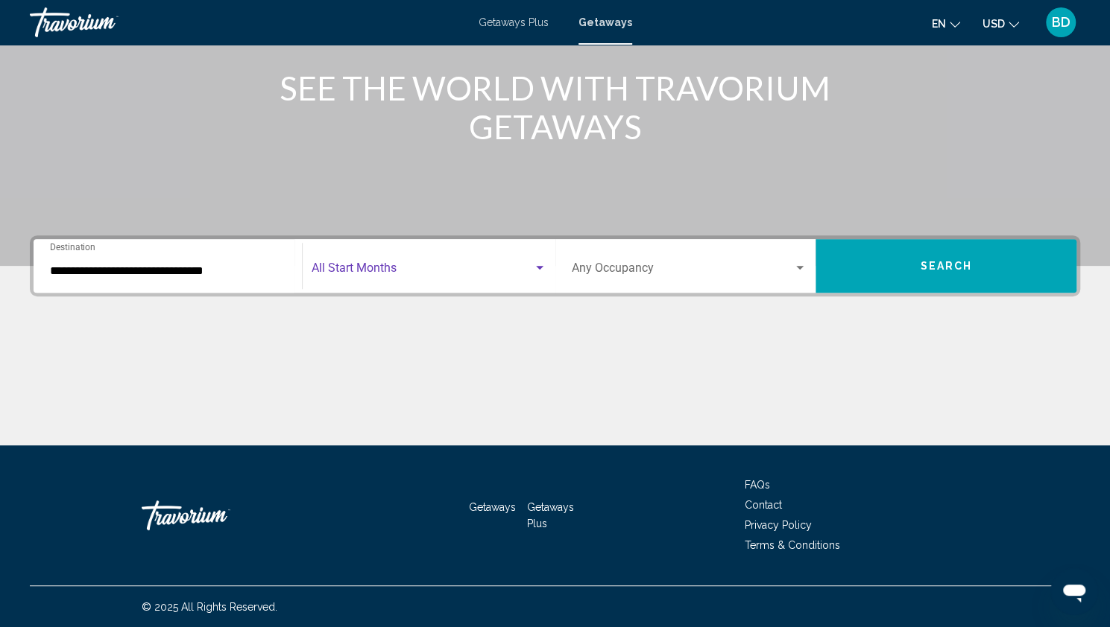
click at [542, 266] on div "Search widget" at bounding box center [539, 268] width 7 height 4
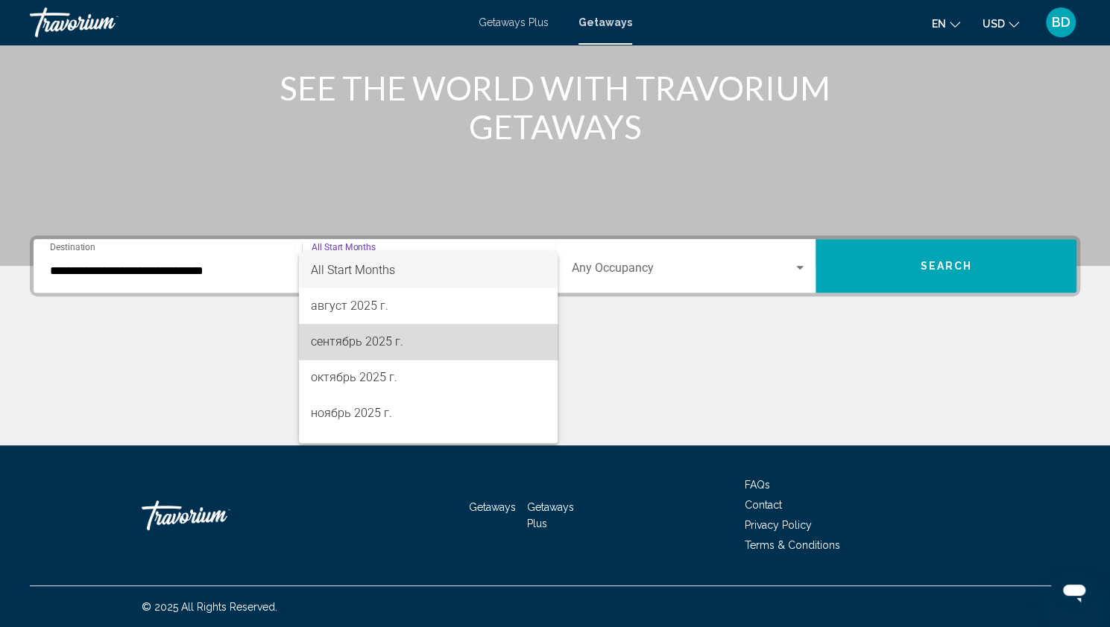
click at [452, 338] on span "сентябрь 2025 г." at bounding box center [428, 342] width 235 height 36
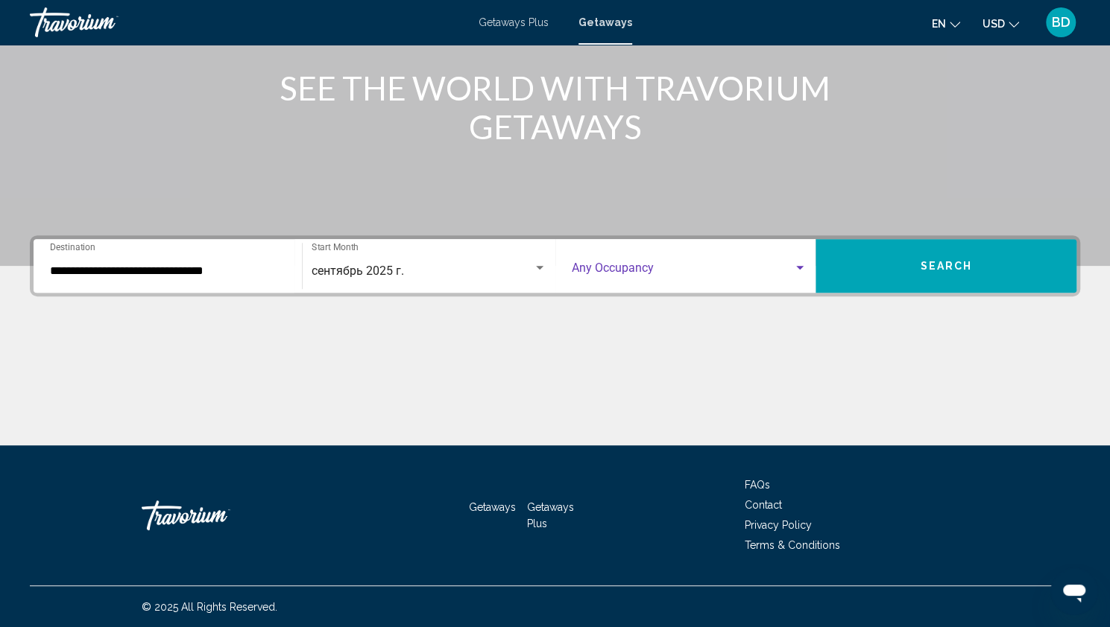
click at [802, 272] on div "Search widget" at bounding box center [799, 268] width 13 height 12
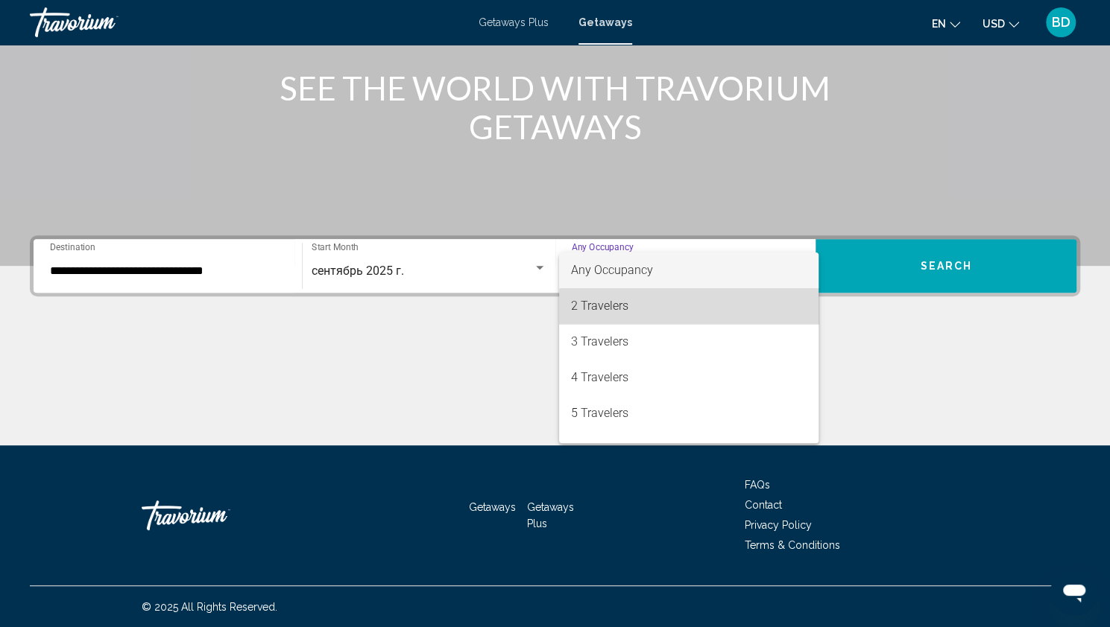
click at [712, 317] on span "2 Travelers" at bounding box center [688, 306] width 235 height 36
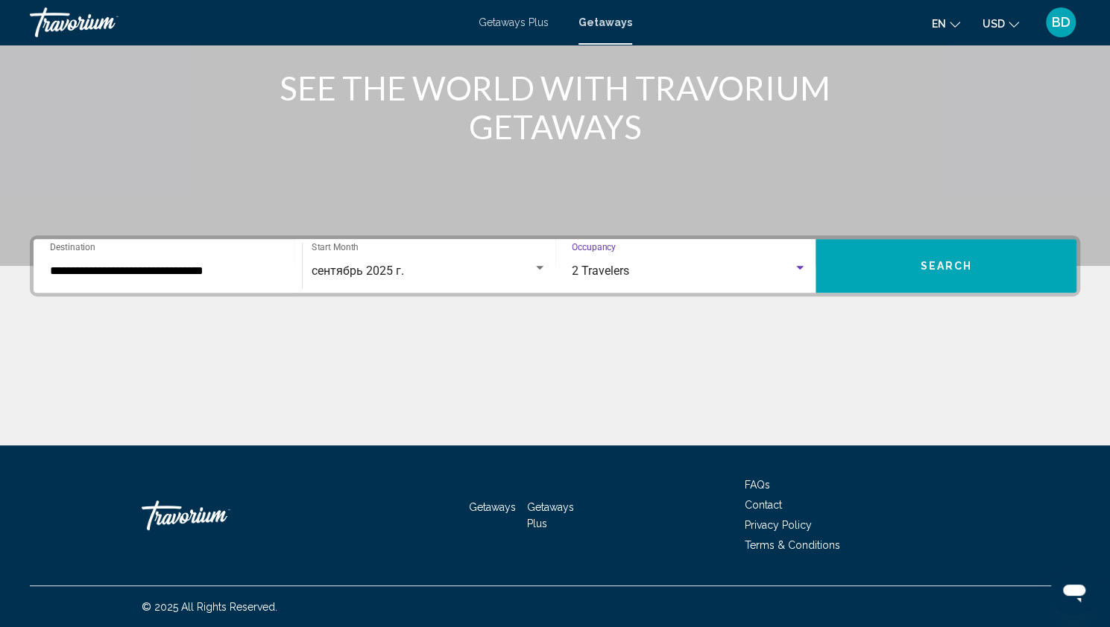
click at [799, 267] on div "Search widget" at bounding box center [799, 268] width 7 height 4
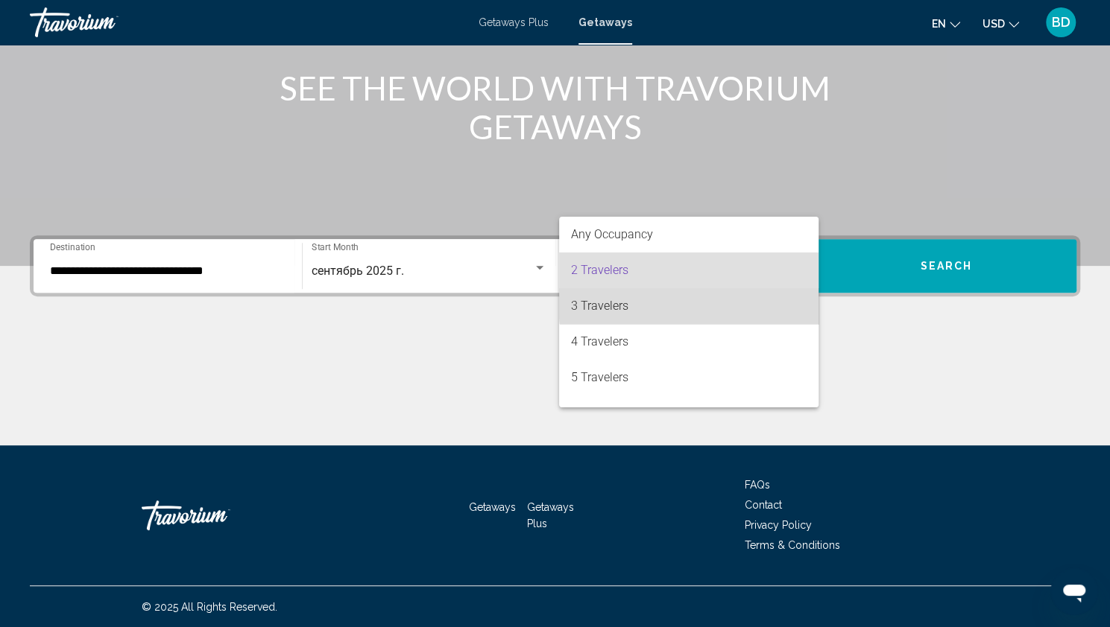
click at [759, 302] on span "3 Travelers" at bounding box center [688, 306] width 235 height 36
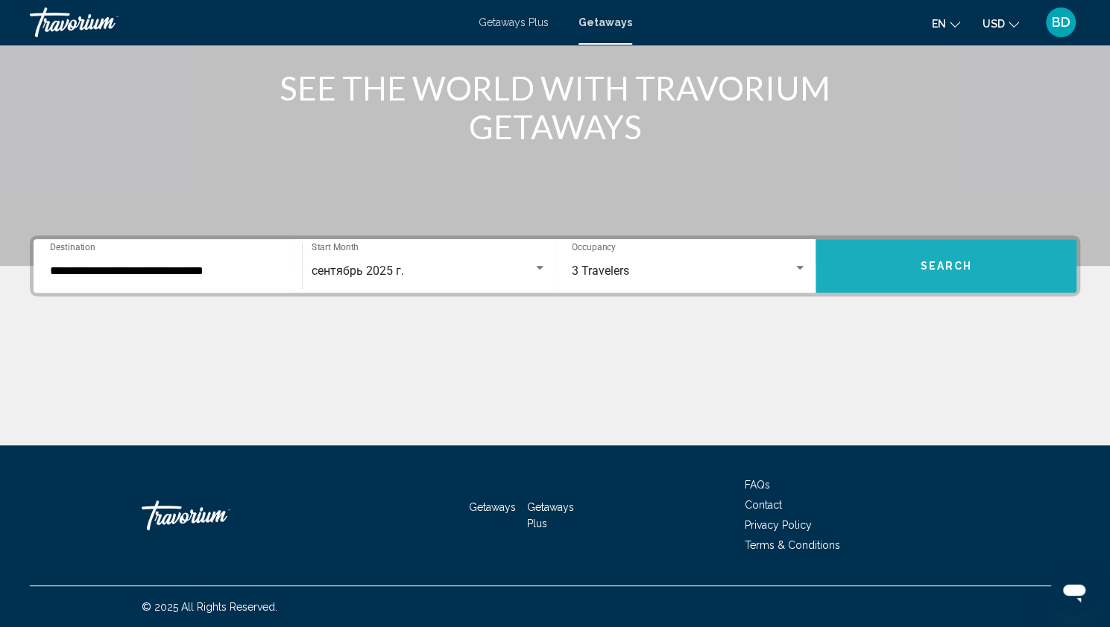
click at [919, 263] on button "Search" at bounding box center [945, 266] width 261 height 54
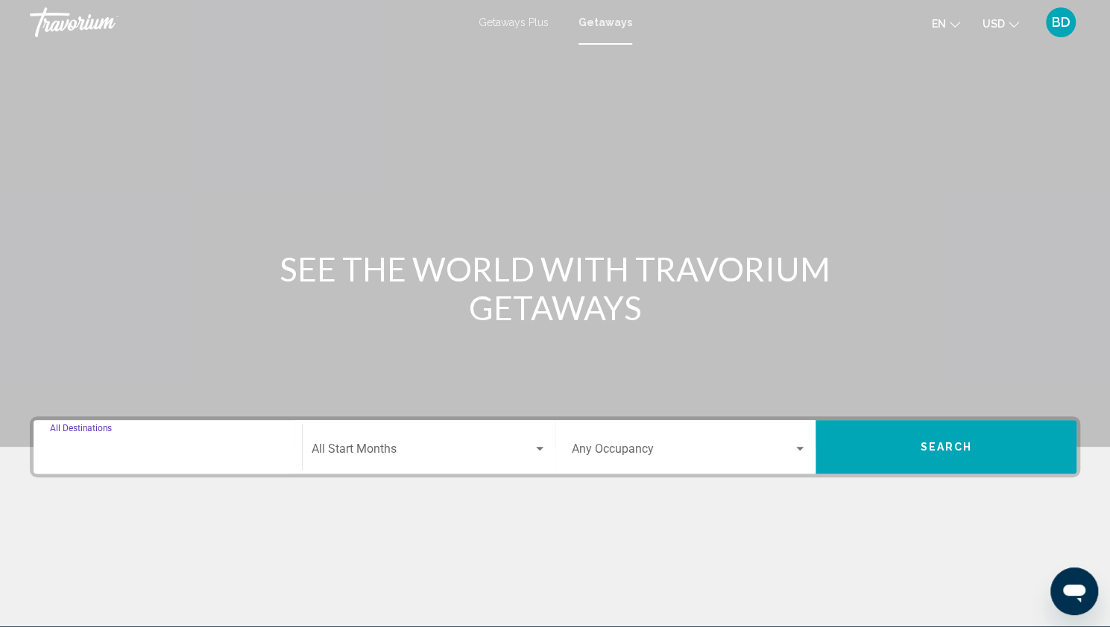
click at [162, 452] on input "Destination All Destinations" at bounding box center [167, 452] width 235 height 13
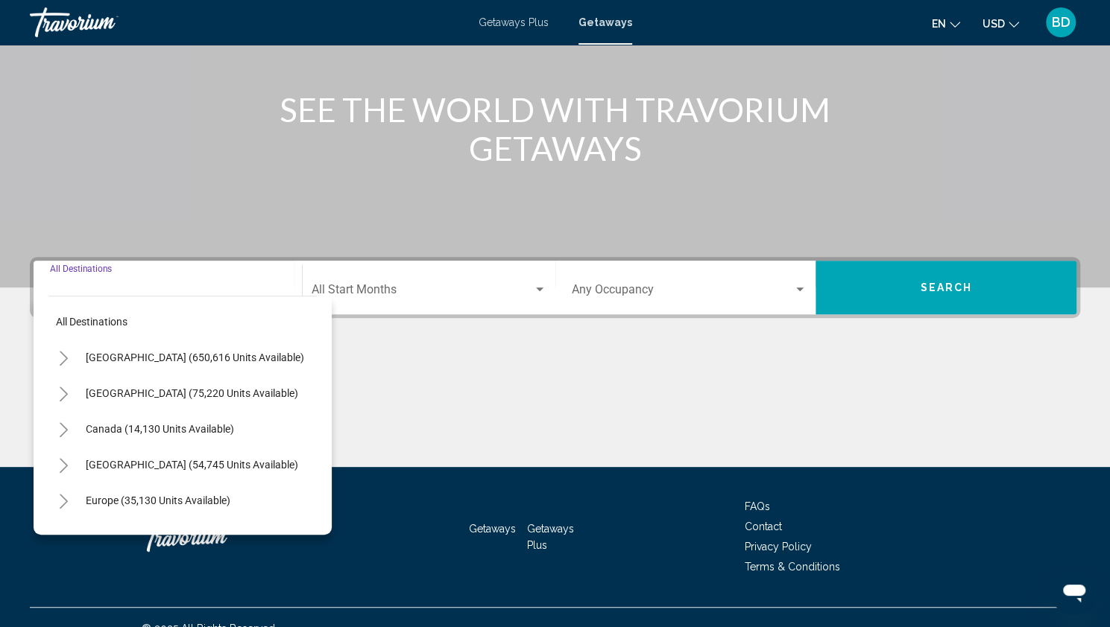
scroll to position [181, 0]
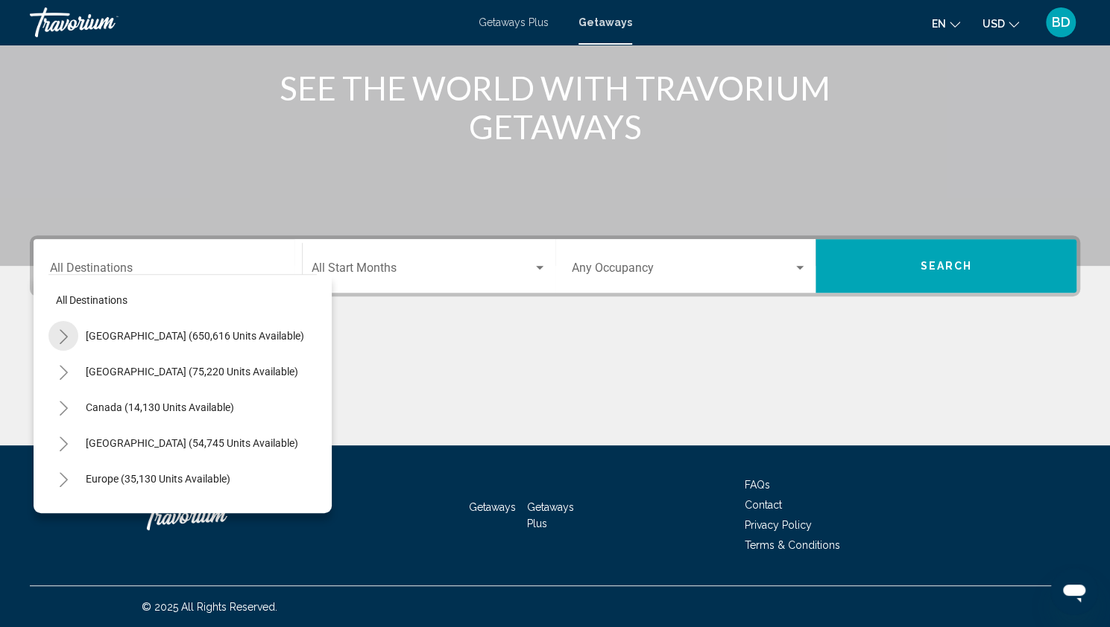
click at [66, 332] on icon "Toggle United States (650,616 units available)" at bounding box center [63, 336] width 11 height 15
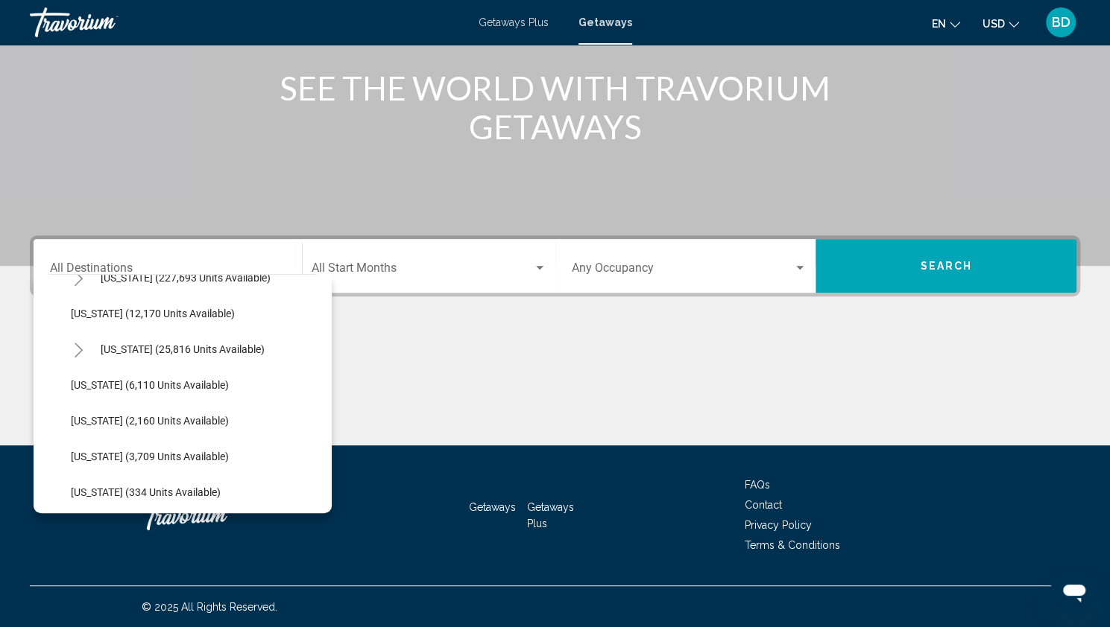
scroll to position [308, 0]
click at [151, 352] on span "[US_STATE] (25,816 units available)" at bounding box center [183, 350] width 164 height 12
type input "**********"
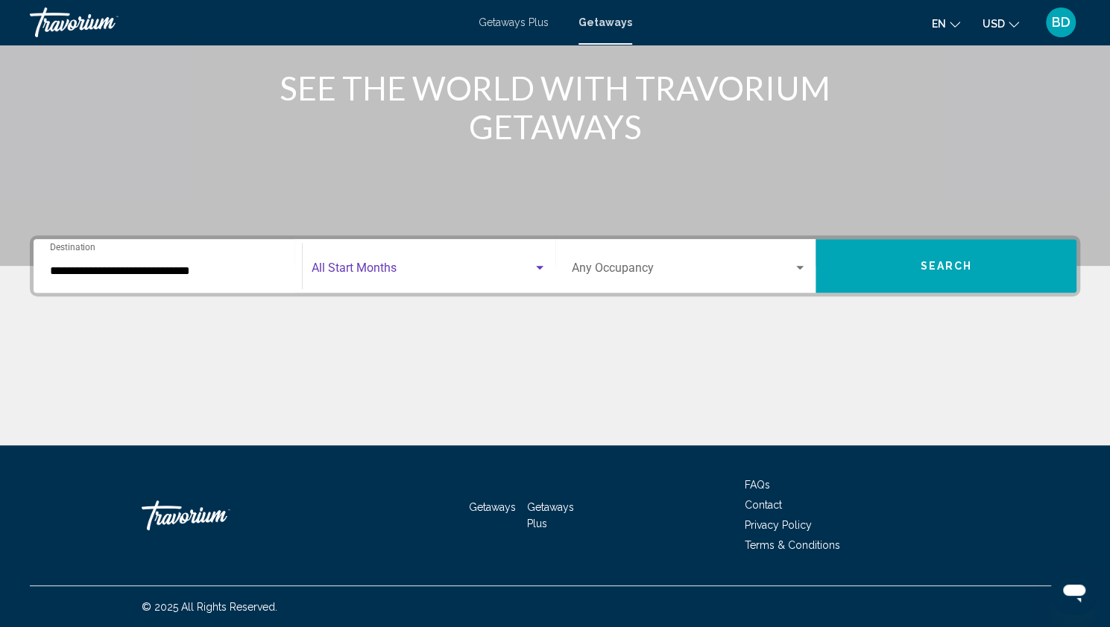
click at [536, 269] on div "Search widget" at bounding box center [539, 268] width 7 height 4
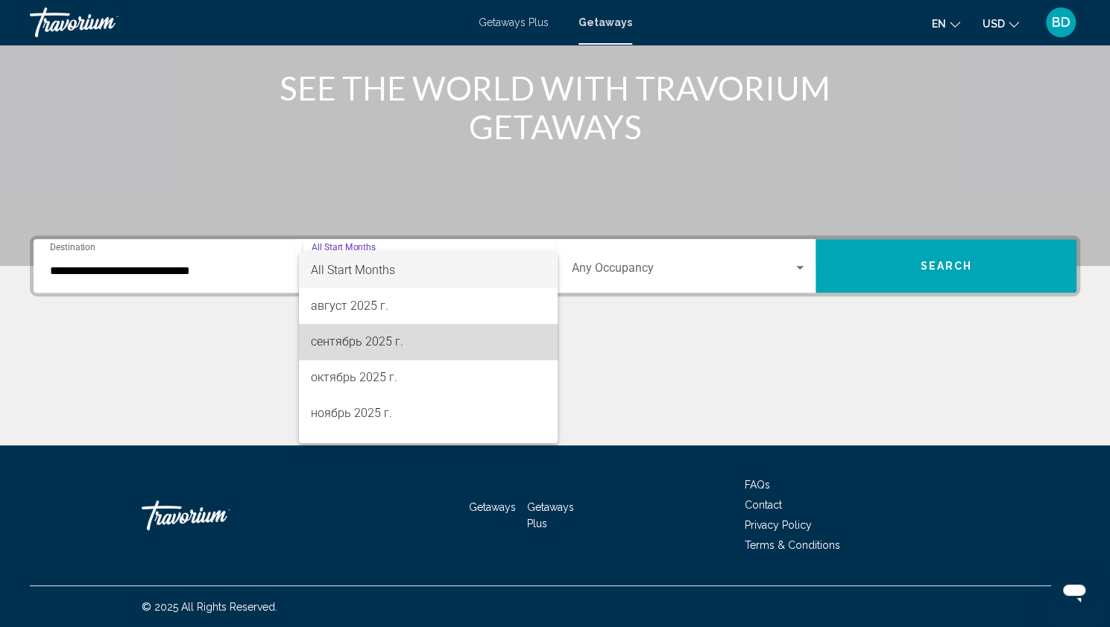
click at [431, 341] on span "сентябрь 2025 г." at bounding box center [428, 342] width 235 height 36
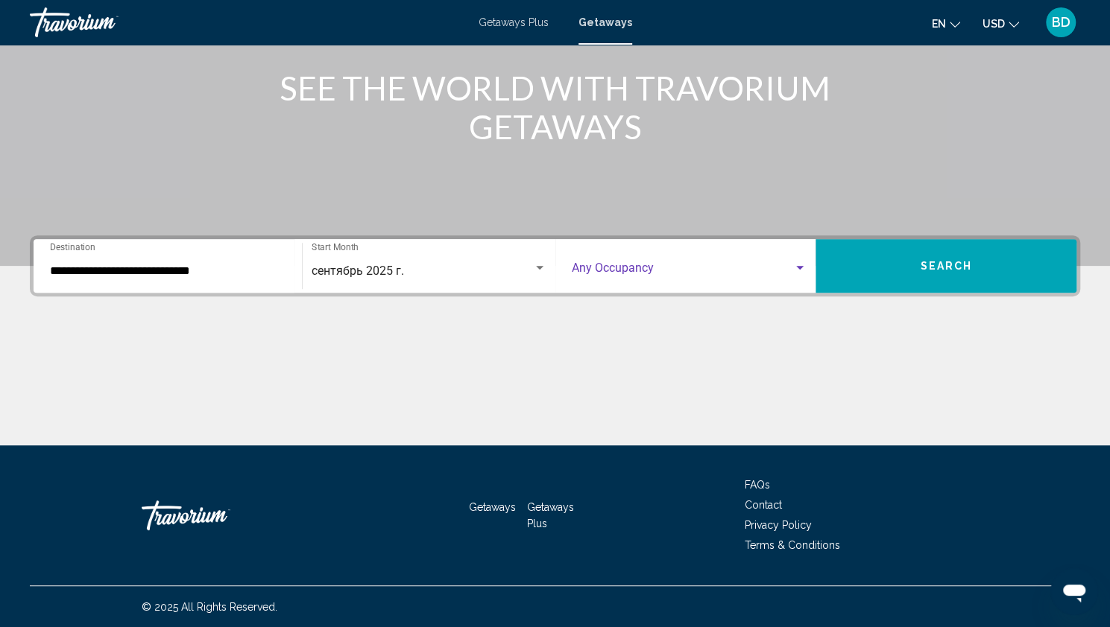
click at [806, 265] on div "Search widget" at bounding box center [799, 268] width 13 height 12
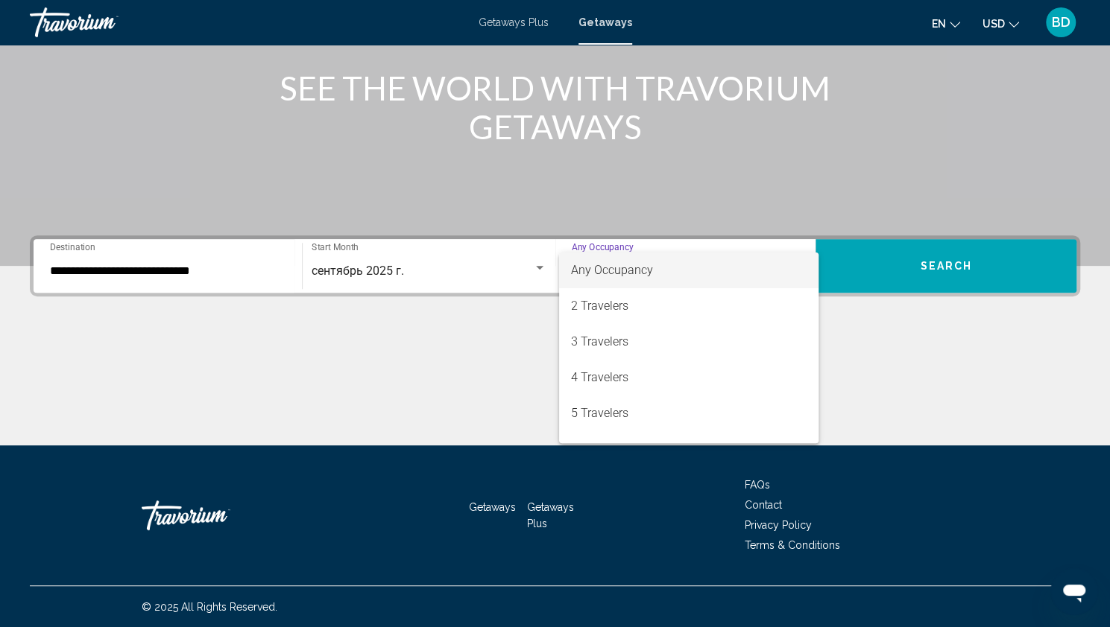
click at [906, 288] on div at bounding box center [555, 313] width 1110 height 627
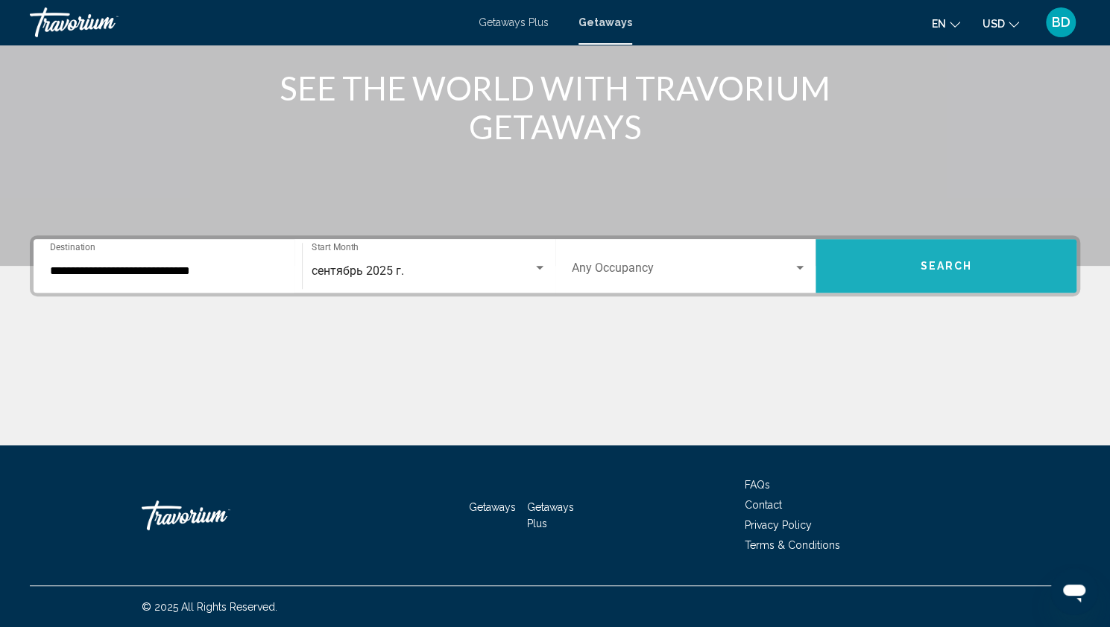
click at [904, 285] on button "Search" at bounding box center [945, 266] width 261 height 54
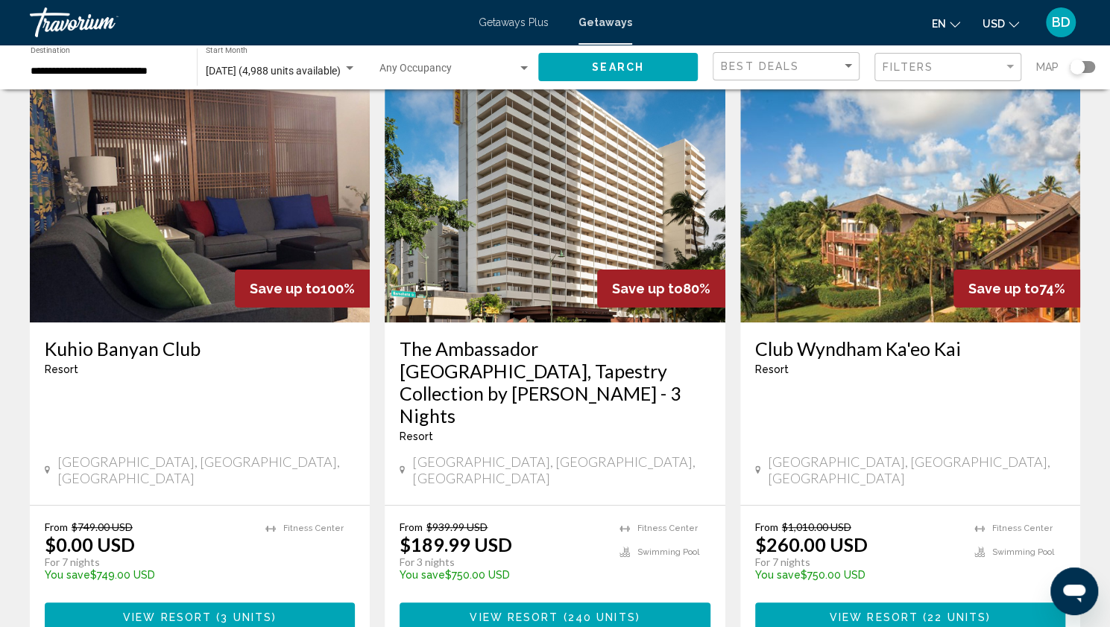
scroll to position [83, 0]
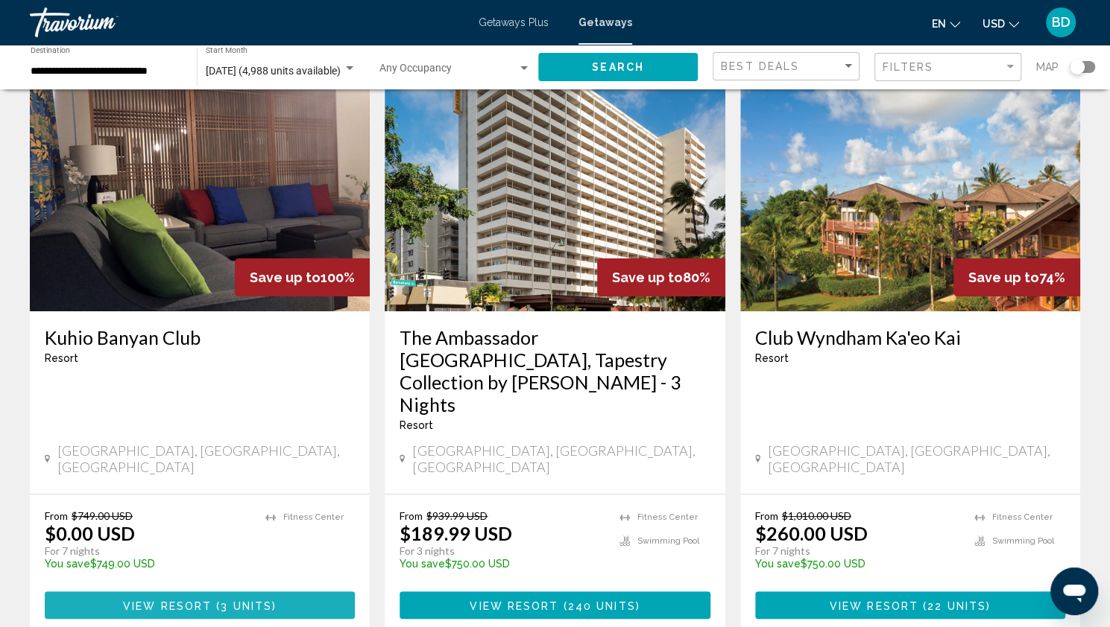
click at [179, 600] on span "View Resort" at bounding box center [167, 606] width 89 height 12
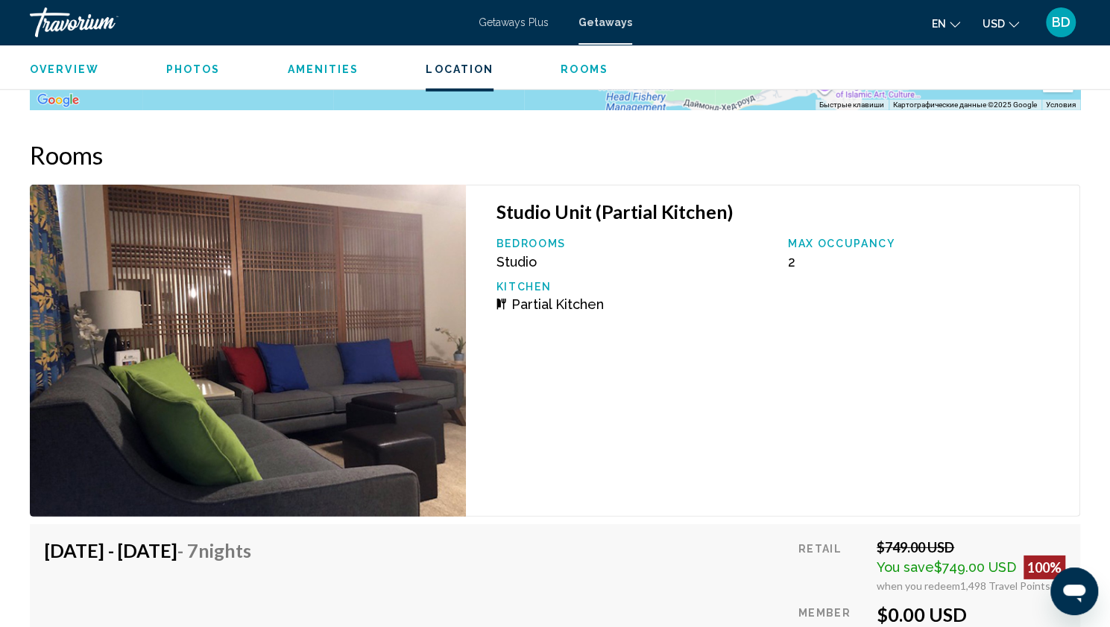
scroll to position [2380, 0]
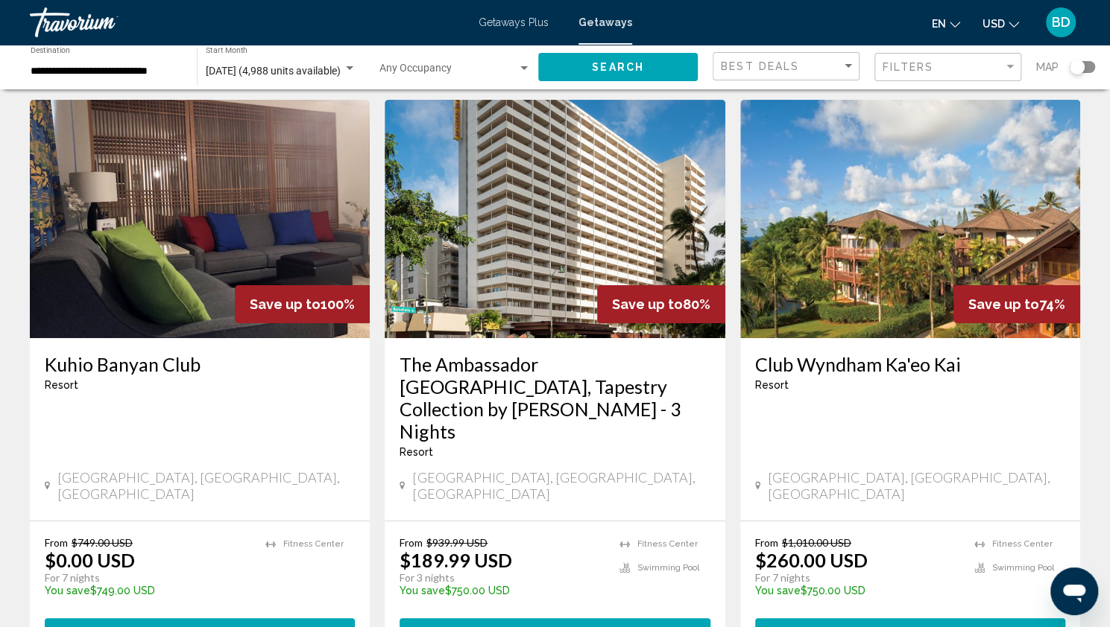
scroll to position [54, 0]
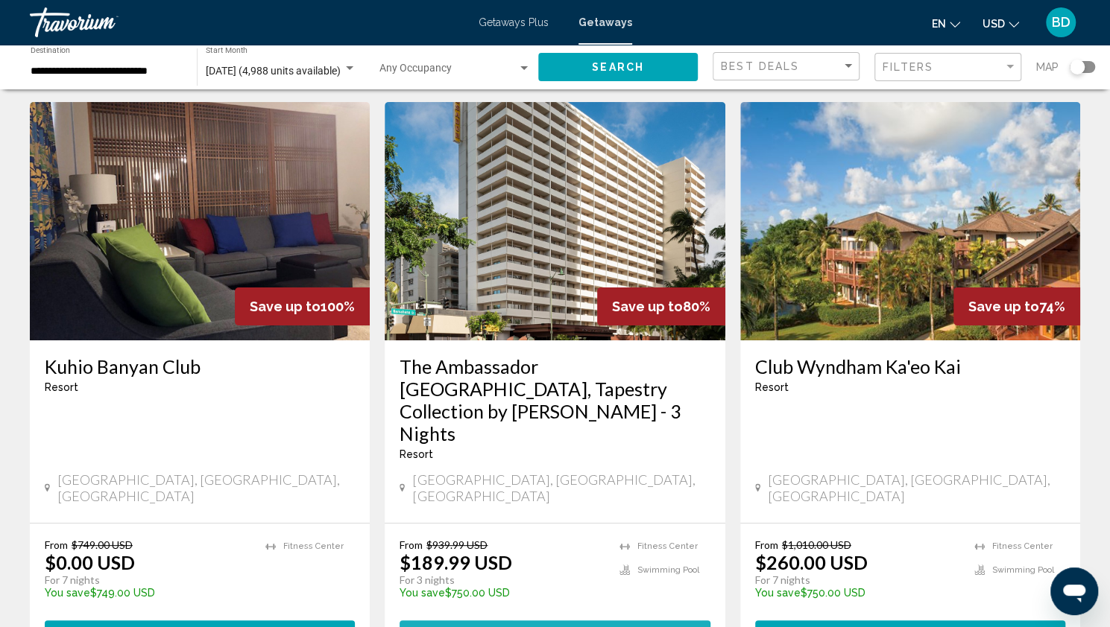
click at [516, 627] on span "View Resort" at bounding box center [513, 635] width 89 height 12
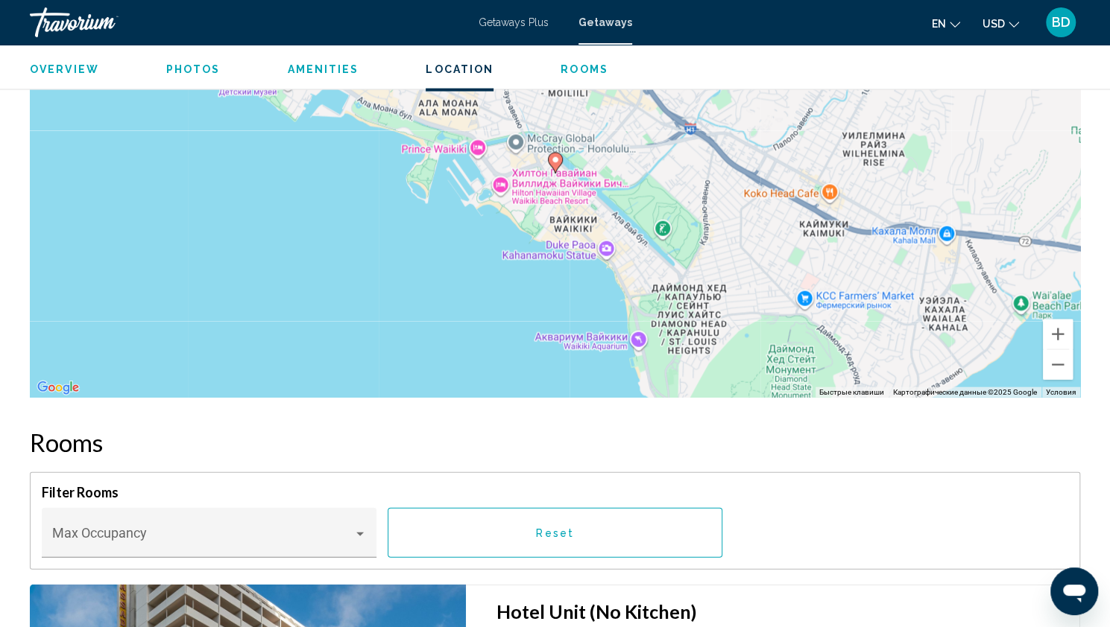
scroll to position [1827, 0]
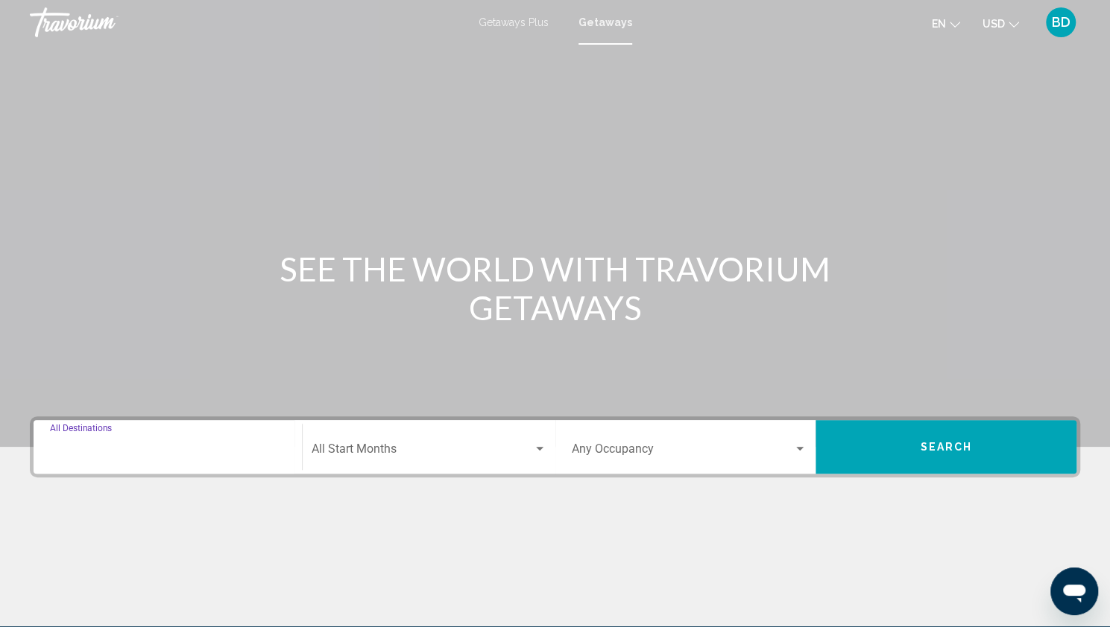
click at [168, 452] on input "Destination All Destinations" at bounding box center [167, 452] width 235 height 13
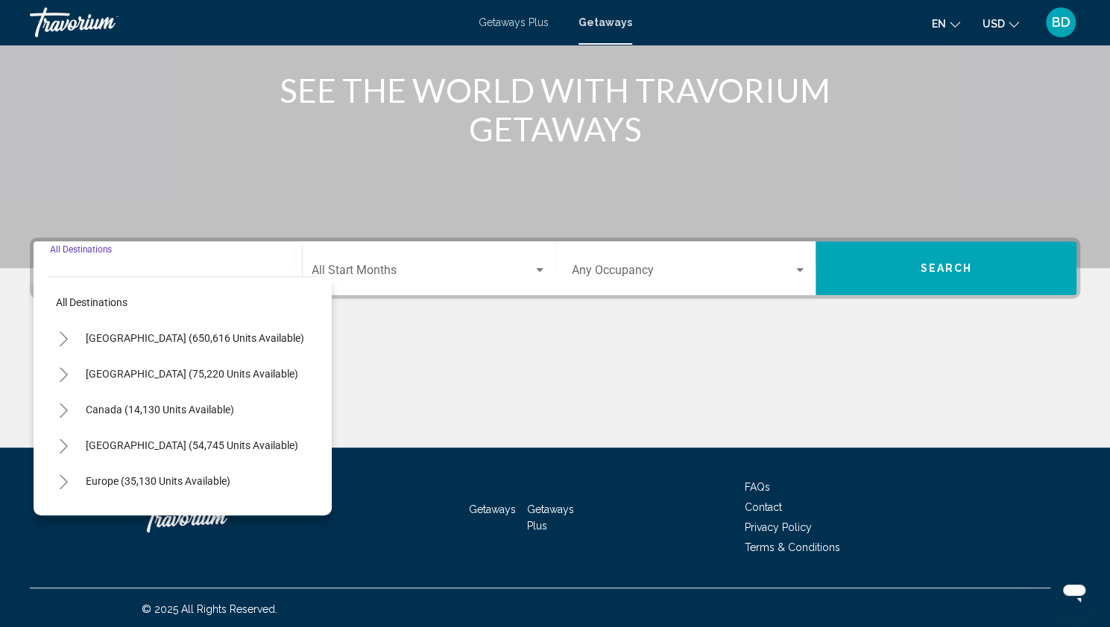
scroll to position [181, 0]
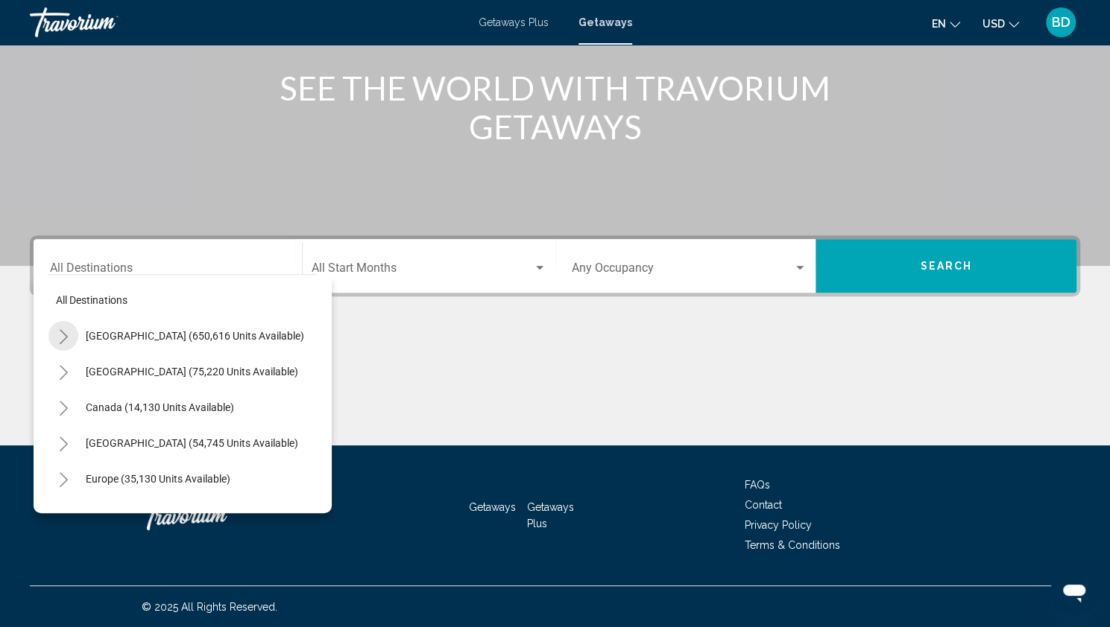
click at [66, 337] on icon "Toggle United States (650,616 units available)" at bounding box center [64, 336] width 8 height 15
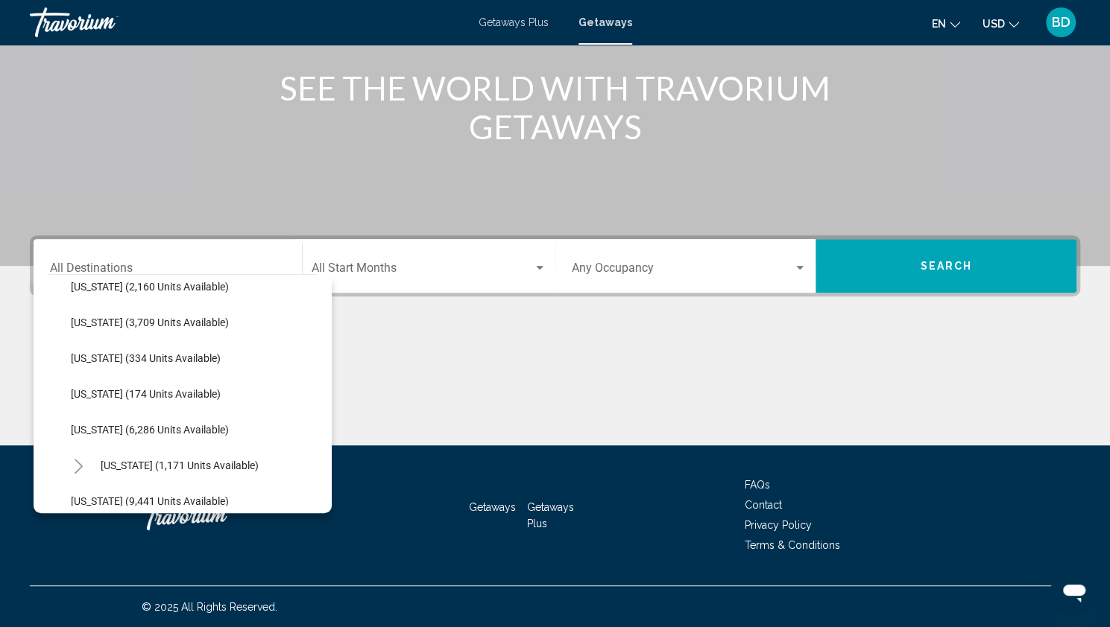
scroll to position [445, 0]
click at [100, 395] on span "[US_STATE] (174 units available)" at bounding box center [146, 392] width 150 height 12
type input "**********"
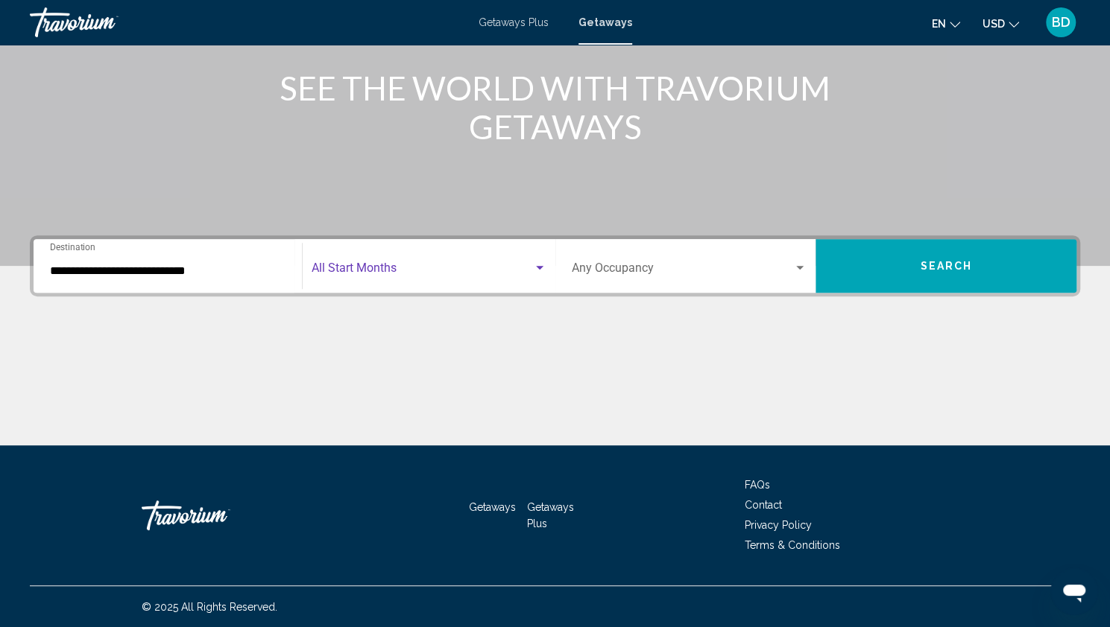
click at [537, 267] on div "Search widget" at bounding box center [539, 268] width 7 height 4
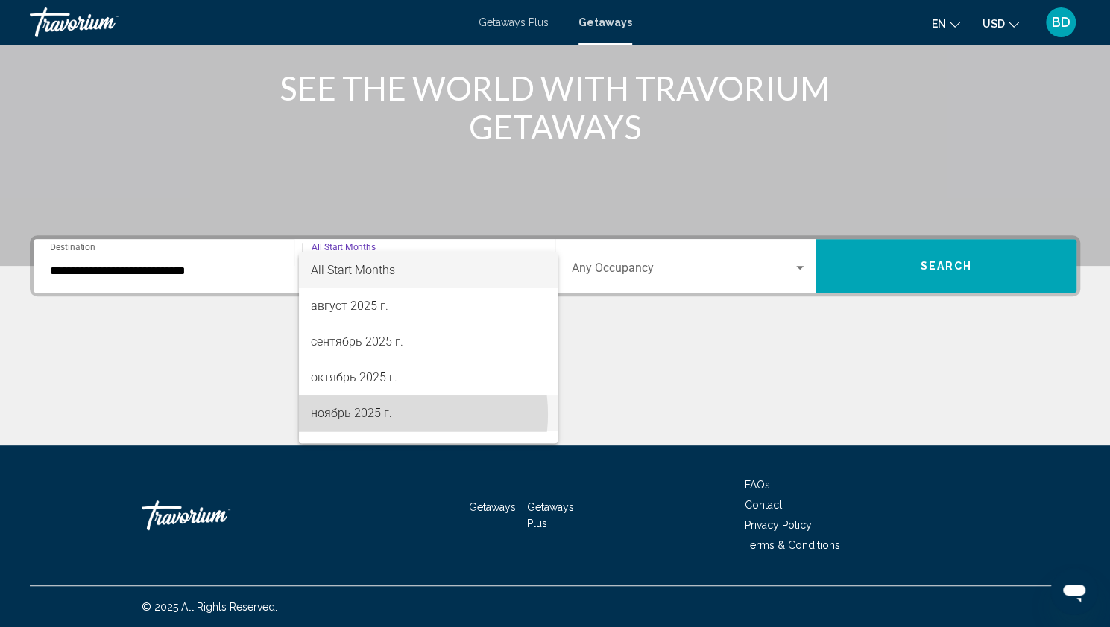
click at [393, 414] on span "ноябрь 2025 г." at bounding box center [428, 414] width 235 height 36
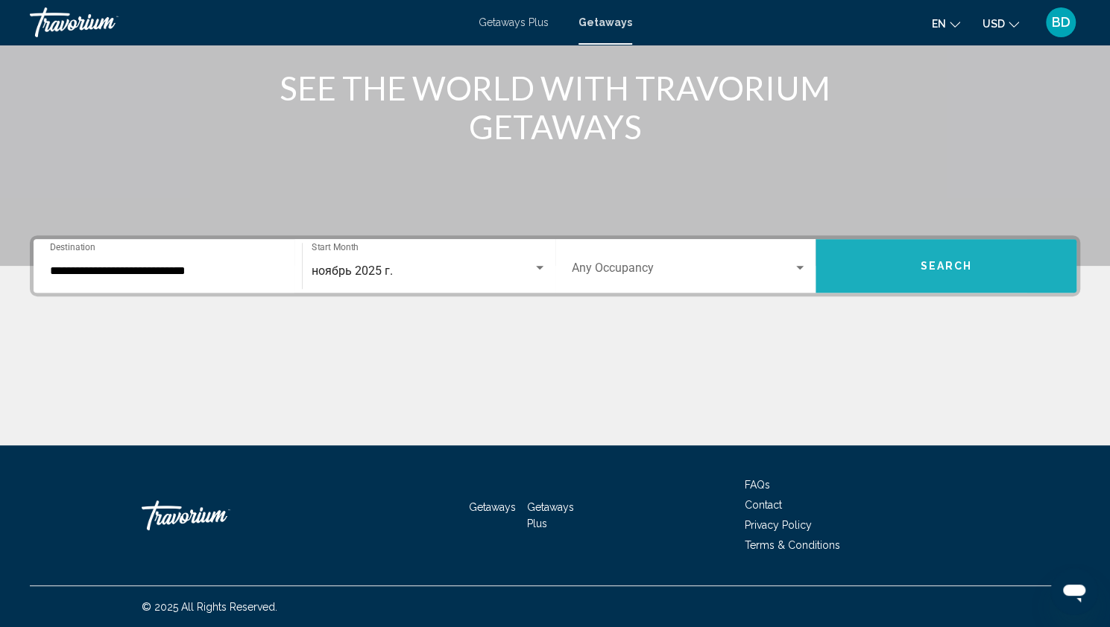
click at [863, 268] on button "Search" at bounding box center [945, 266] width 261 height 54
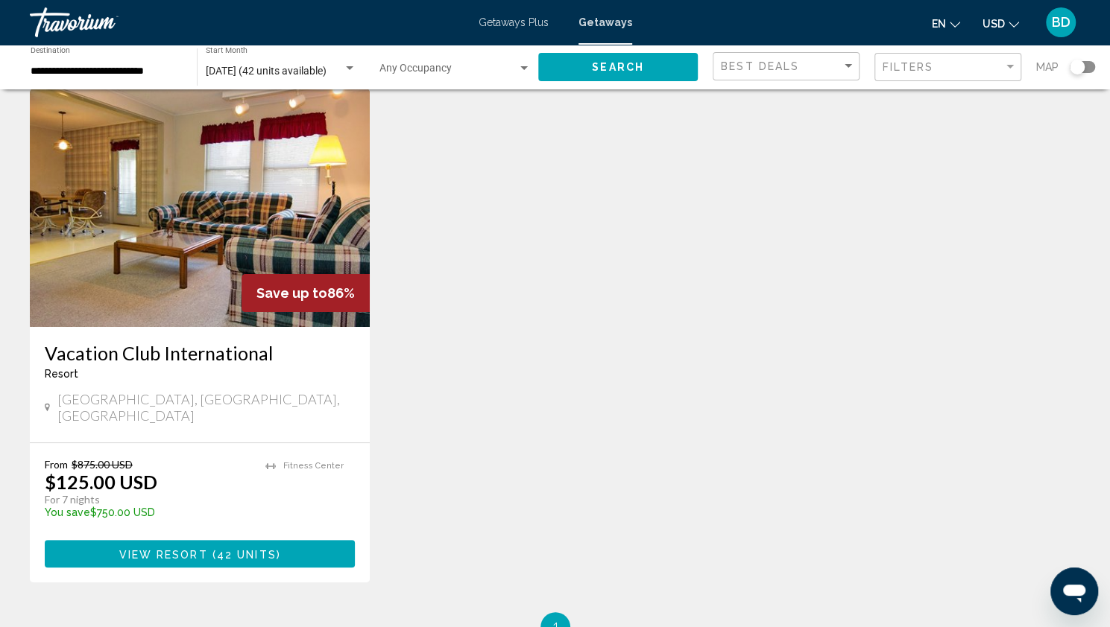
scroll to position [67, 0]
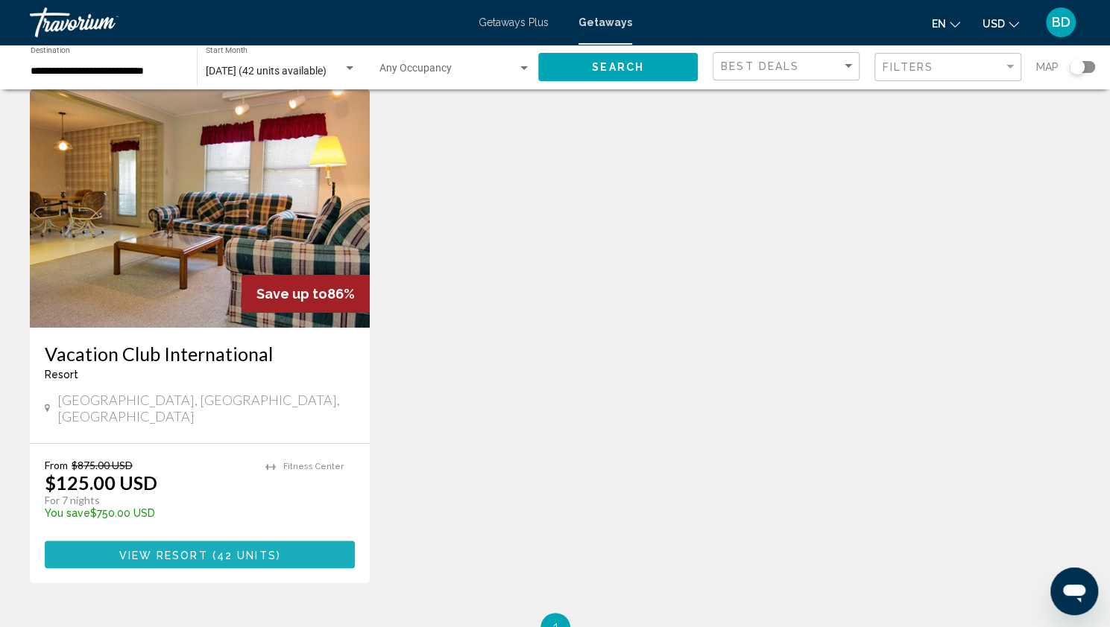
click at [214, 549] on span "( 42 units )" at bounding box center [244, 555] width 73 height 12
